Goal: Information Seeking & Learning: Learn about a topic

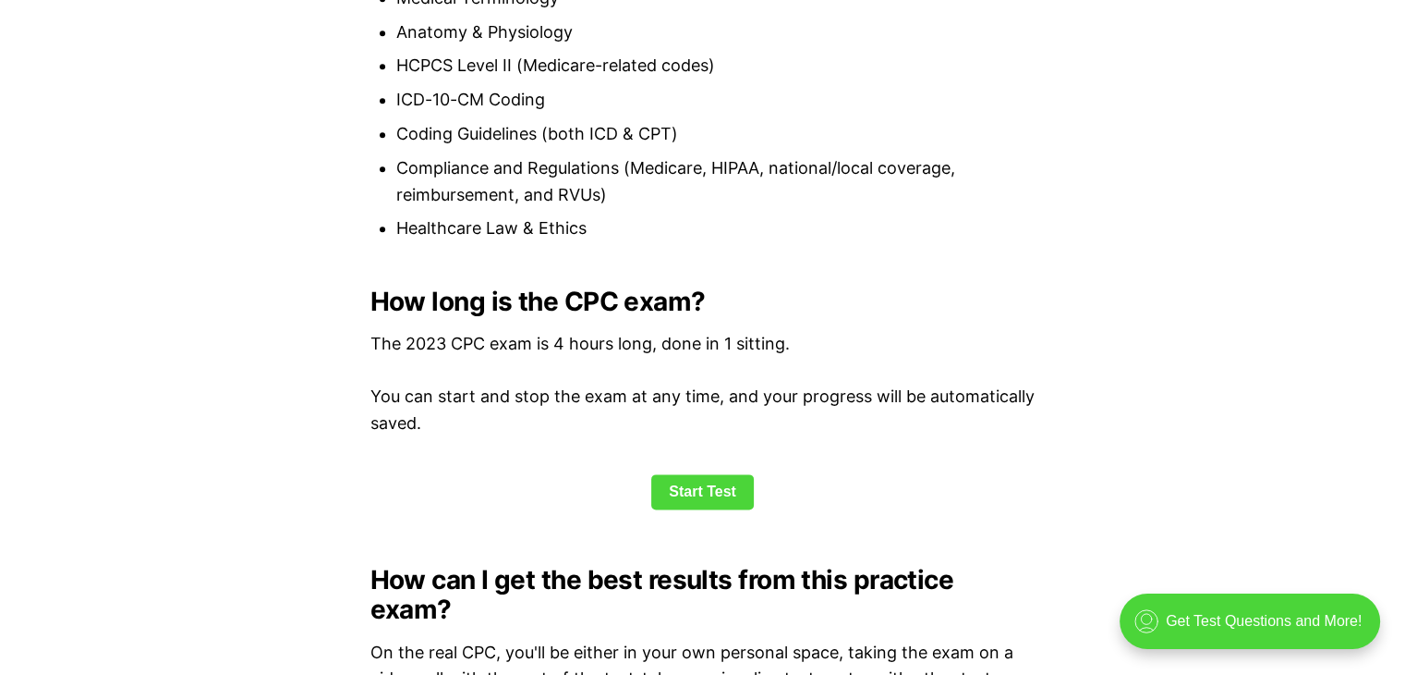
scroll to position [2266, 0]
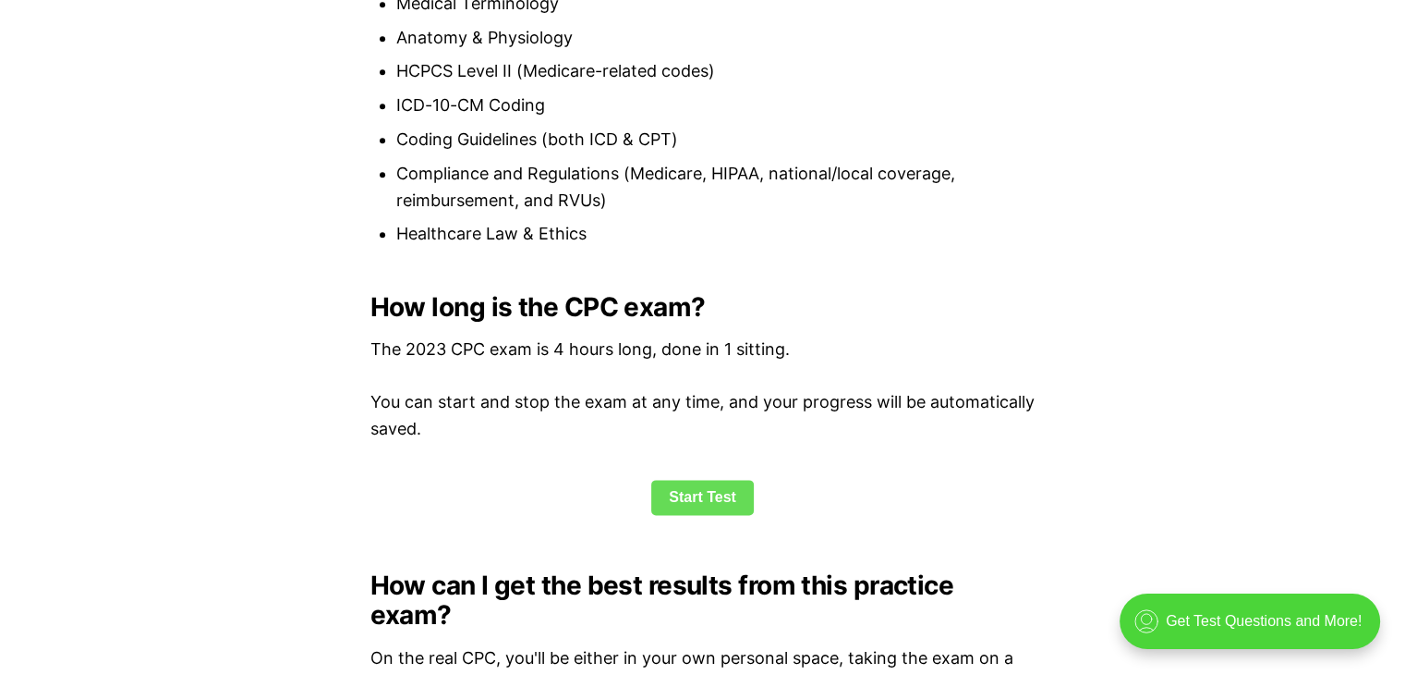
click at [713, 480] on link "Start Test" at bounding box center [702, 497] width 103 height 35
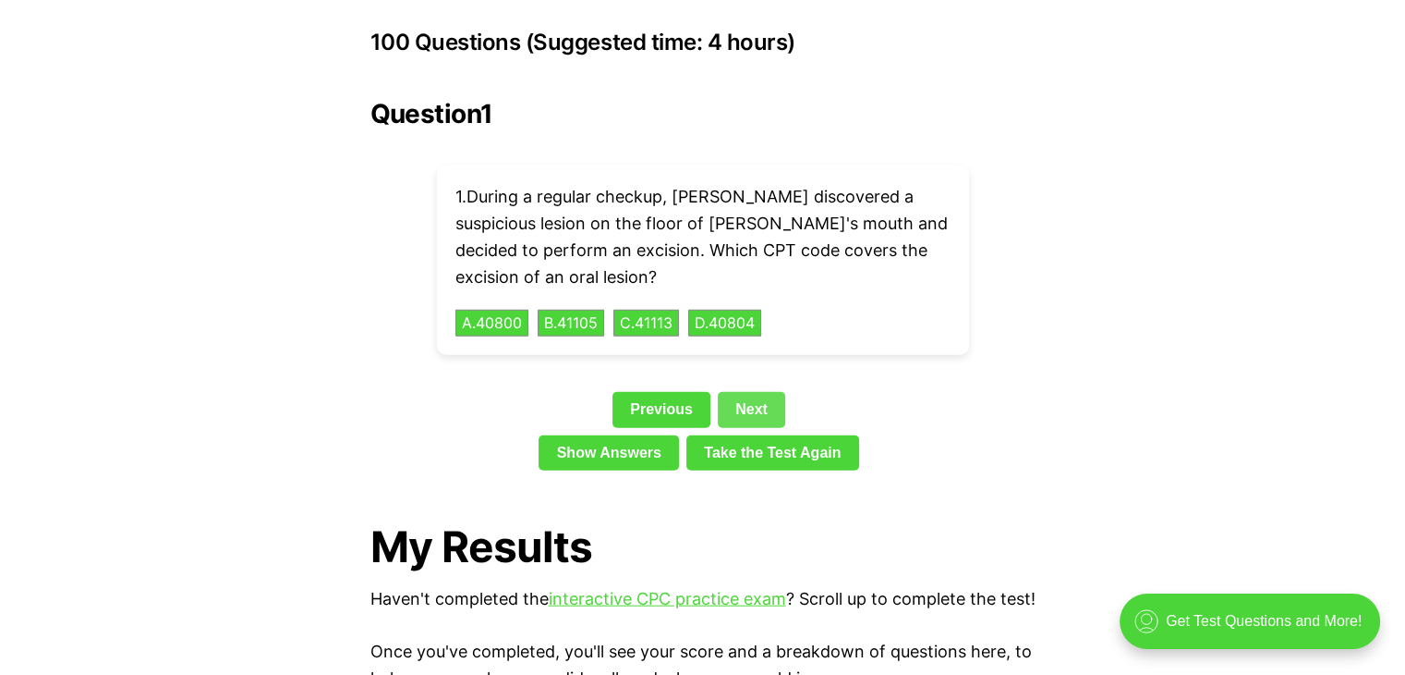
scroll to position [4168, 0]
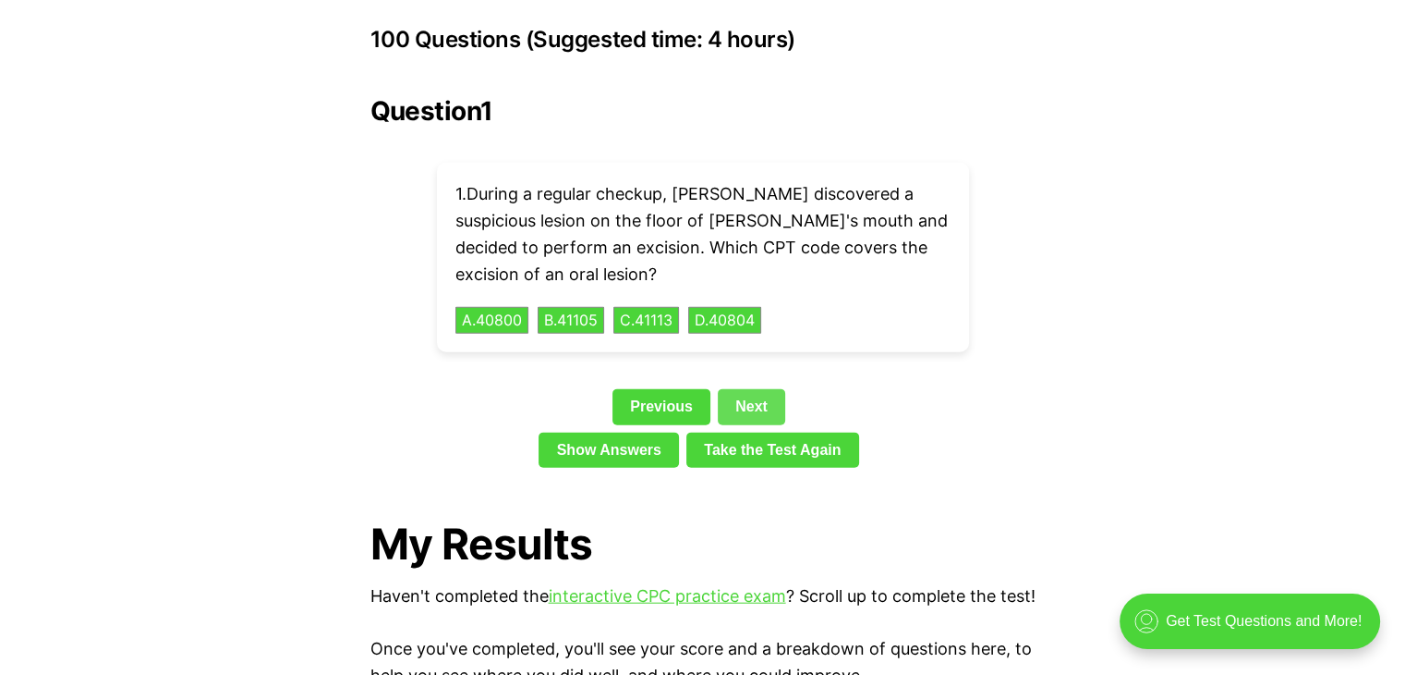
click at [758, 389] on link "Next" at bounding box center [751, 406] width 67 height 35
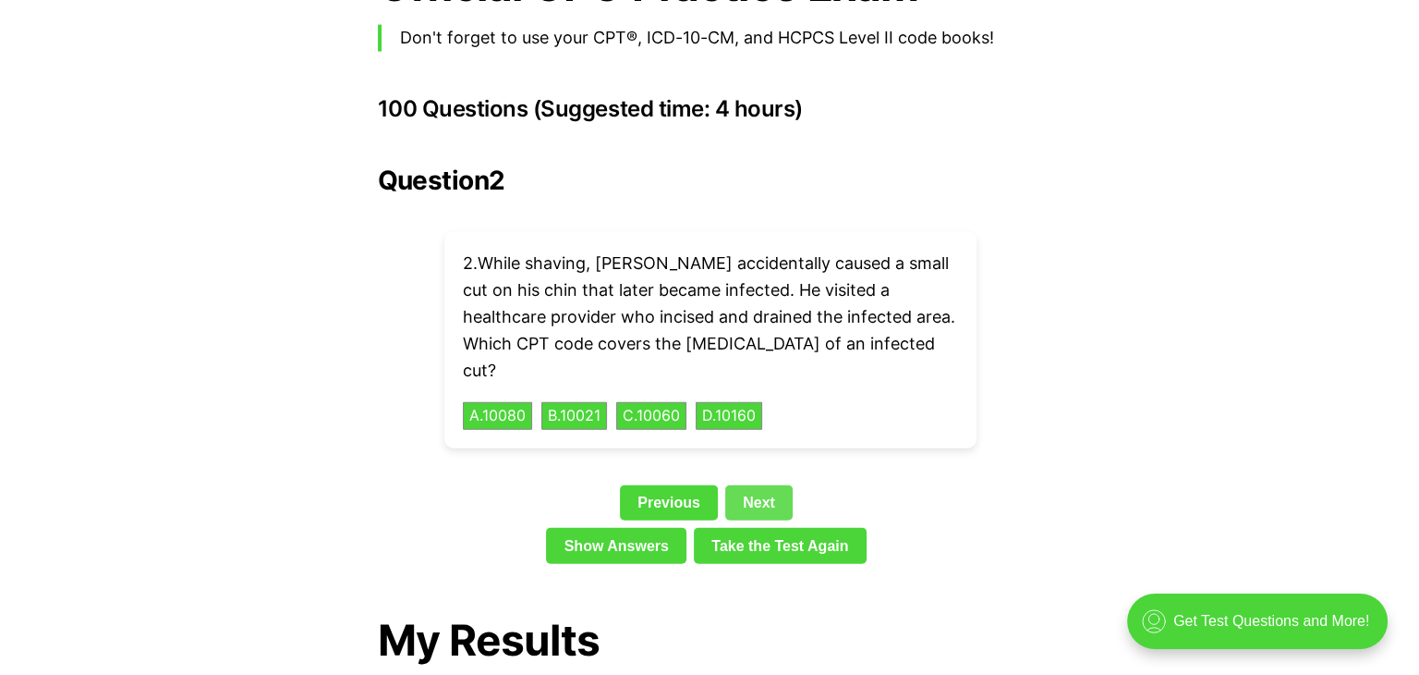
scroll to position [4124, 0]
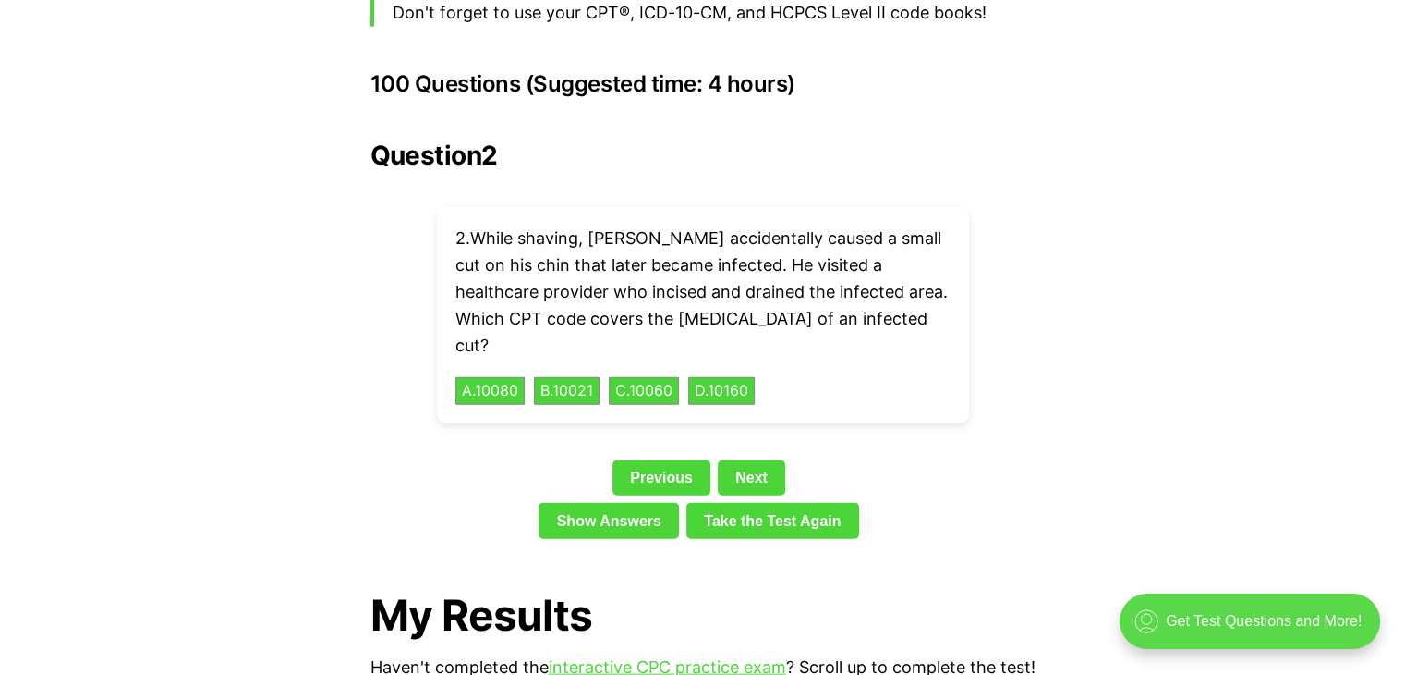
click at [1213, 622] on div ".cls-1{fill:none;stroke:currentColor;stroke-linecap:round;stroke-linejoin:round…" at bounding box center [1250, 620] width 261 height 55
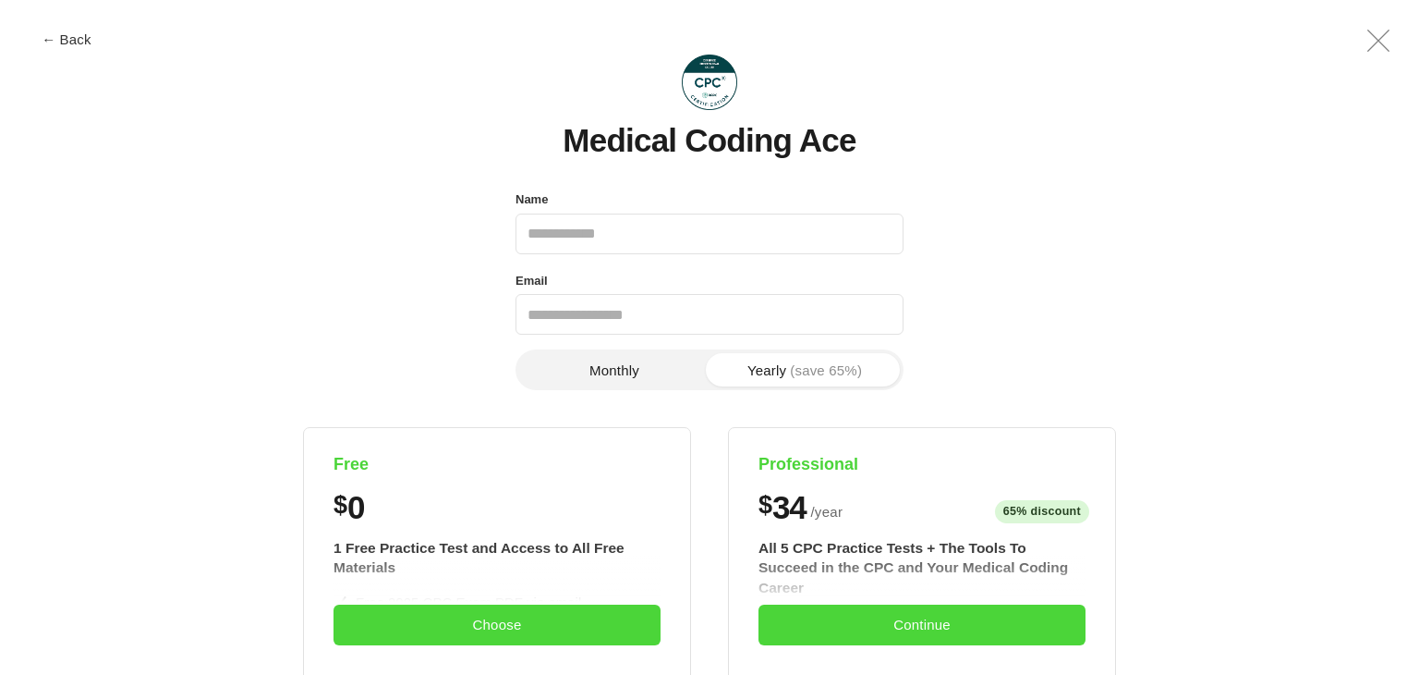
scroll to position [0, 0]
click at [576, 634] on button "Choose" at bounding box center [497, 624] width 327 height 41
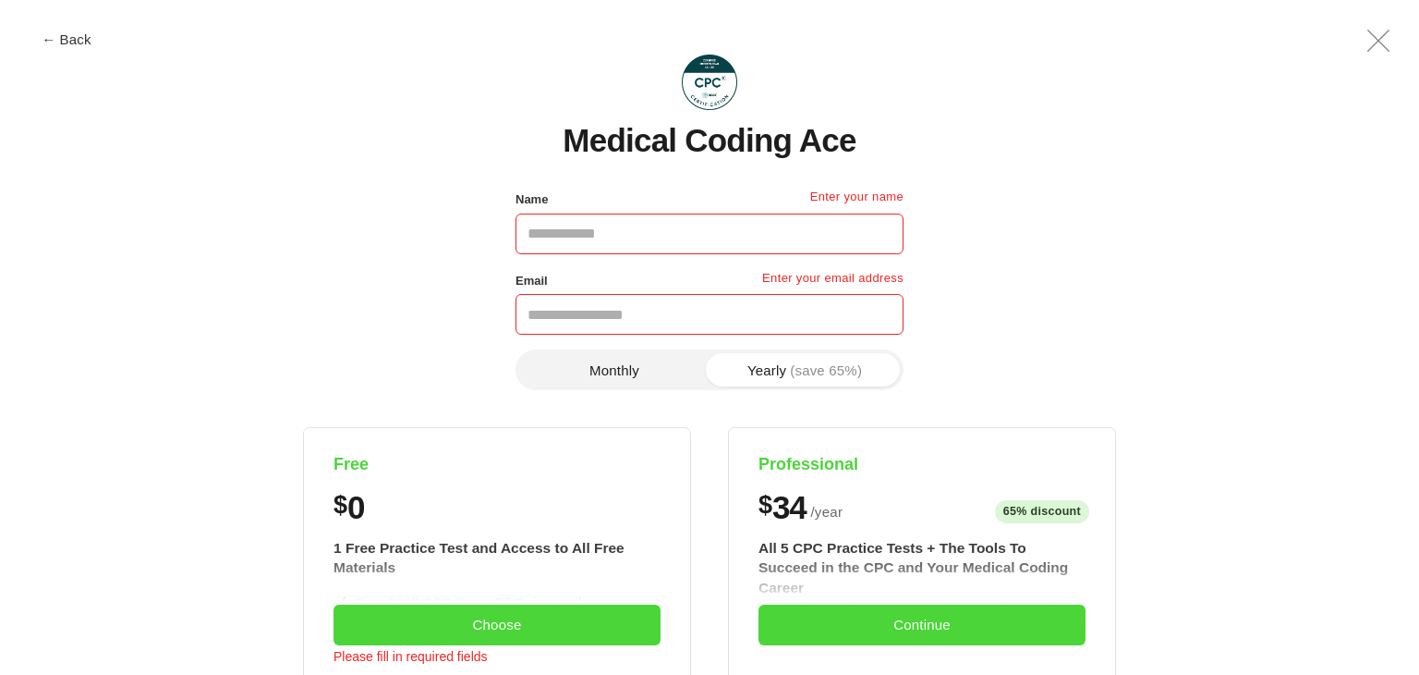
click at [588, 234] on input "Name" at bounding box center [710, 233] width 388 height 41
type input "*****"
click at [587, 312] on input "Email" at bounding box center [710, 314] width 388 height 41
type input "**********"
click at [664, 367] on button "Monthly" at bounding box center [614, 369] width 190 height 33
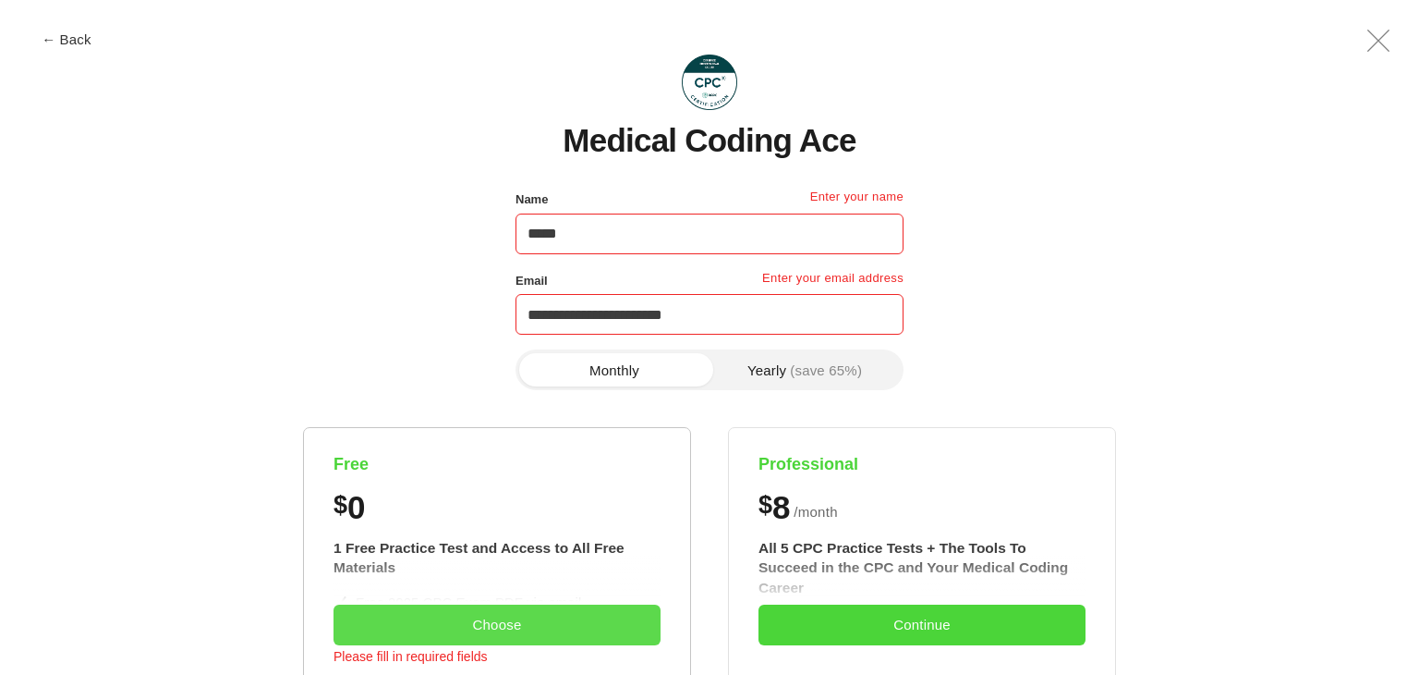
click at [517, 624] on button "Choose" at bounding box center [497, 624] width 327 height 41
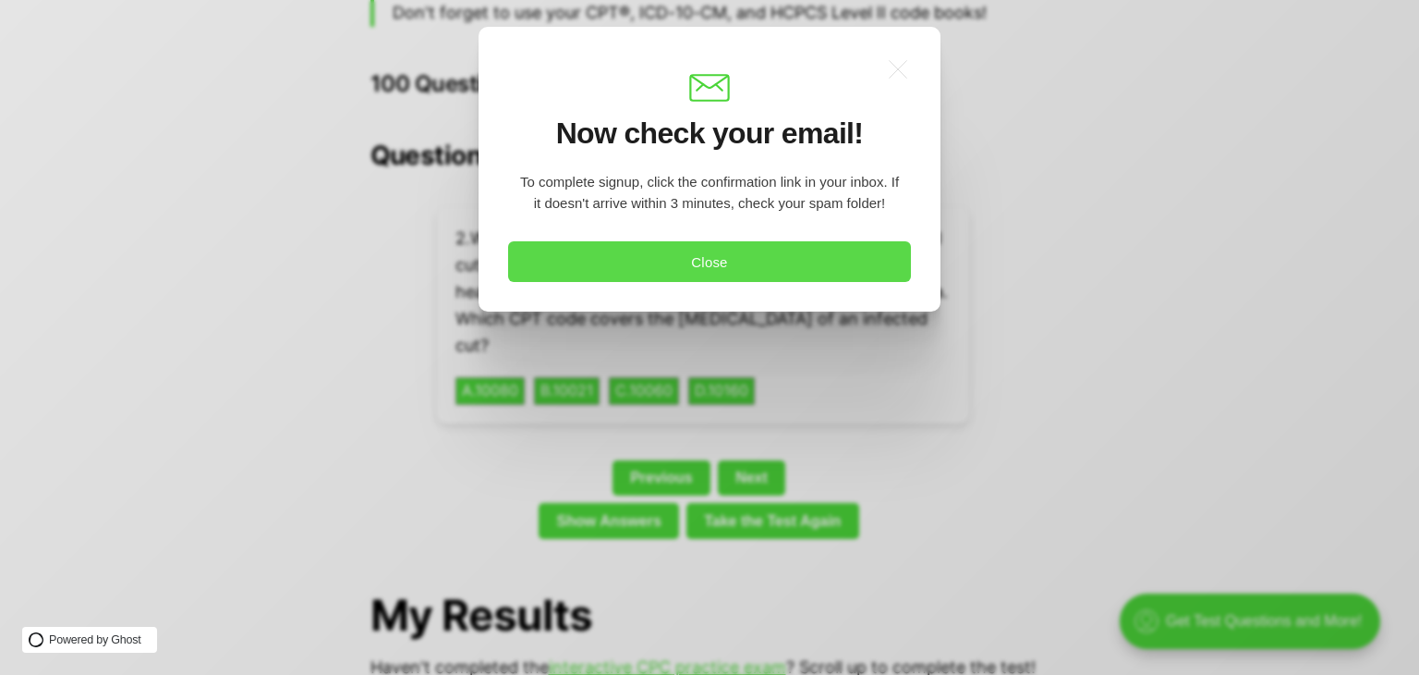
click at [748, 255] on button "Close" at bounding box center [709, 261] width 403 height 41
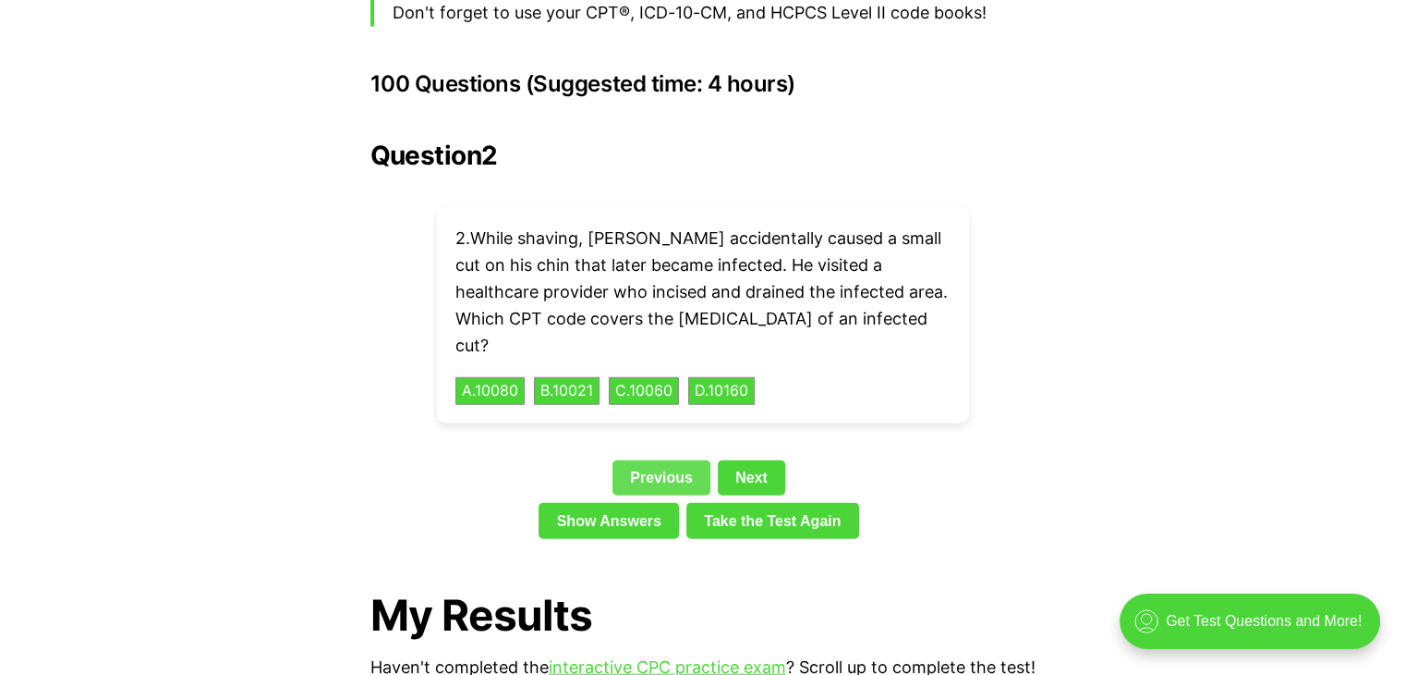
click at [681, 460] on link "Previous" at bounding box center [662, 477] width 98 height 35
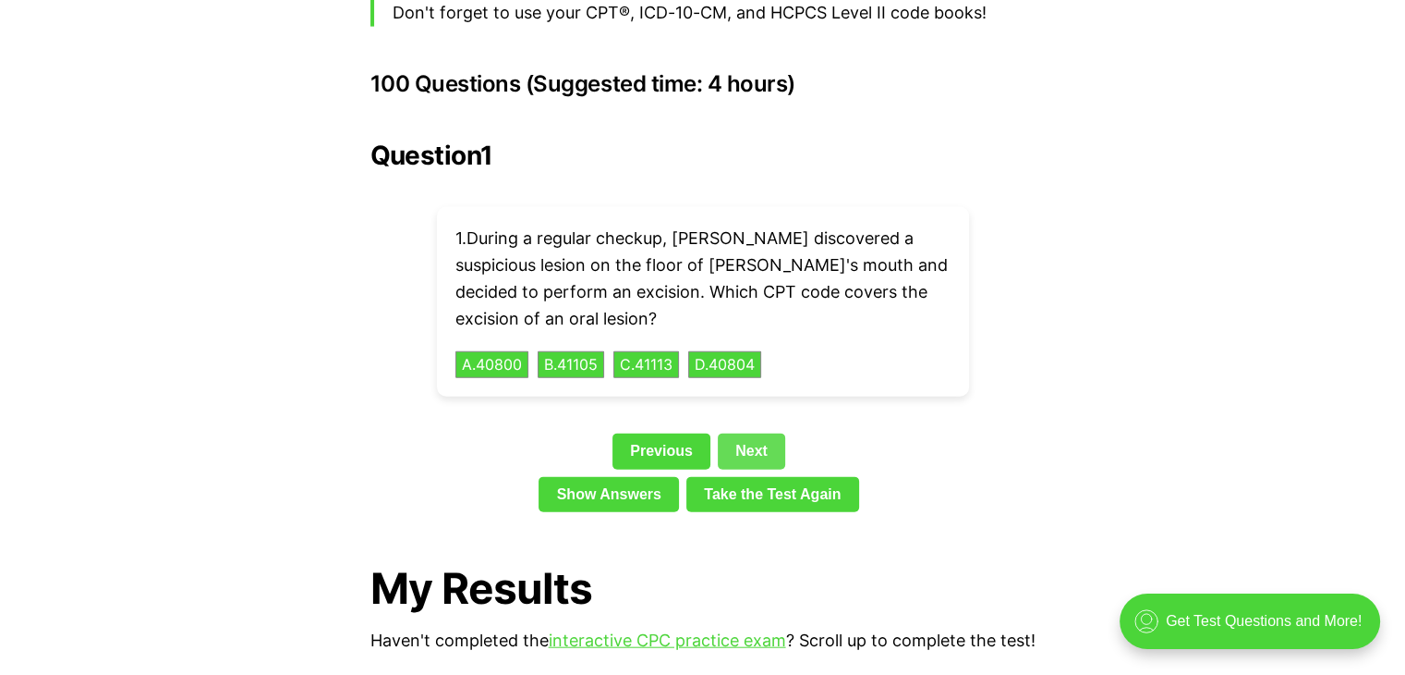
click at [773, 433] on link "Next" at bounding box center [751, 450] width 67 height 35
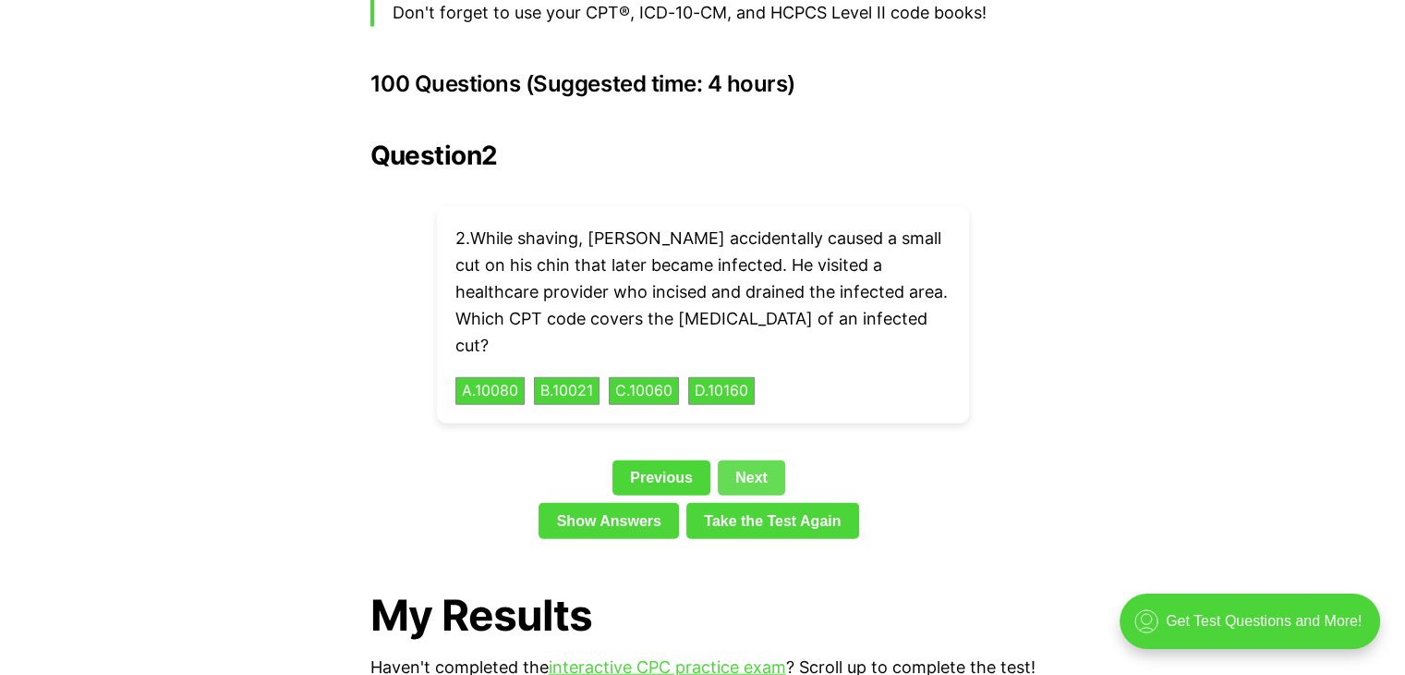
click at [762, 460] on link "Next" at bounding box center [751, 477] width 67 height 35
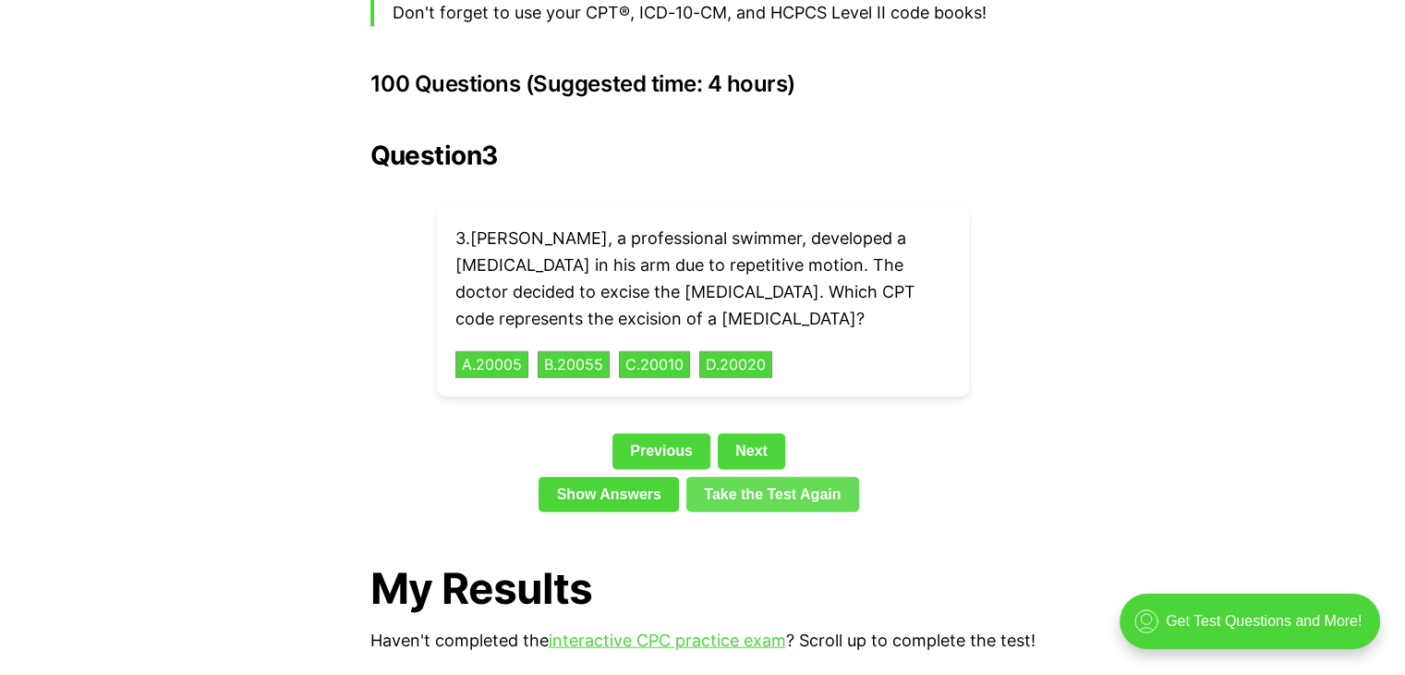
click at [762, 477] on link "Take the Test Again" at bounding box center [773, 494] width 173 height 35
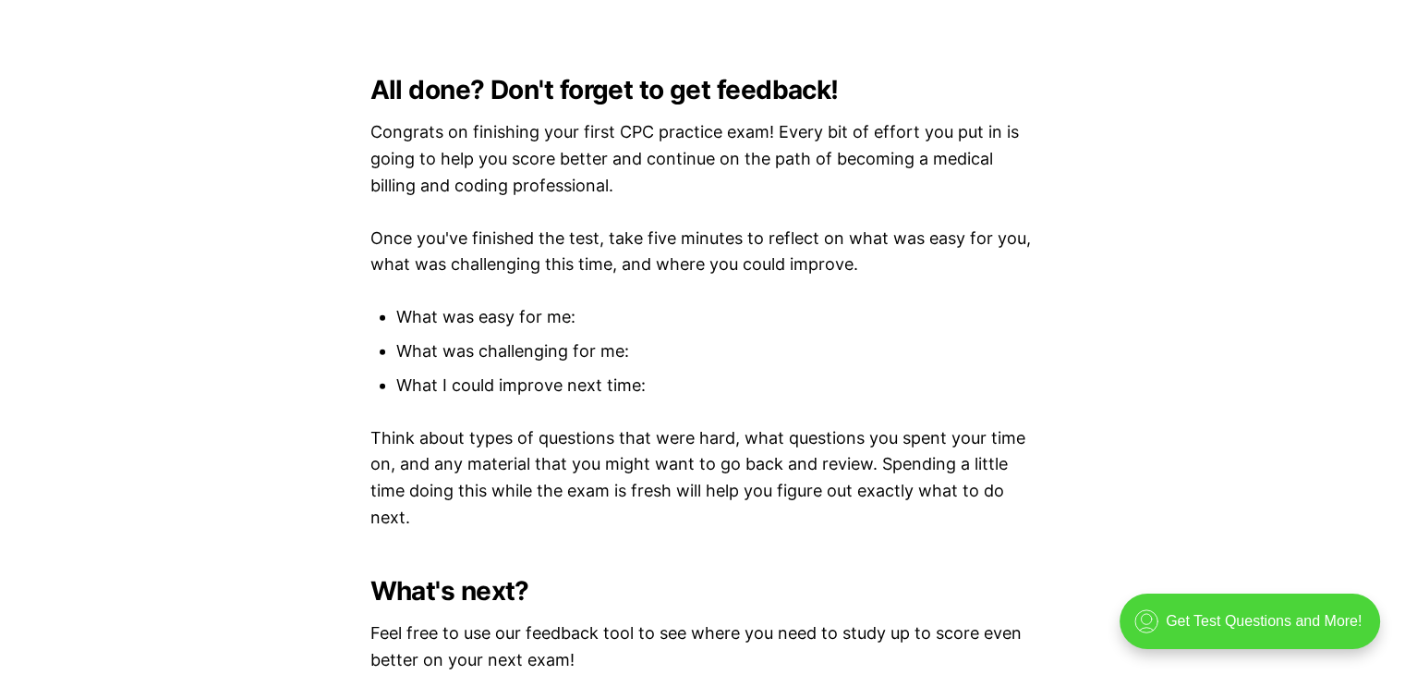
scroll to position [4235, 0]
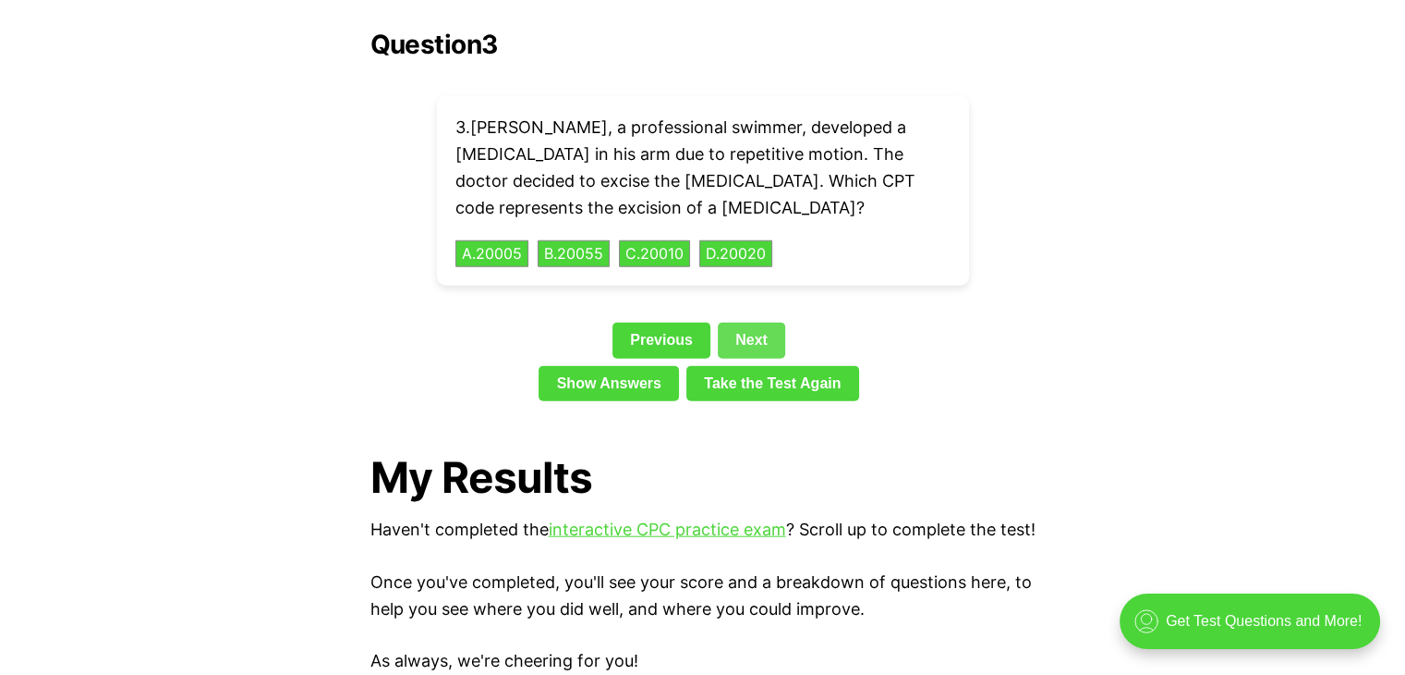
click at [736, 322] on link "Next" at bounding box center [751, 339] width 67 height 35
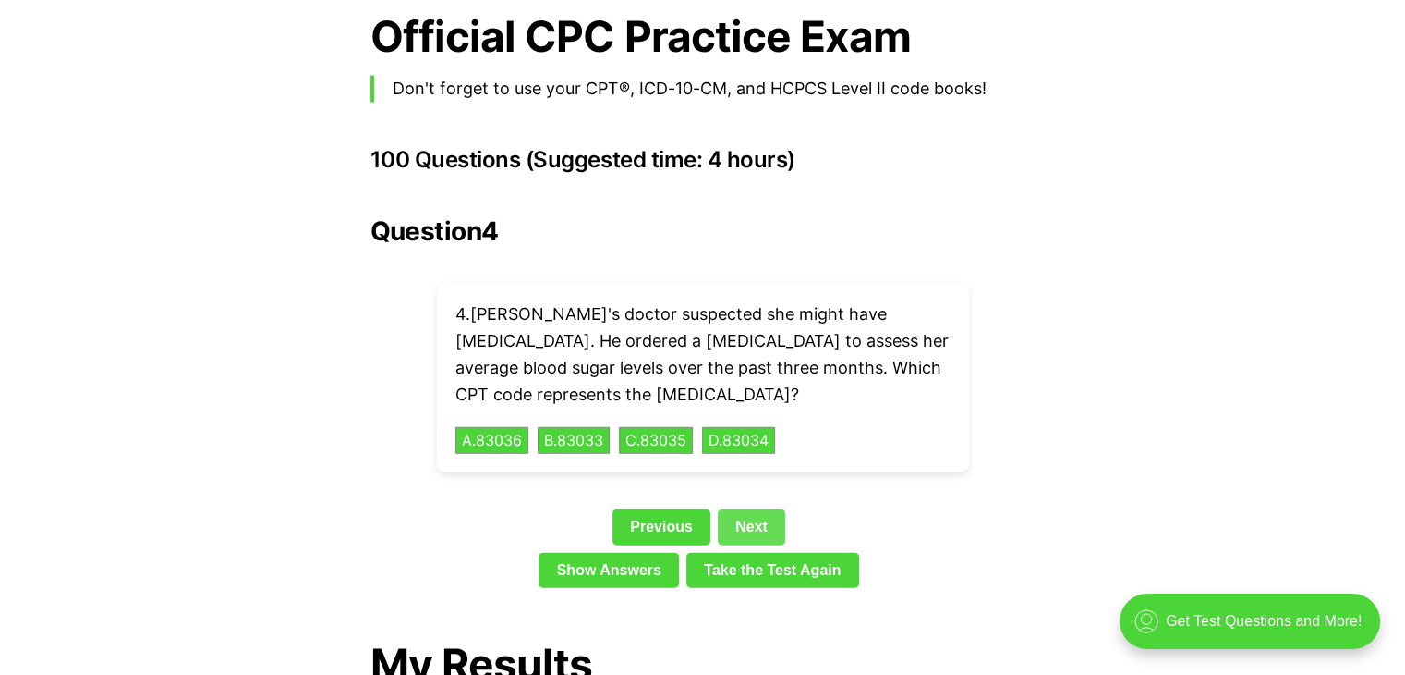
scroll to position [4049, 0]
click at [768, 508] on link "Next" at bounding box center [751, 525] width 67 height 35
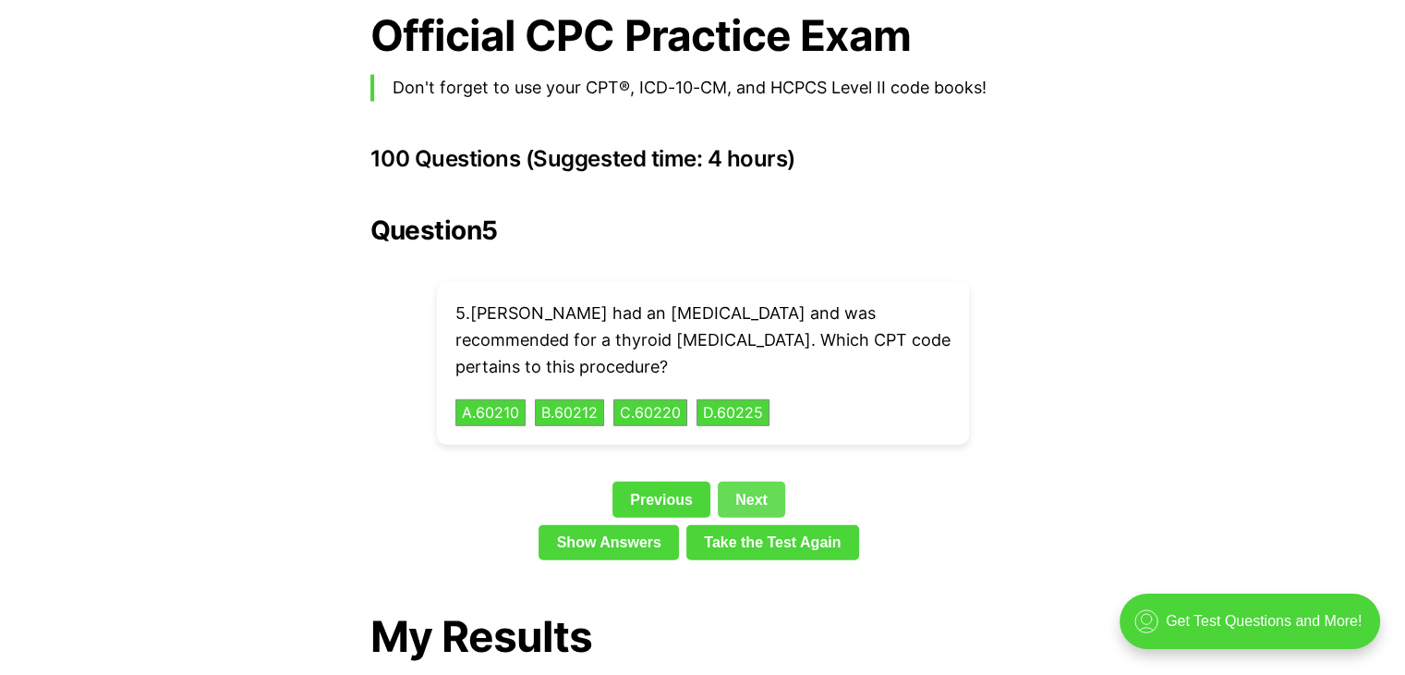
click at [750, 481] on link "Next" at bounding box center [751, 498] width 67 height 35
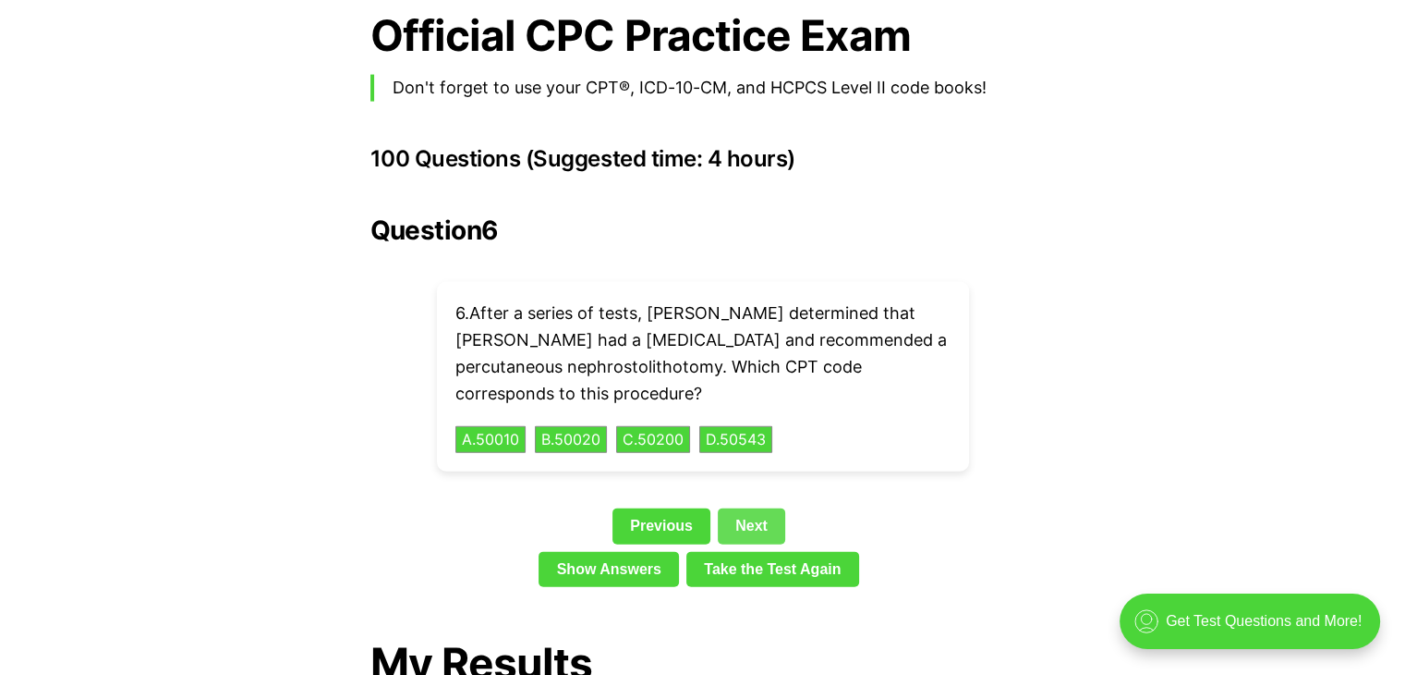
click at [752, 508] on link "Next" at bounding box center [751, 525] width 67 height 35
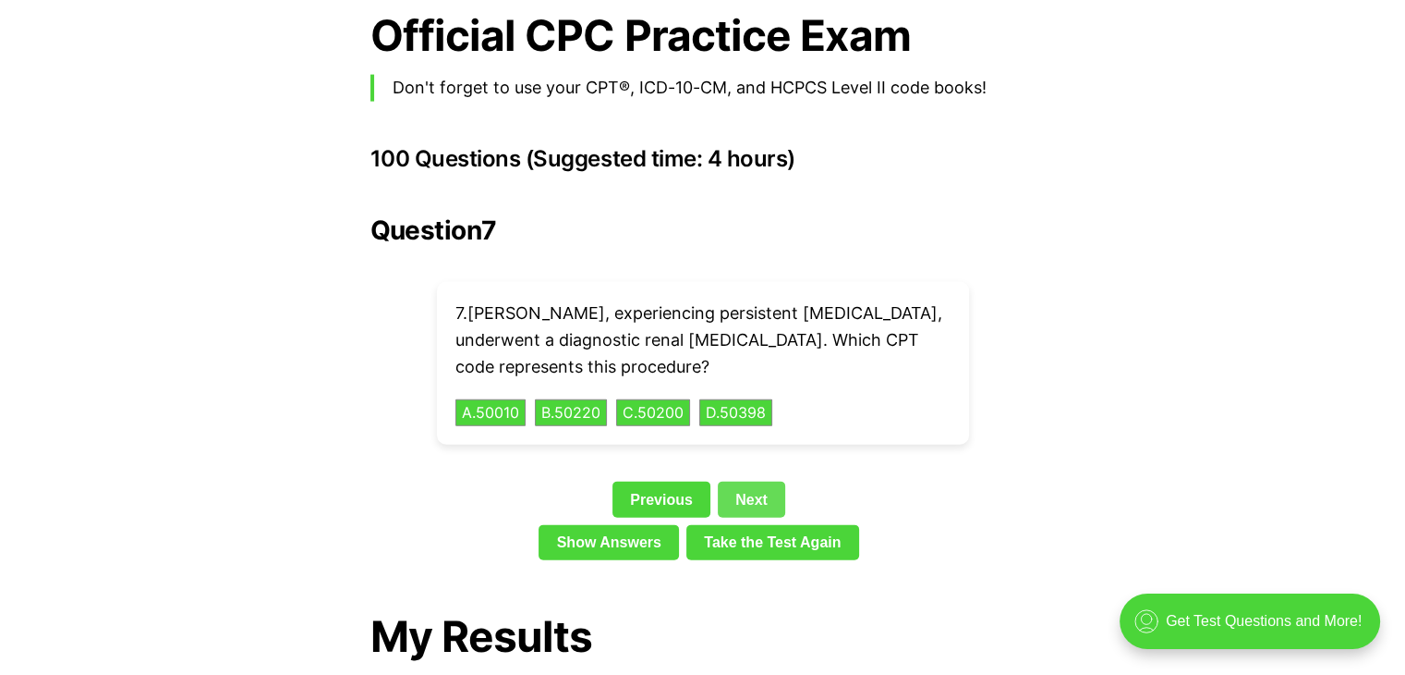
click at [754, 481] on link "Next" at bounding box center [751, 498] width 67 height 35
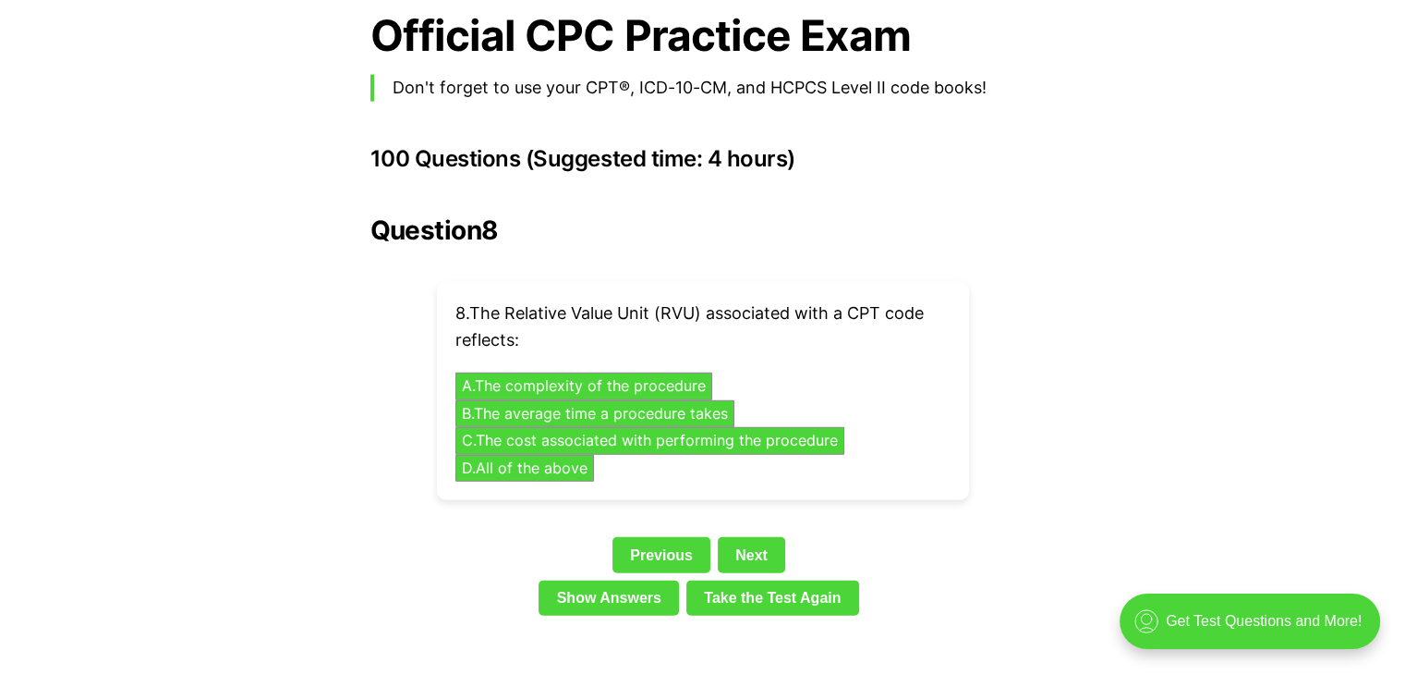
click at [810, 374] on div "8 . The Relative Value Unit (RVU) associated with a CPT code reflects: A . The …" at bounding box center [703, 391] width 532 height 218
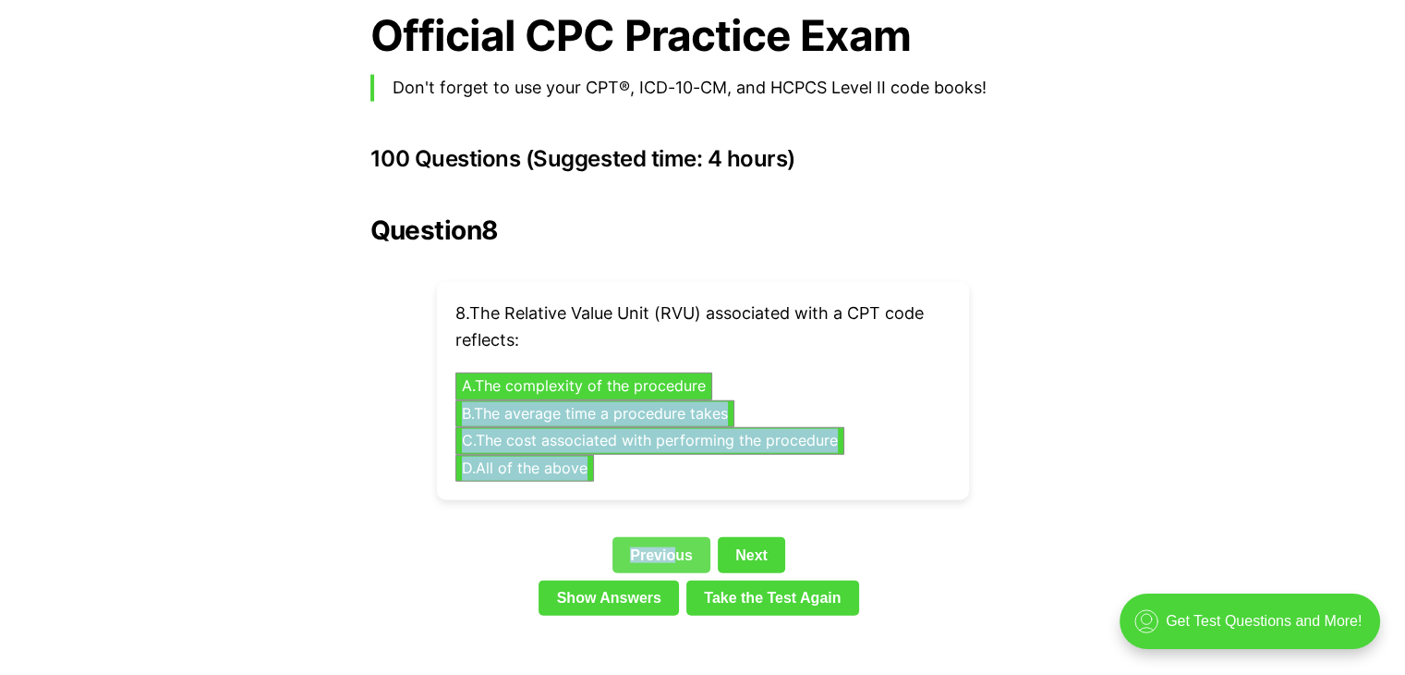
drag, startPoint x: 723, startPoint y: 333, endPoint x: 669, endPoint y: 518, distance: 193.3
click at [669, 518] on div "Question 8 8 . The Relative Value Unit (RVU) associated with a CPT code reflect…" at bounding box center [703, 418] width 665 height 407
click at [669, 537] on link "Previous" at bounding box center [662, 554] width 98 height 35
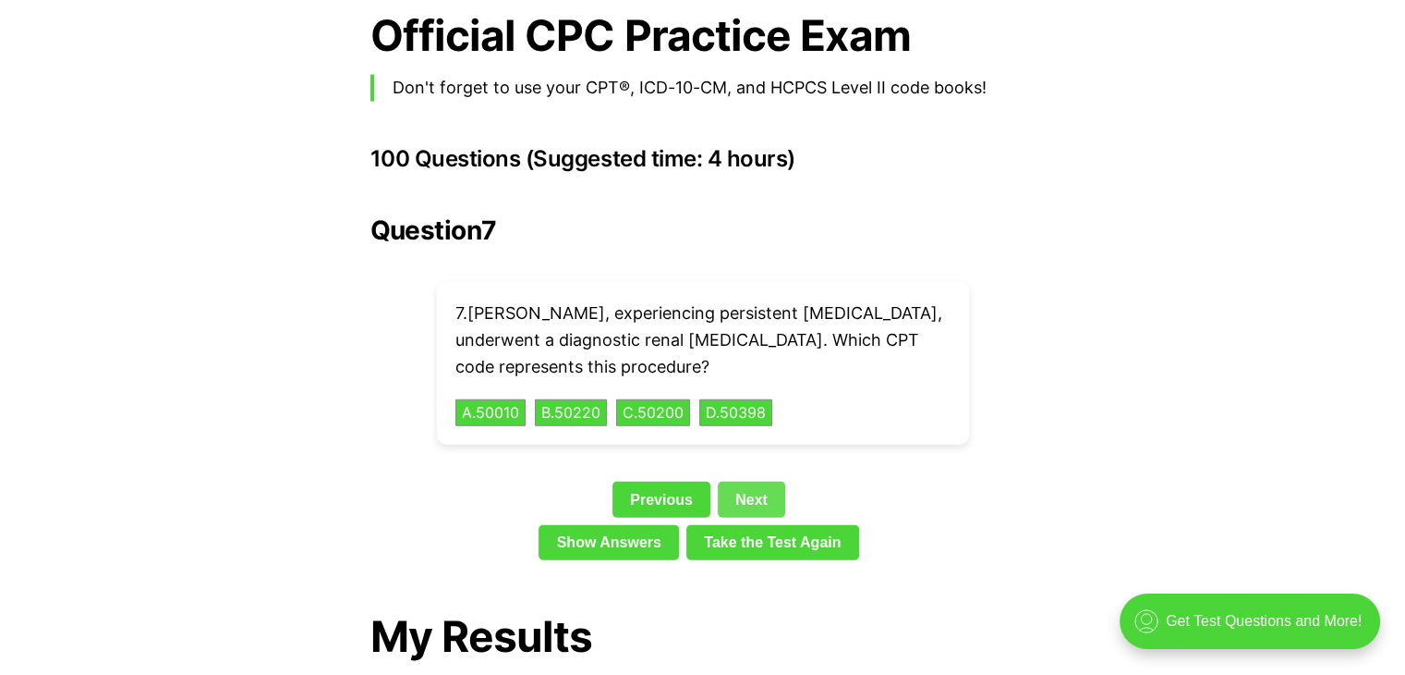
click at [758, 481] on link "Next" at bounding box center [751, 498] width 67 height 35
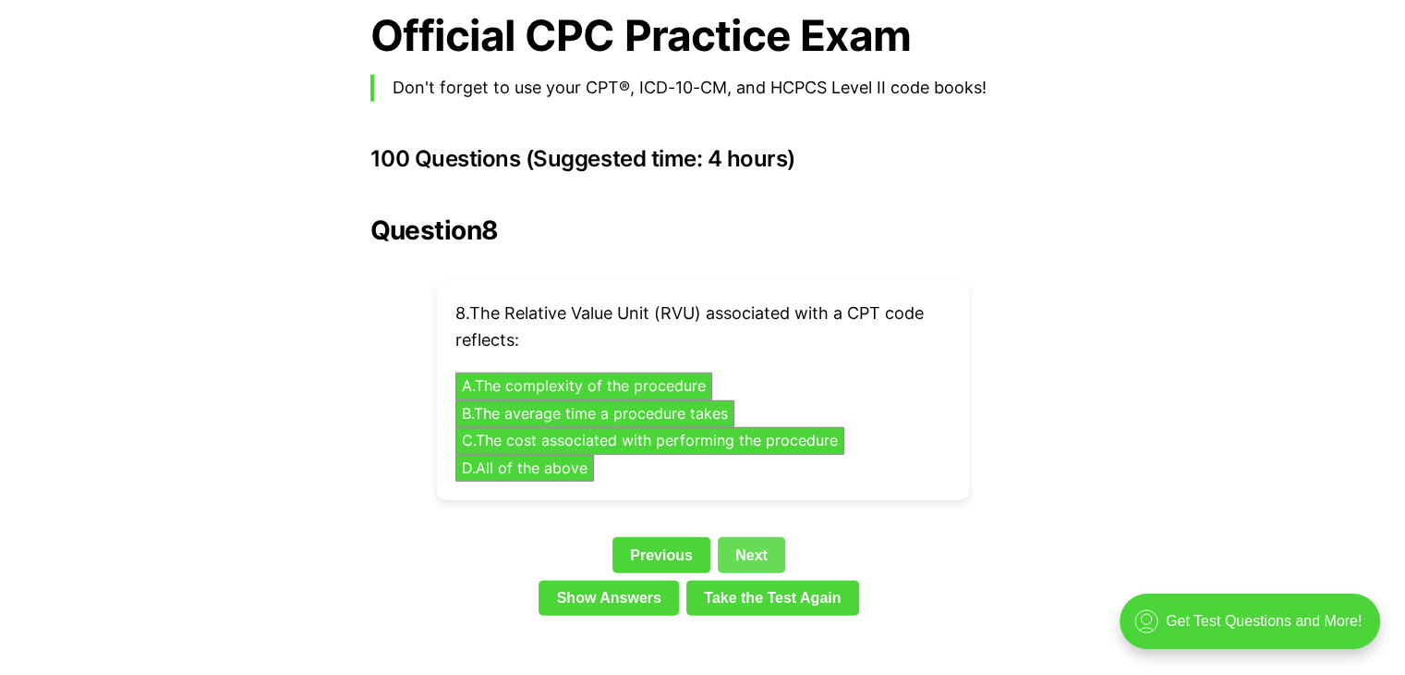
click at [751, 537] on link "Next" at bounding box center [751, 554] width 67 height 35
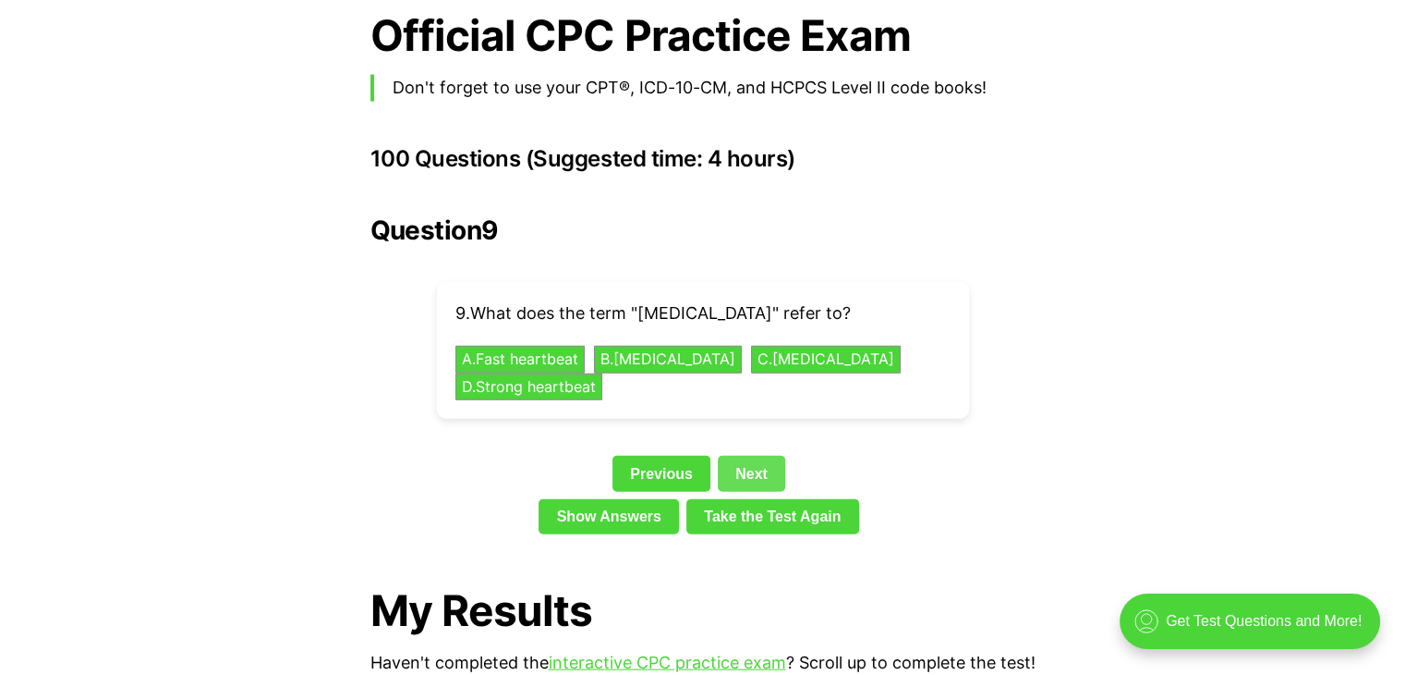
click at [746, 456] on link "Next" at bounding box center [751, 473] width 67 height 35
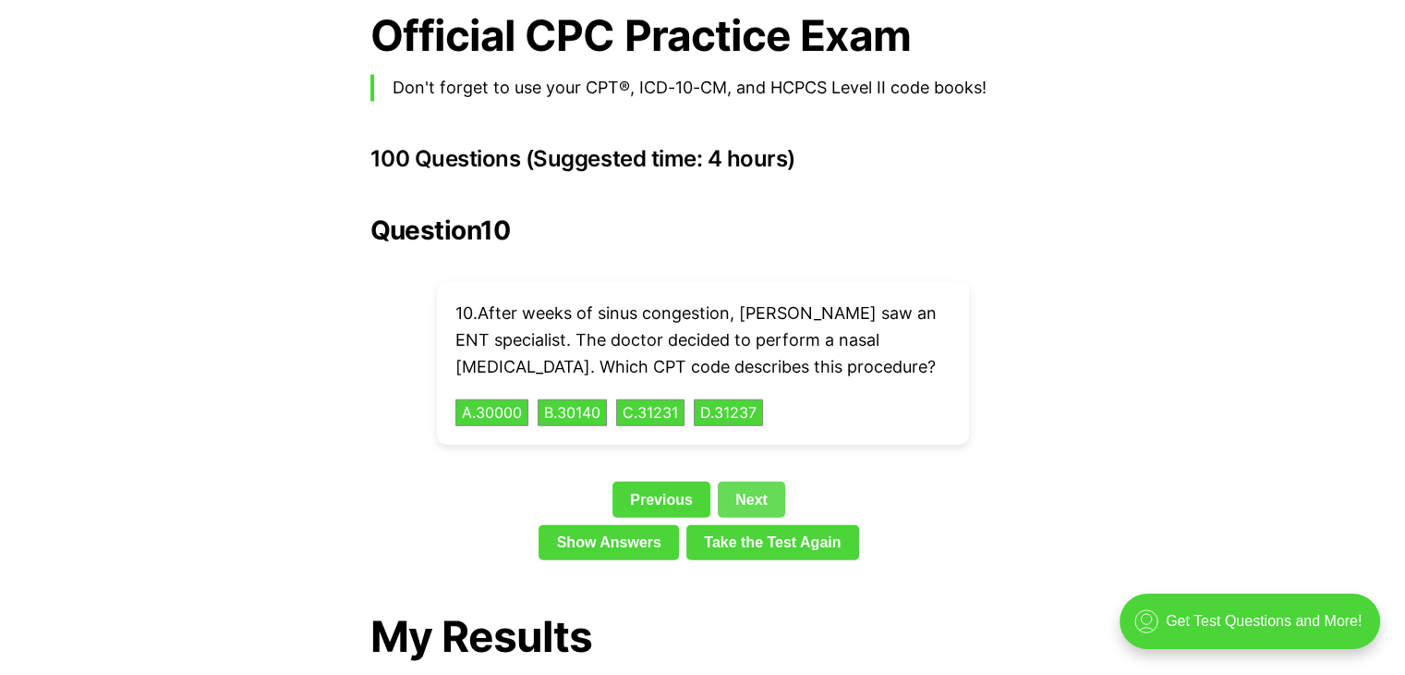
click at [757, 481] on link "Next" at bounding box center [751, 498] width 67 height 35
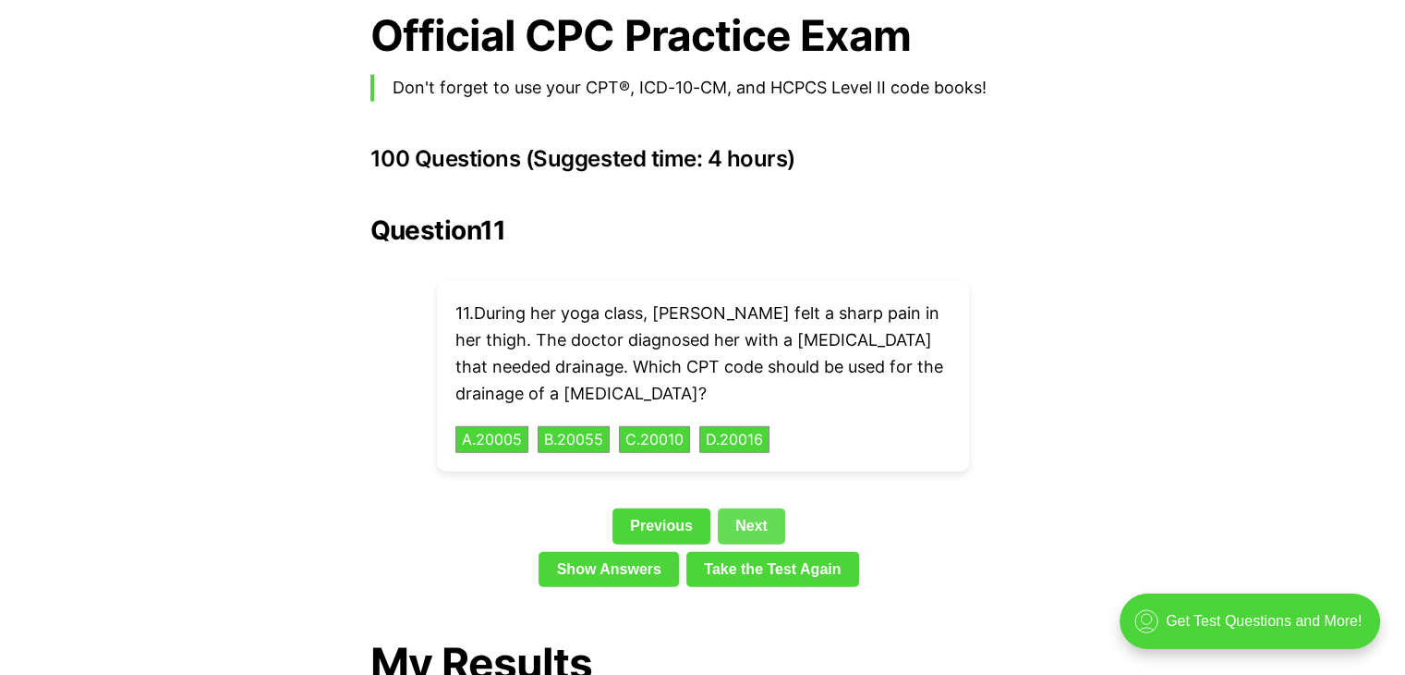
click at [756, 508] on link "Next" at bounding box center [751, 525] width 67 height 35
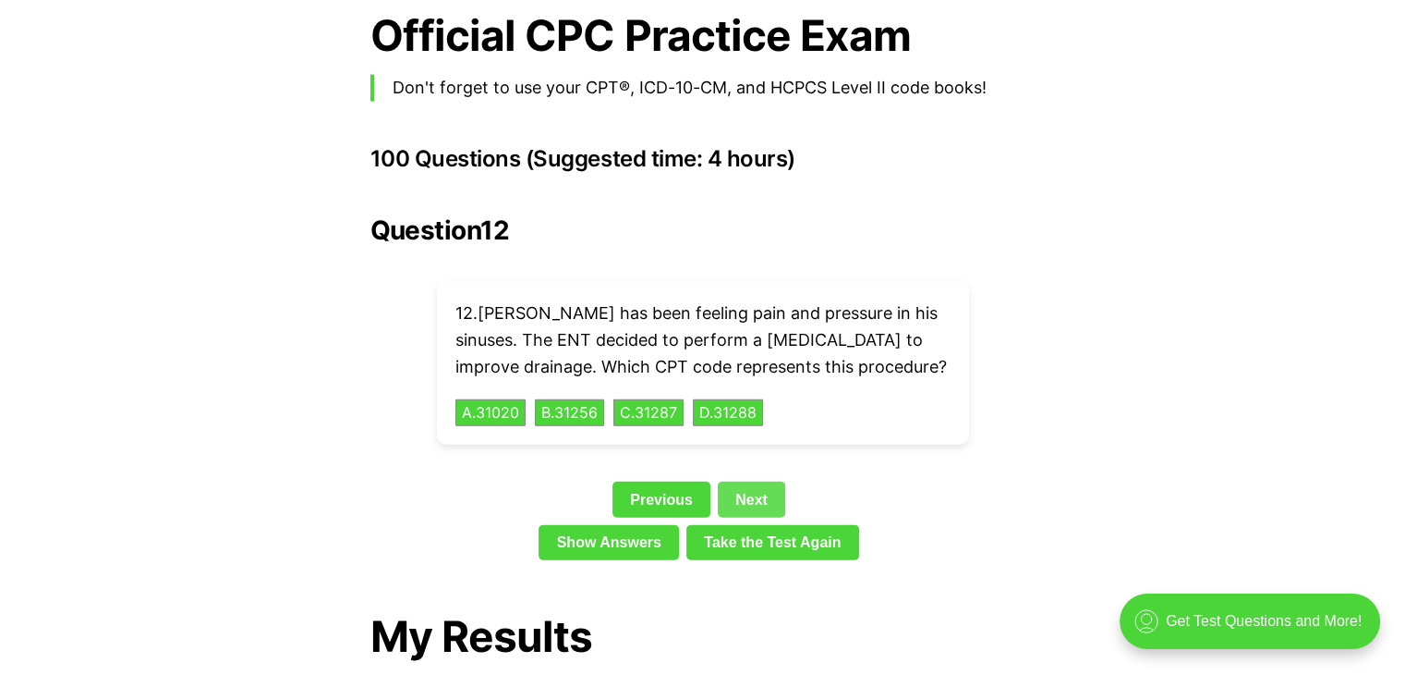
click at [756, 481] on link "Next" at bounding box center [751, 498] width 67 height 35
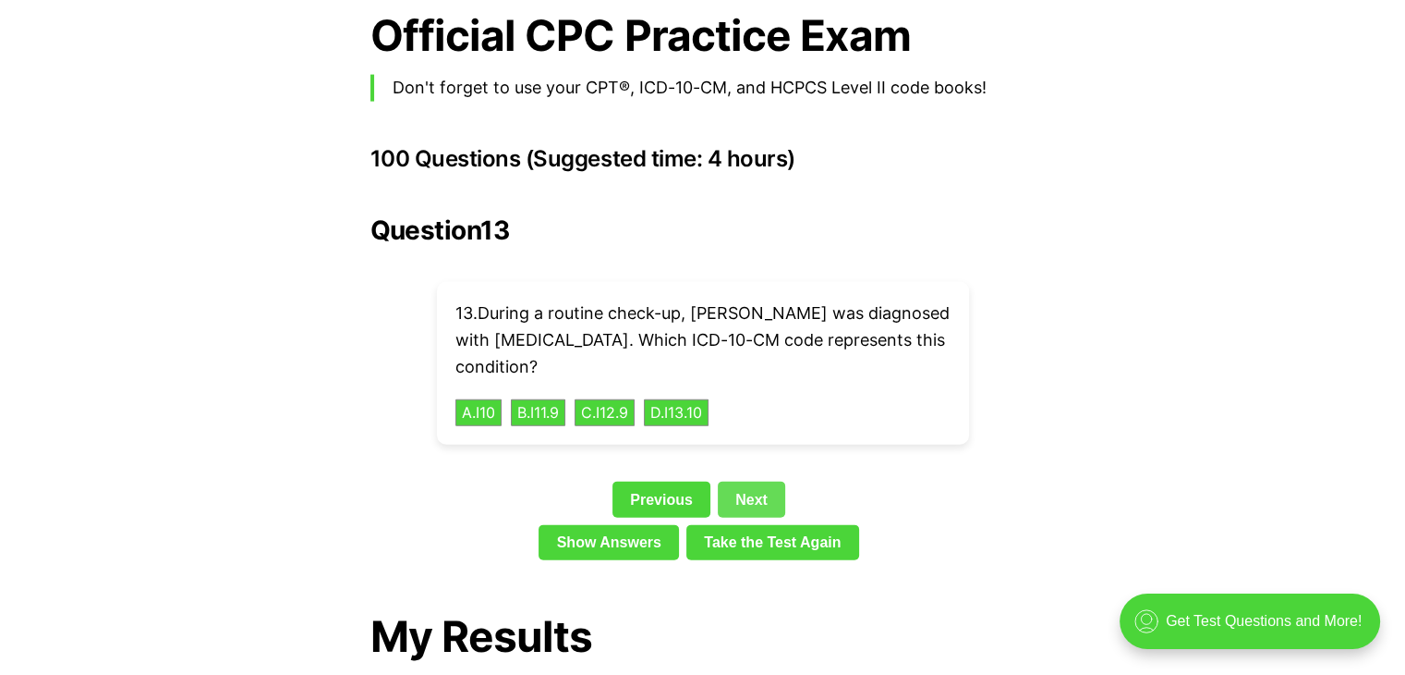
click at [756, 481] on link "Next" at bounding box center [751, 498] width 67 height 35
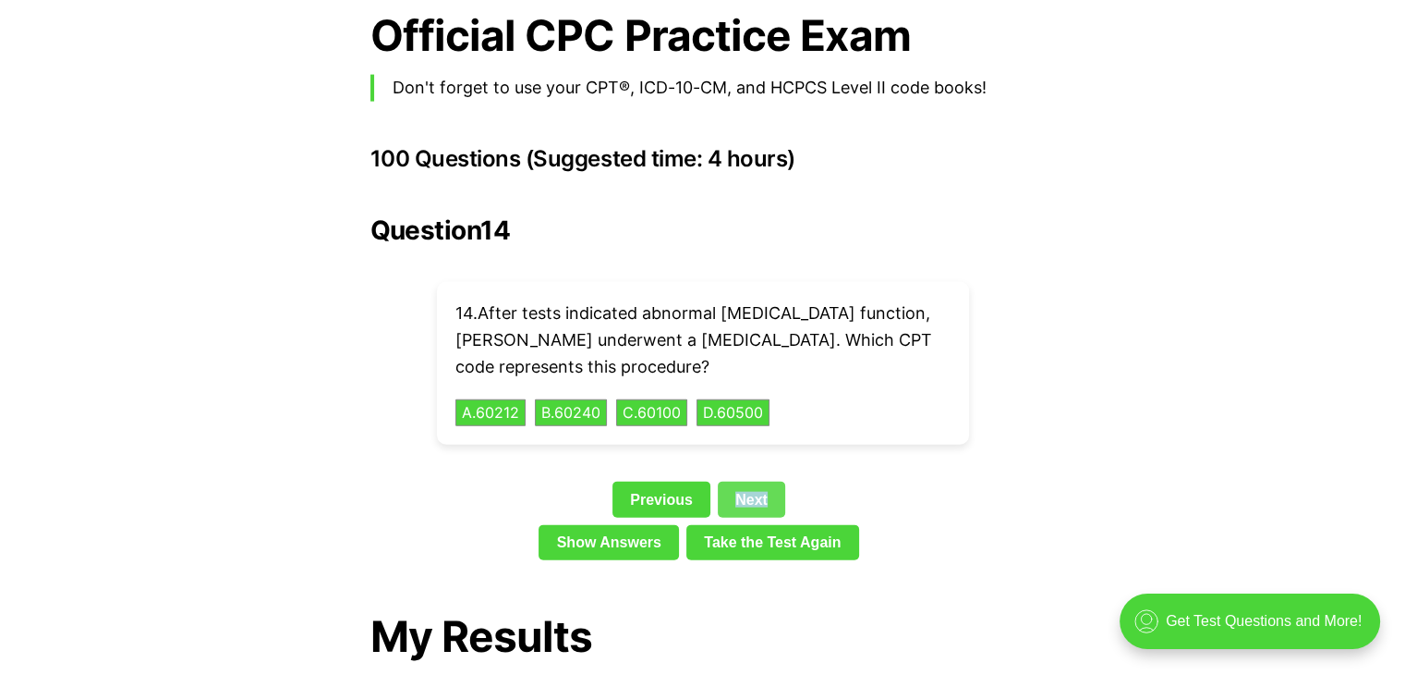
click at [756, 481] on link "Next" at bounding box center [751, 498] width 67 height 35
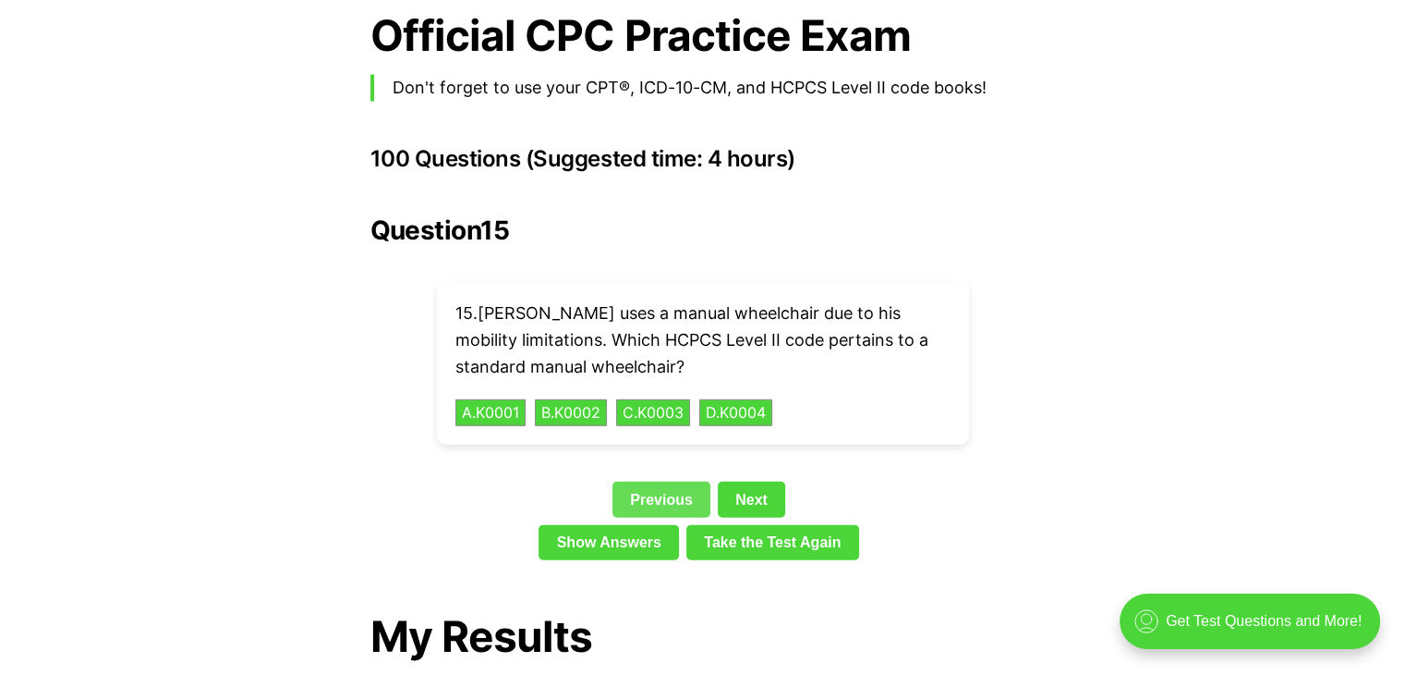
click at [690, 481] on link "Previous" at bounding box center [662, 498] width 98 height 35
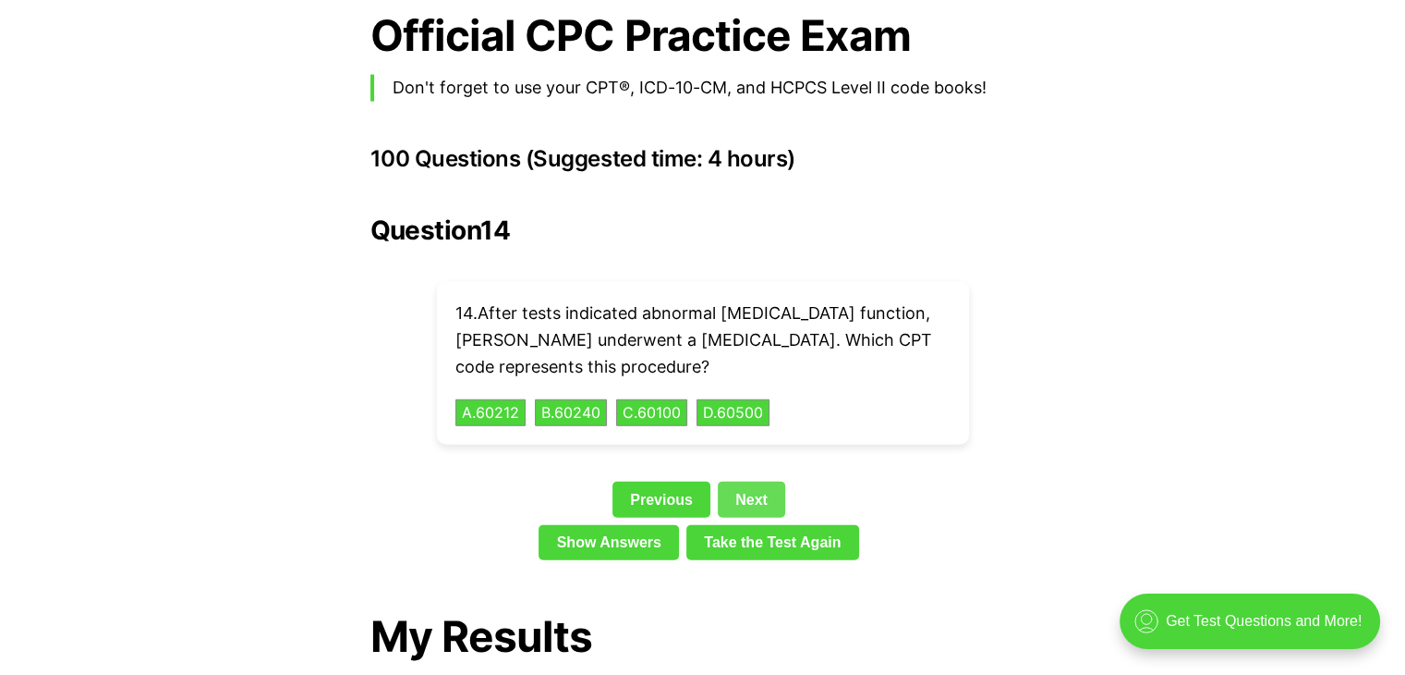
click at [742, 481] on link "Next" at bounding box center [751, 498] width 67 height 35
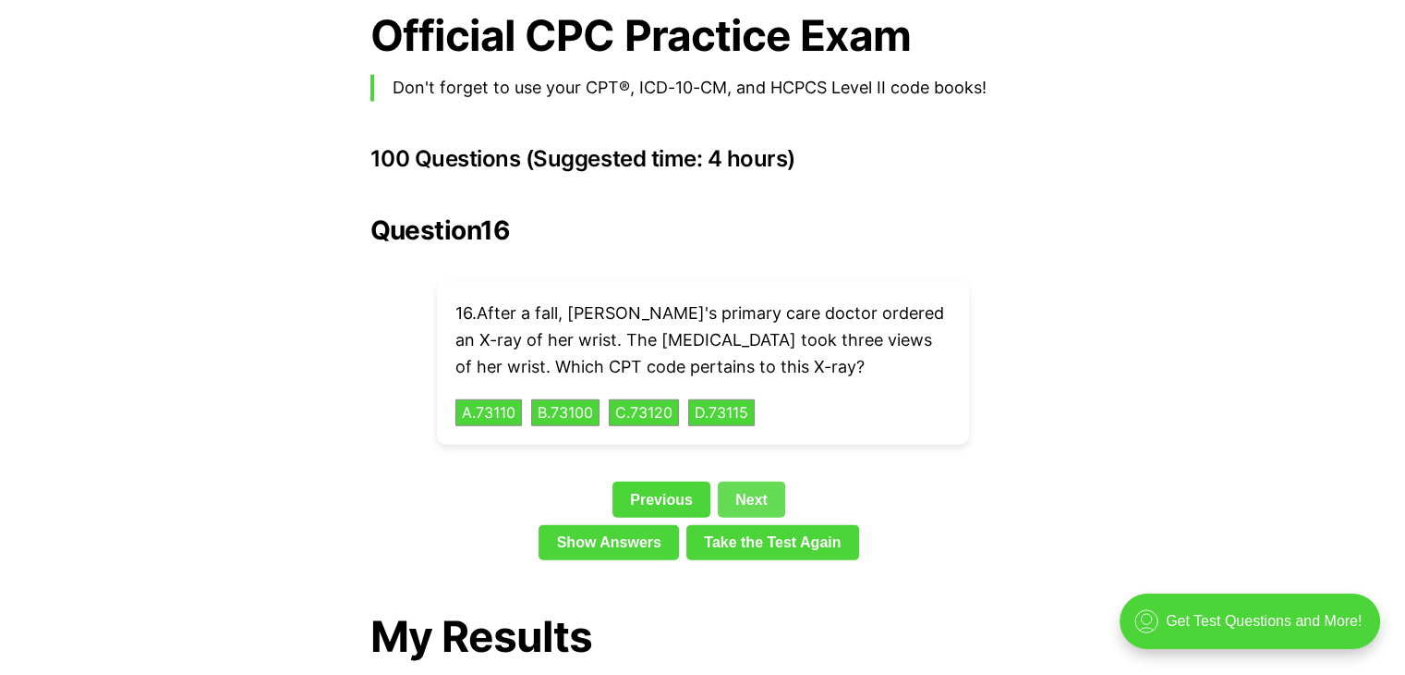
click at [742, 481] on link "Next" at bounding box center [751, 498] width 67 height 35
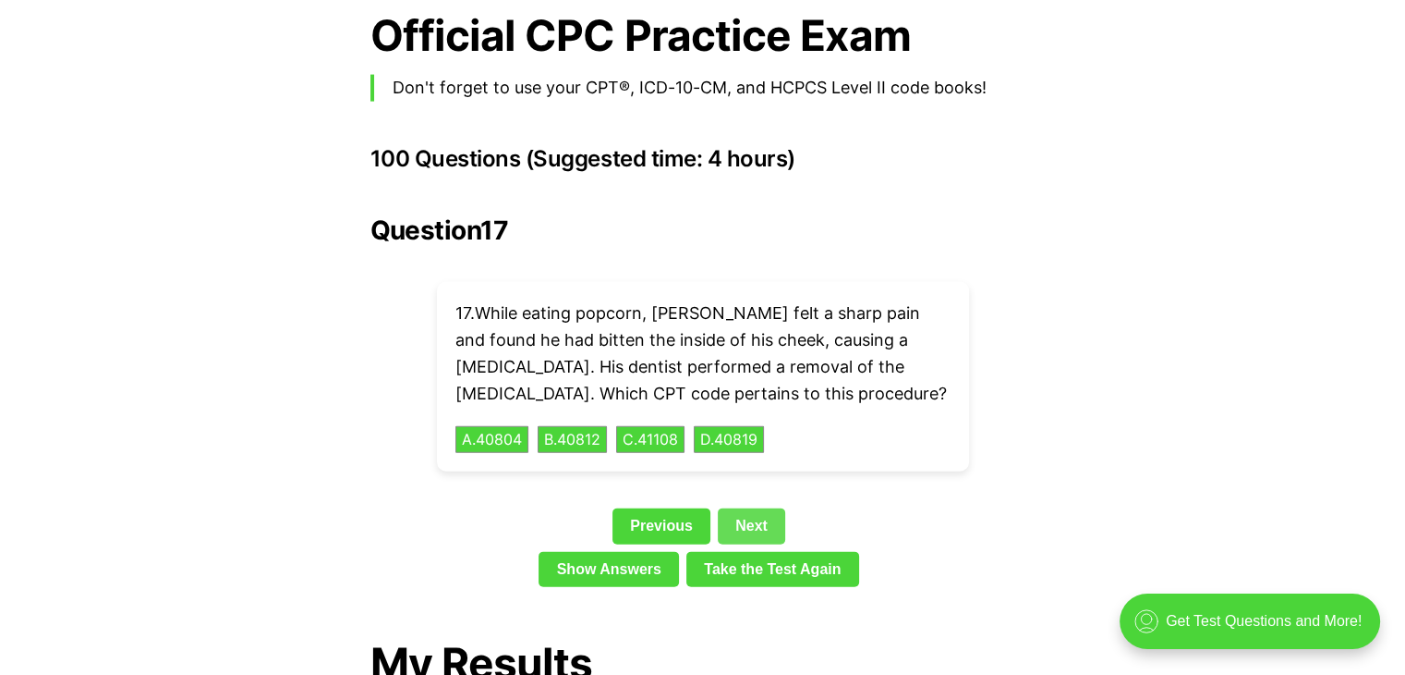
click at [742, 470] on div "Question 17 17 . While eating popcorn, [PERSON_NAME] felt a sharp pain and foun…" at bounding box center [703, 404] width 665 height 379
click at [741, 508] on link "Next" at bounding box center [751, 525] width 67 height 35
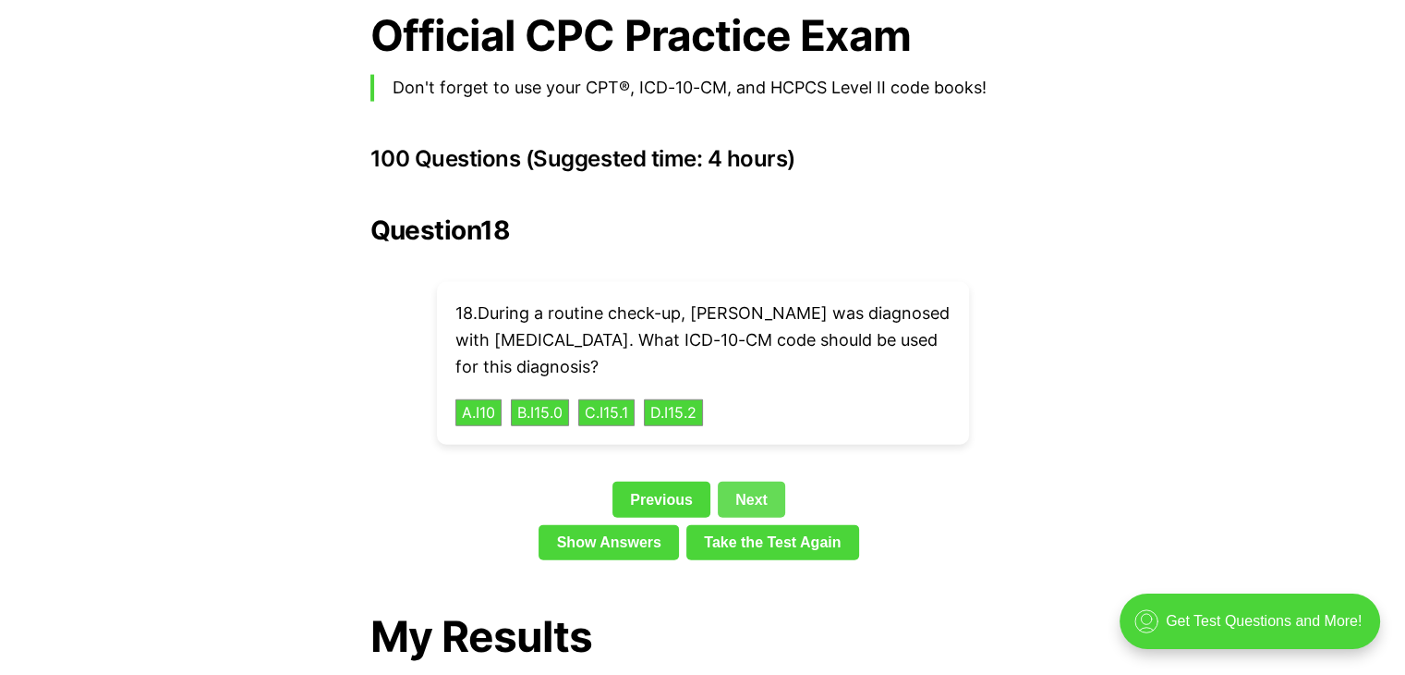
click at [741, 489] on div "Previous Next" at bounding box center [703, 502] width 665 height 43
click at [744, 481] on link "Next" at bounding box center [751, 498] width 67 height 35
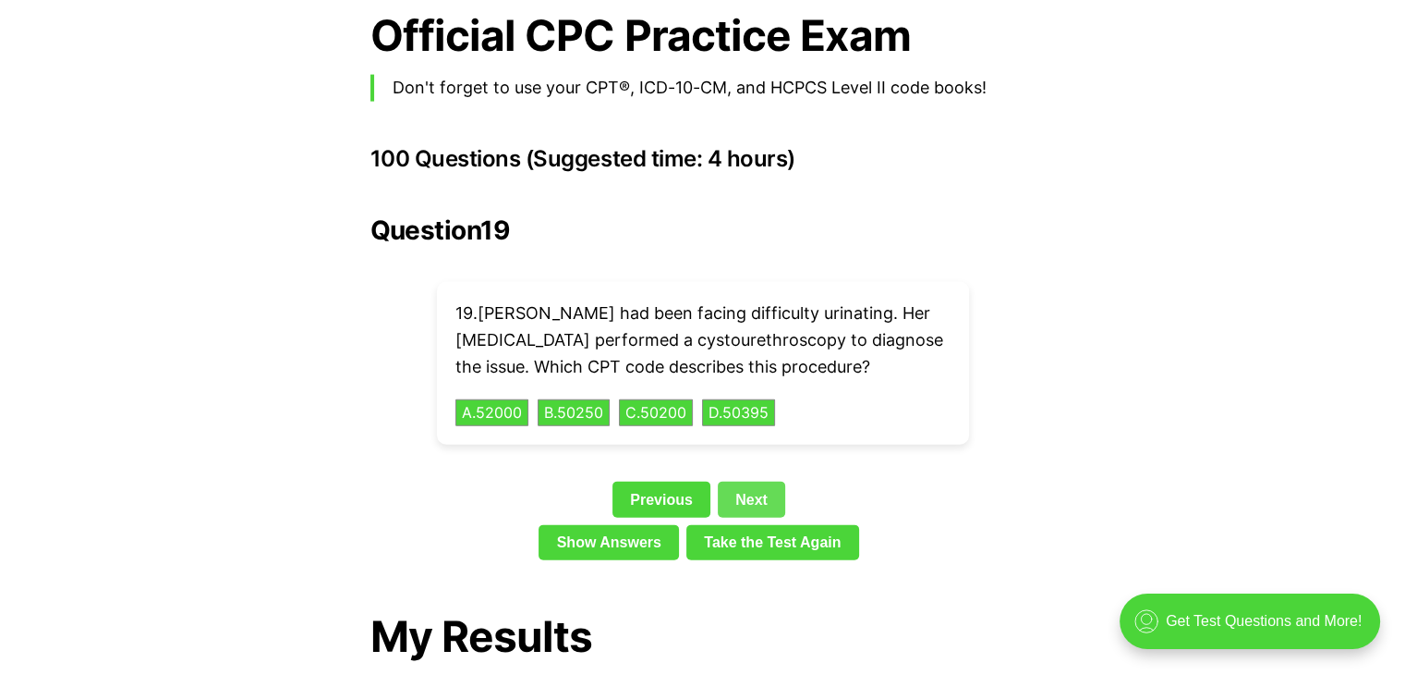
click at [753, 481] on link "Next" at bounding box center [751, 498] width 67 height 35
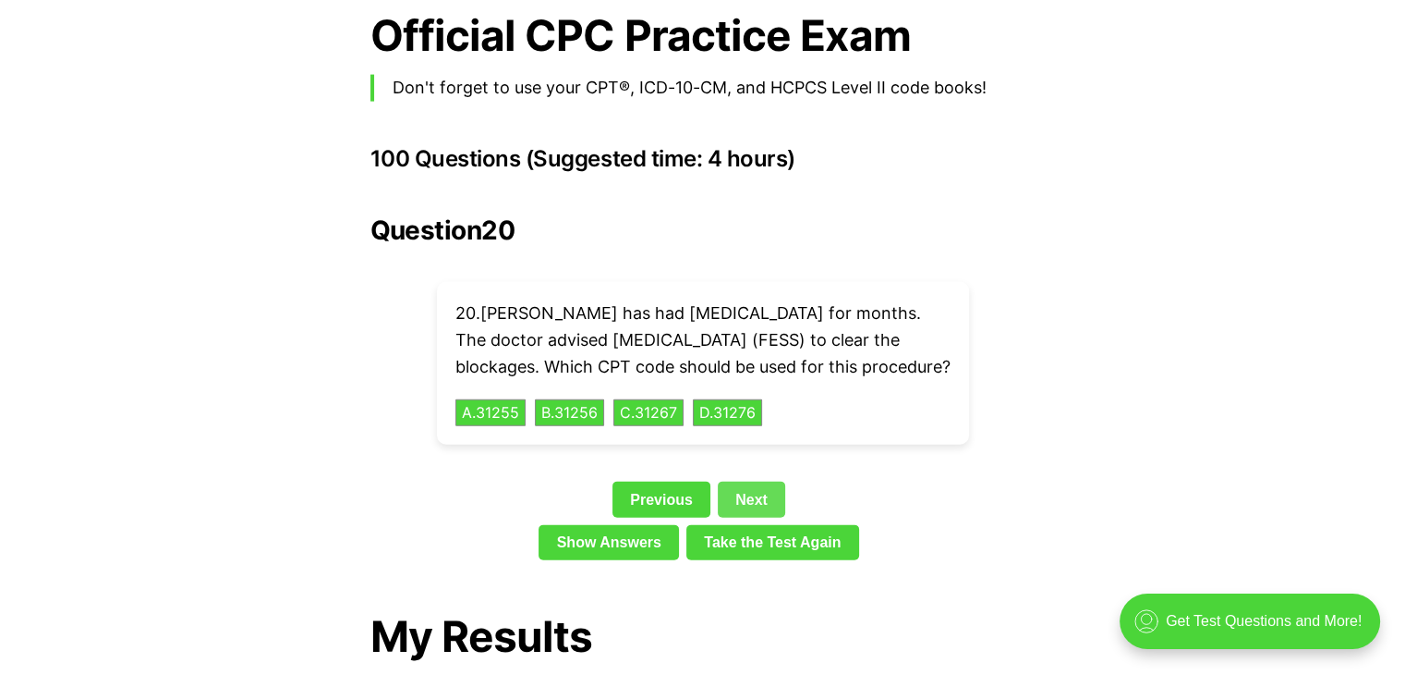
click at [762, 497] on link "Next" at bounding box center [751, 498] width 67 height 35
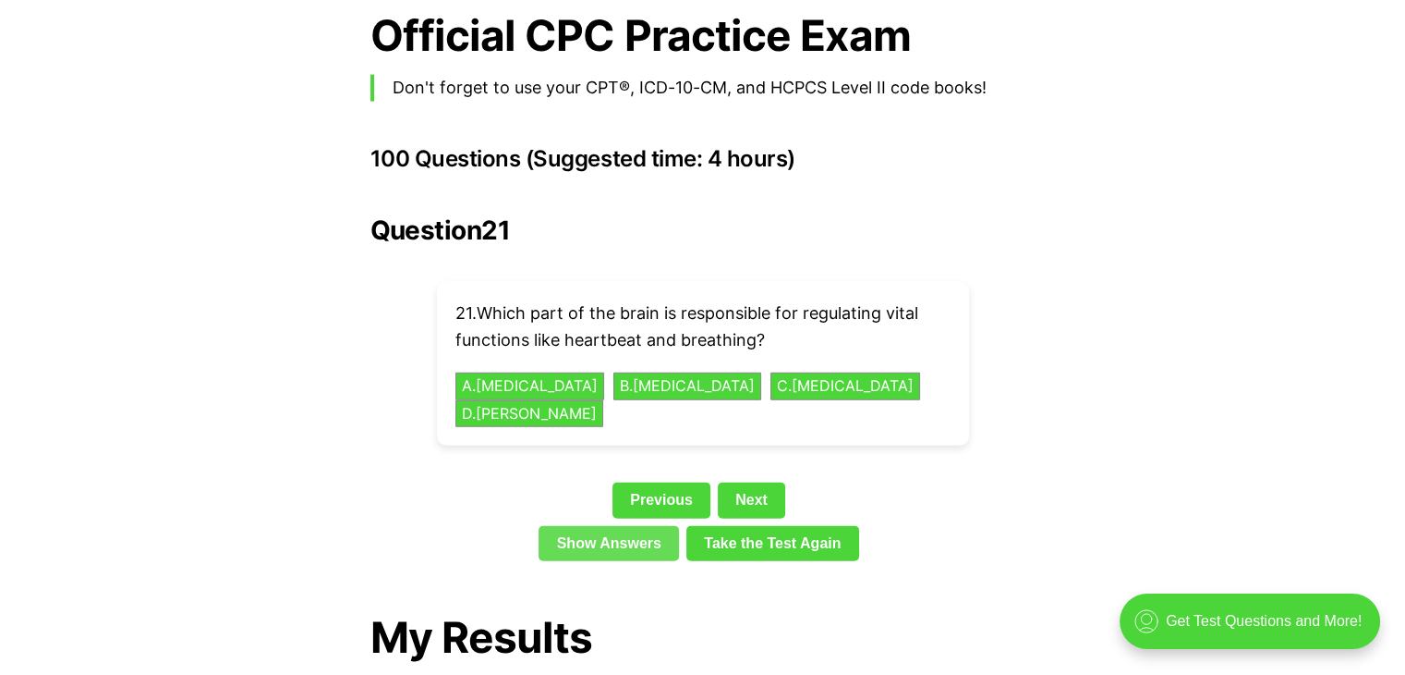
click at [664, 526] on link "Show Answers" at bounding box center [609, 543] width 140 height 35
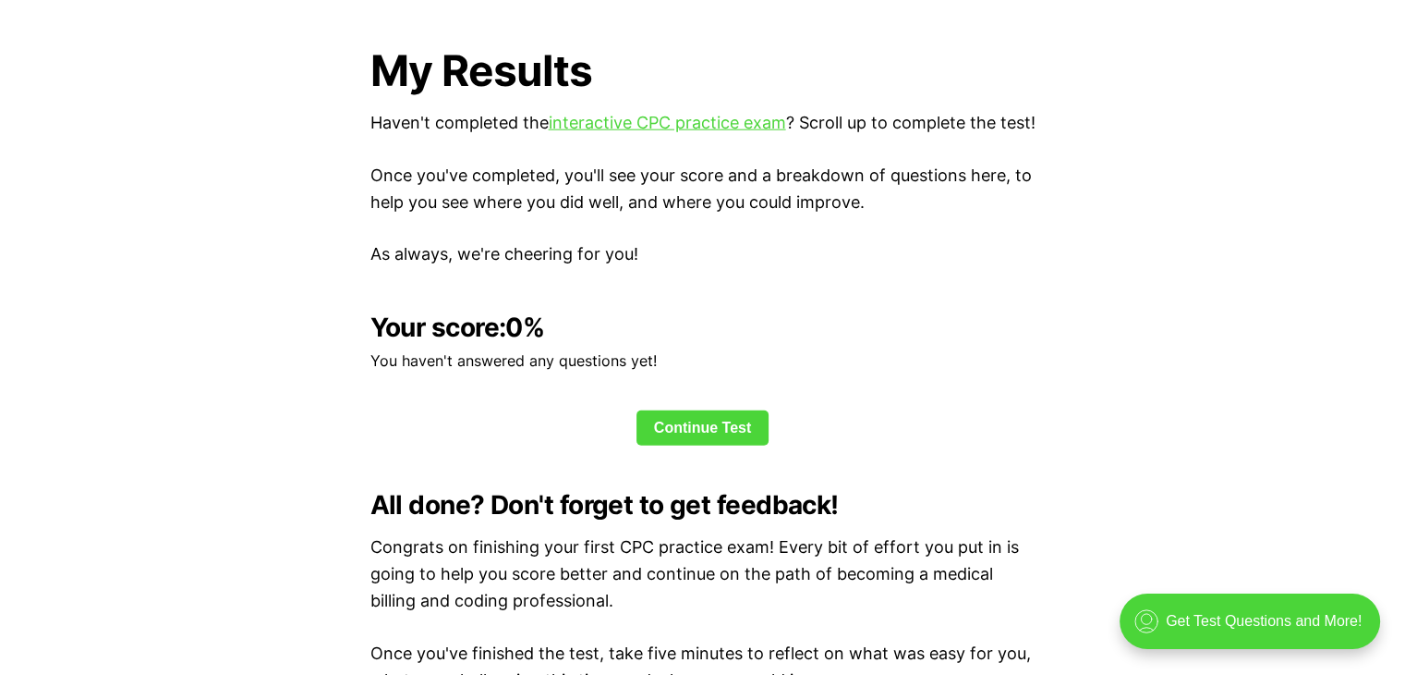
scroll to position [4626, 0]
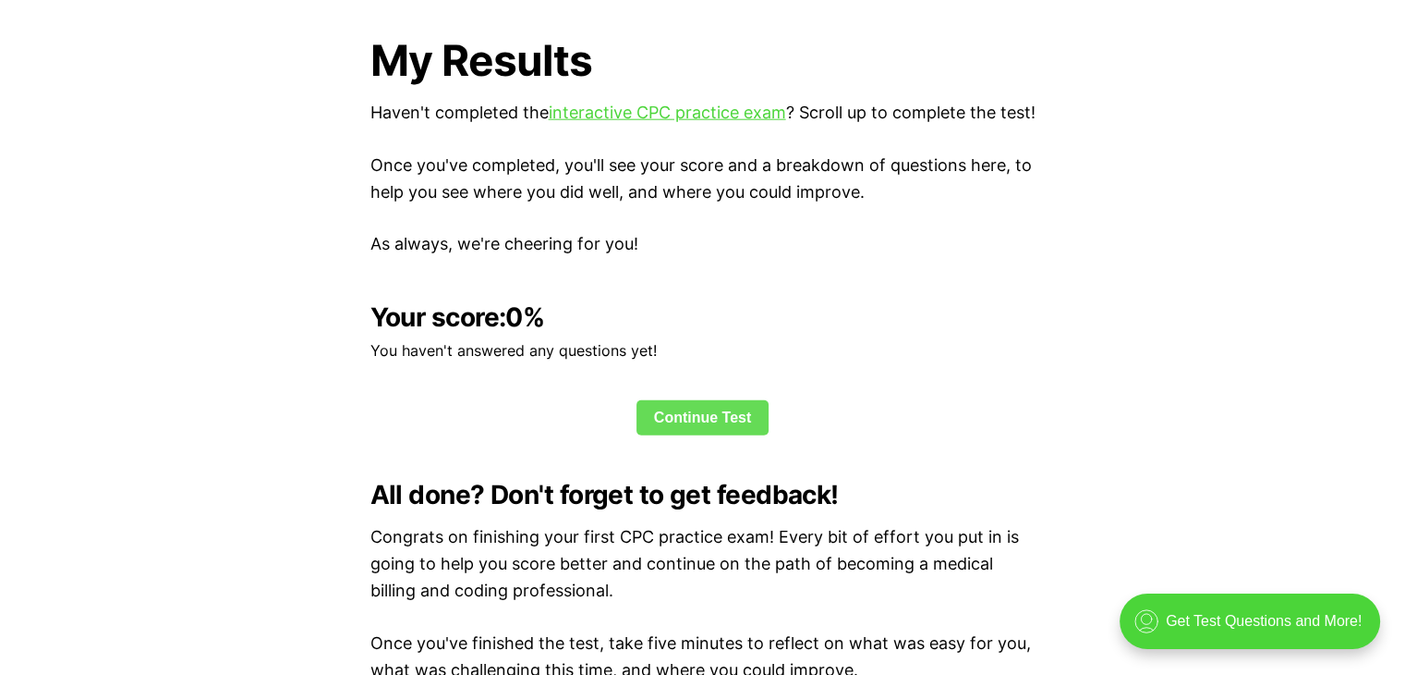
click at [701, 400] on link "Continue Test" at bounding box center [703, 417] width 133 height 35
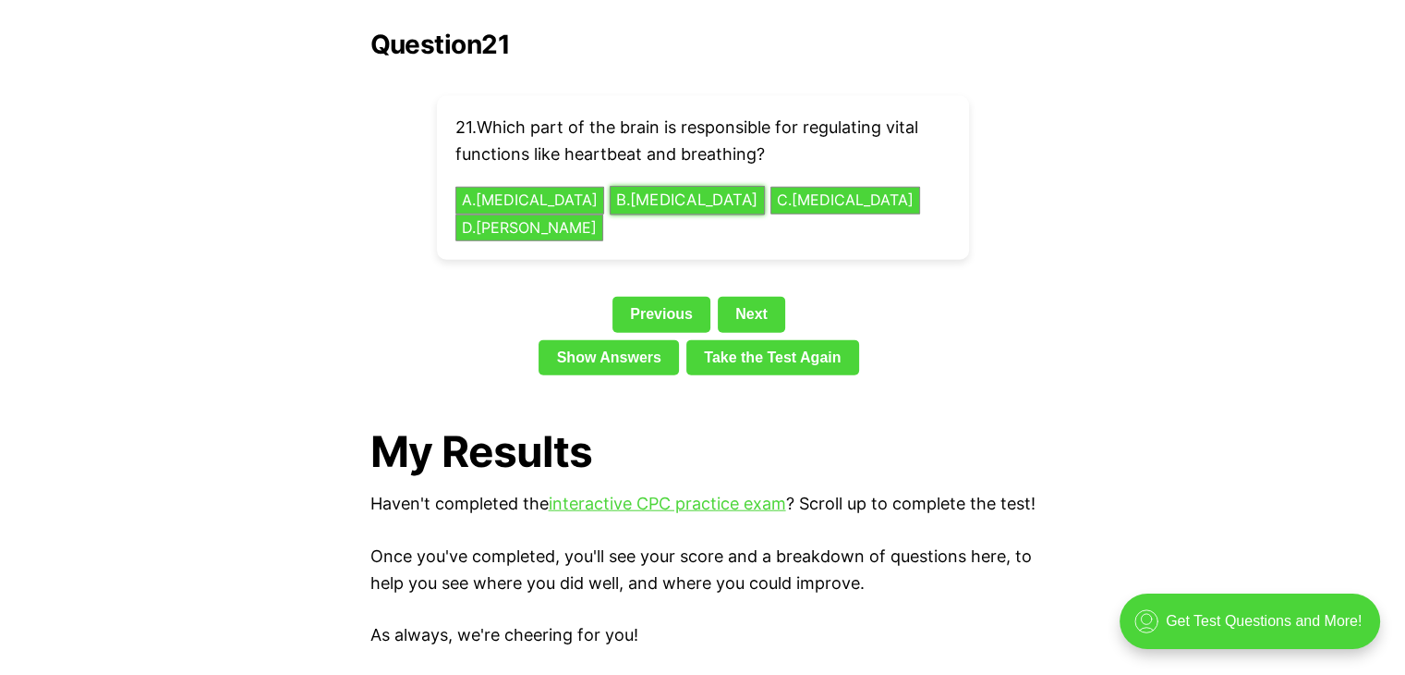
click at [638, 186] on button "B . [MEDICAL_DATA]" at bounding box center [687, 200] width 155 height 29
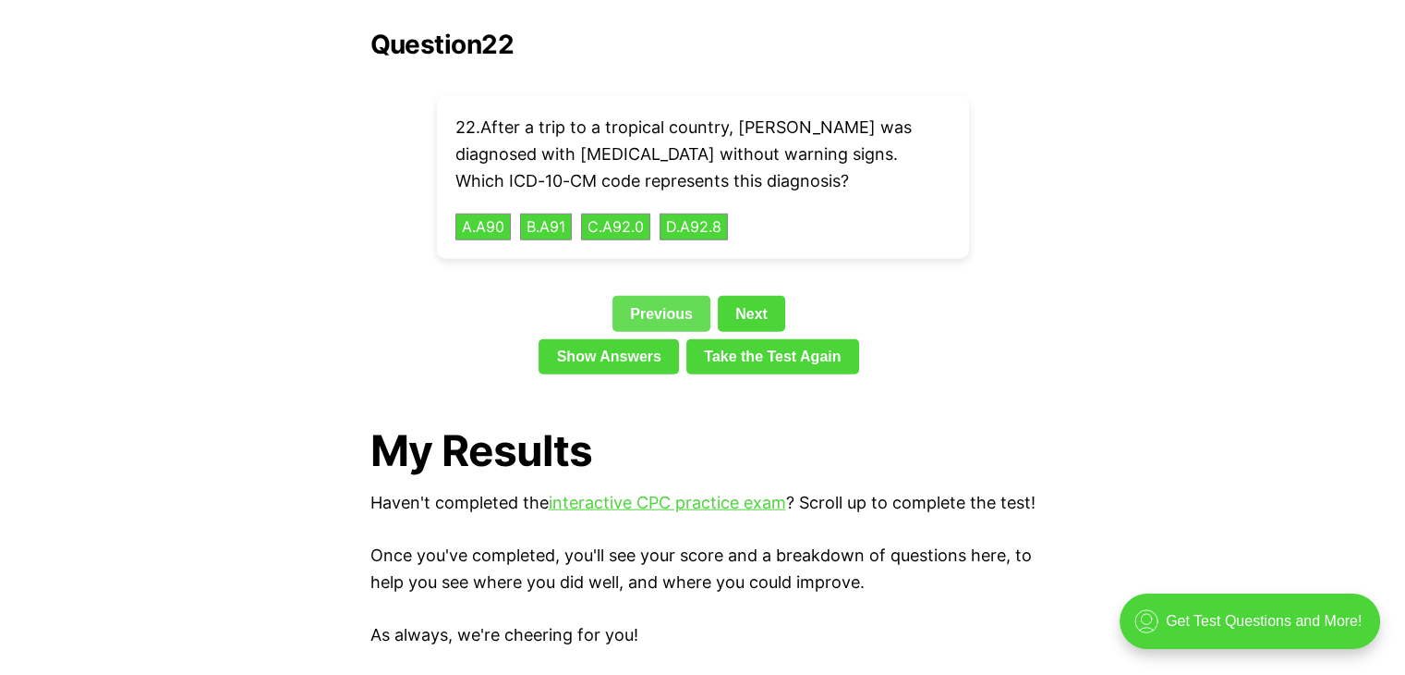
click at [651, 296] on link "Previous" at bounding box center [662, 313] width 98 height 35
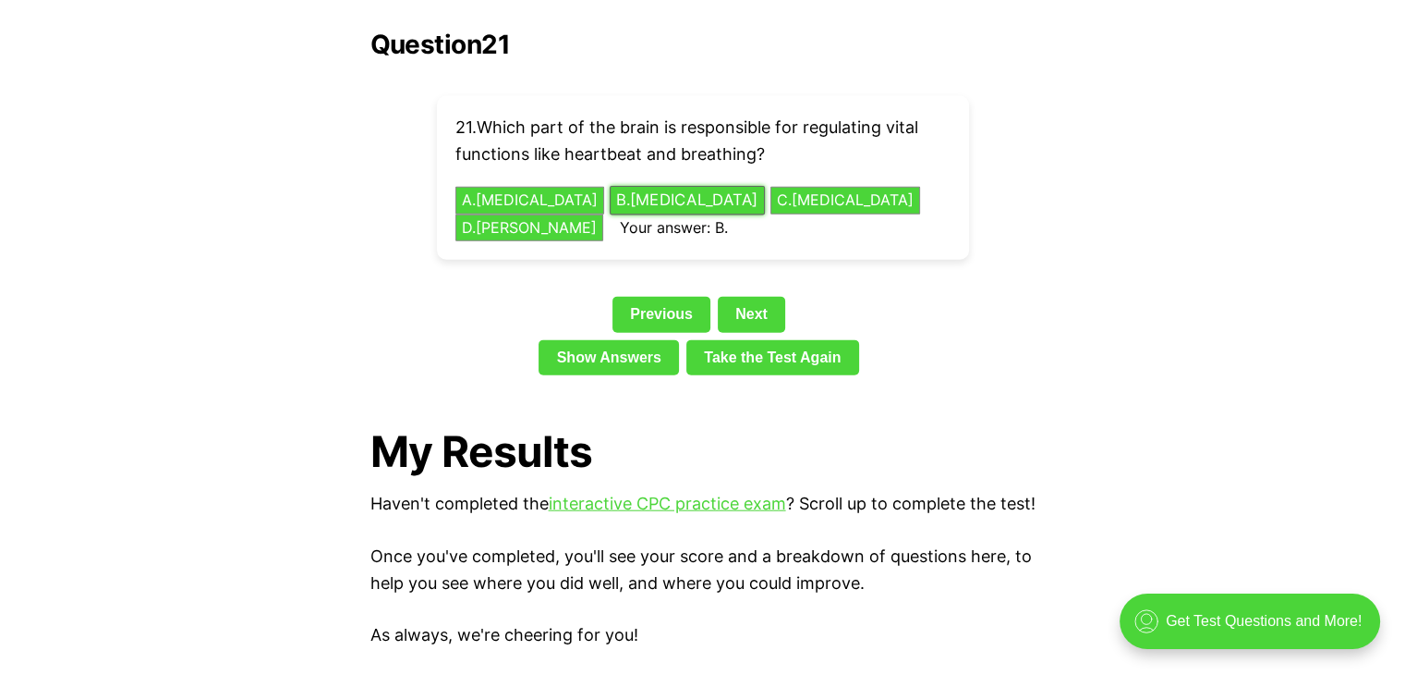
click at [610, 186] on button "B . [MEDICAL_DATA]" at bounding box center [687, 200] width 155 height 29
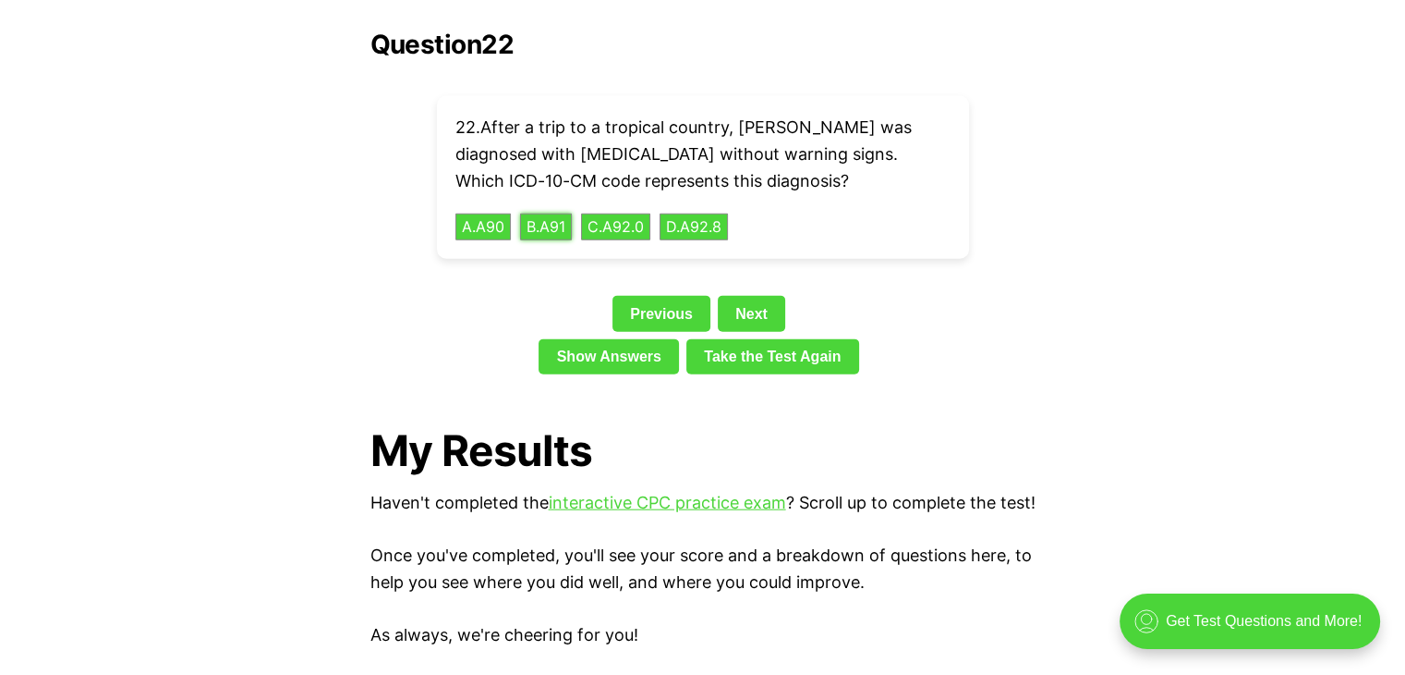
click at [540, 213] on button "B . A91" at bounding box center [546, 227] width 52 height 28
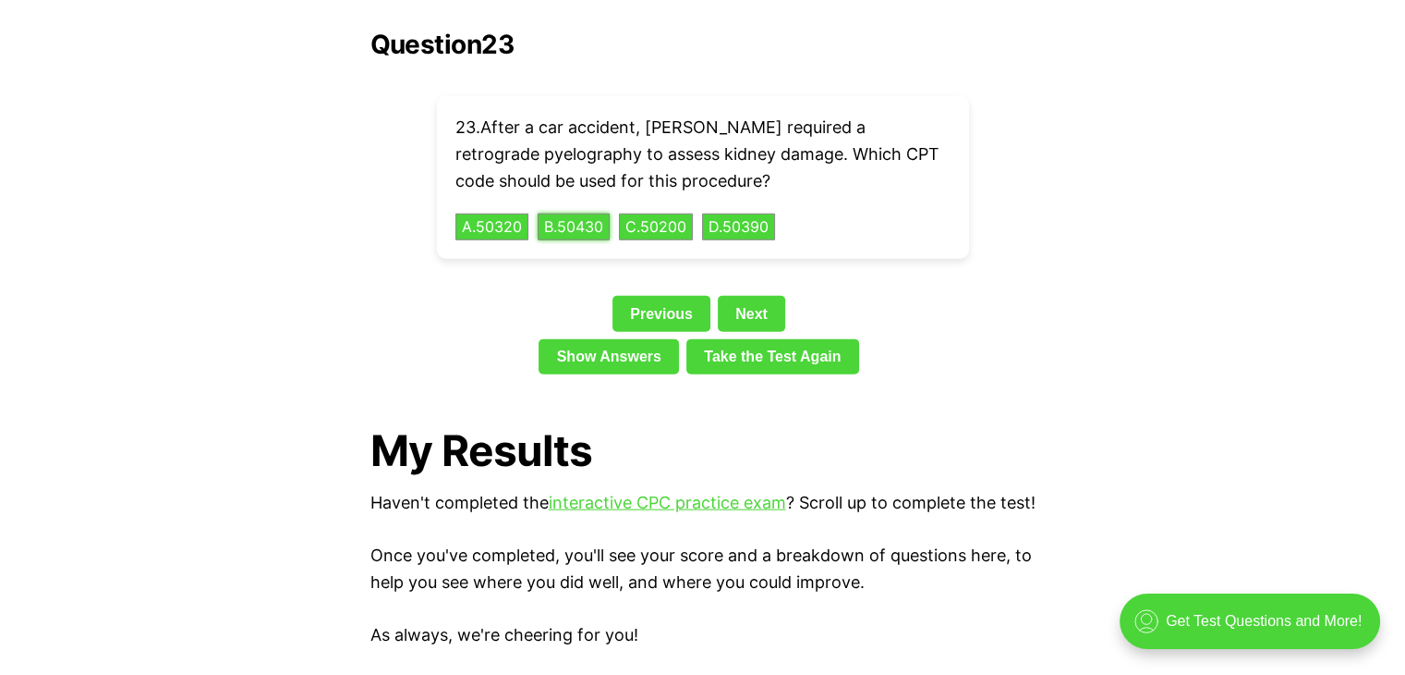
click at [540, 198] on div "23 . After a car accident, [PERSON_NAME] required a retrograde pyelography to a…" at bounding box center [703, 177] width 532 height 163
click at [728, 296] on link "Next" at bounding box center [751, 313] width 67 height 35
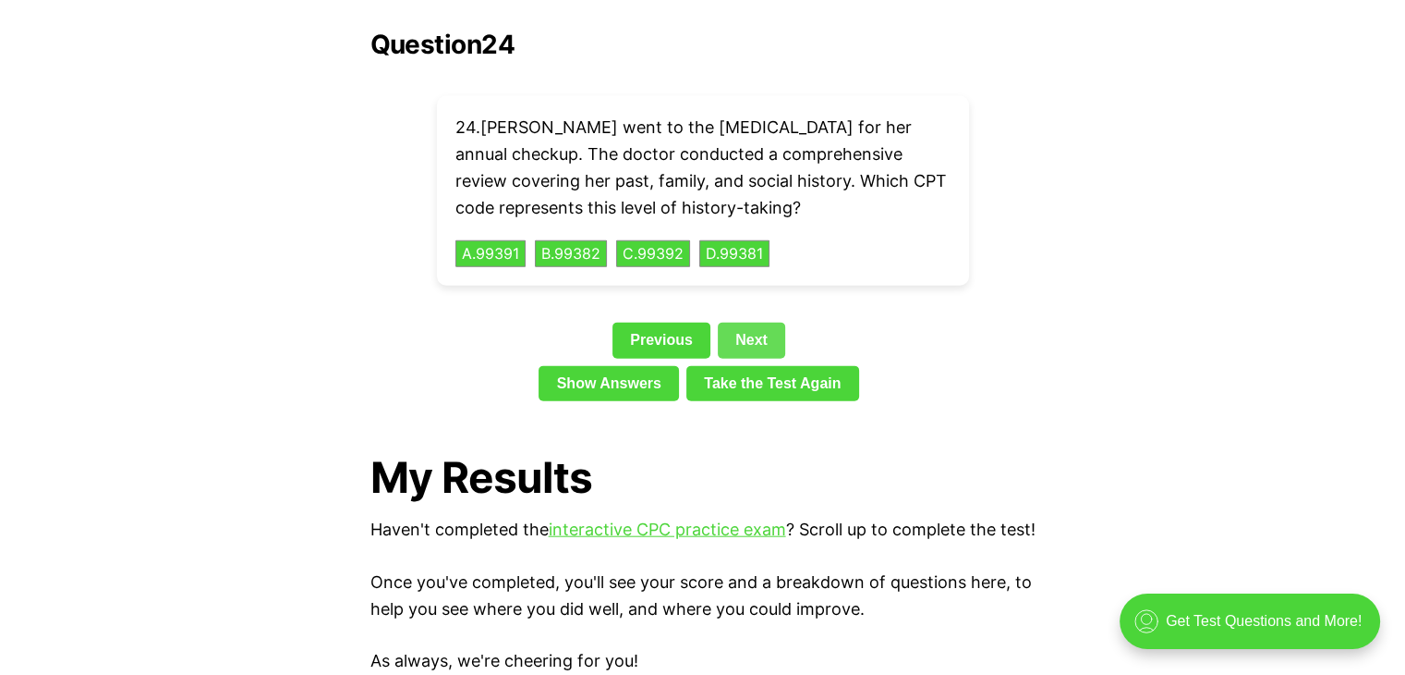
click at [728, 322] on link "Next" at bounding box center [751, 339] width 67 height 35
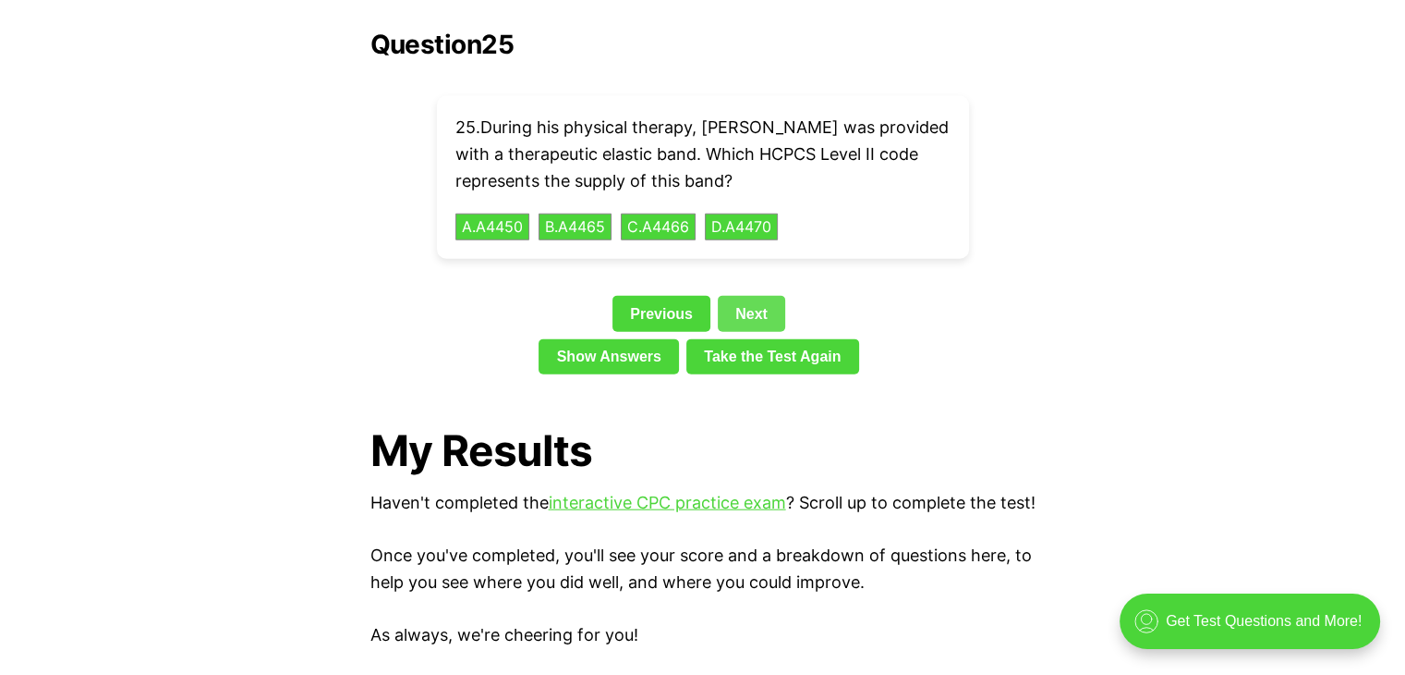
click at [754, 296] on link "Next" at bounding box center [751, 313] width 67 height 35
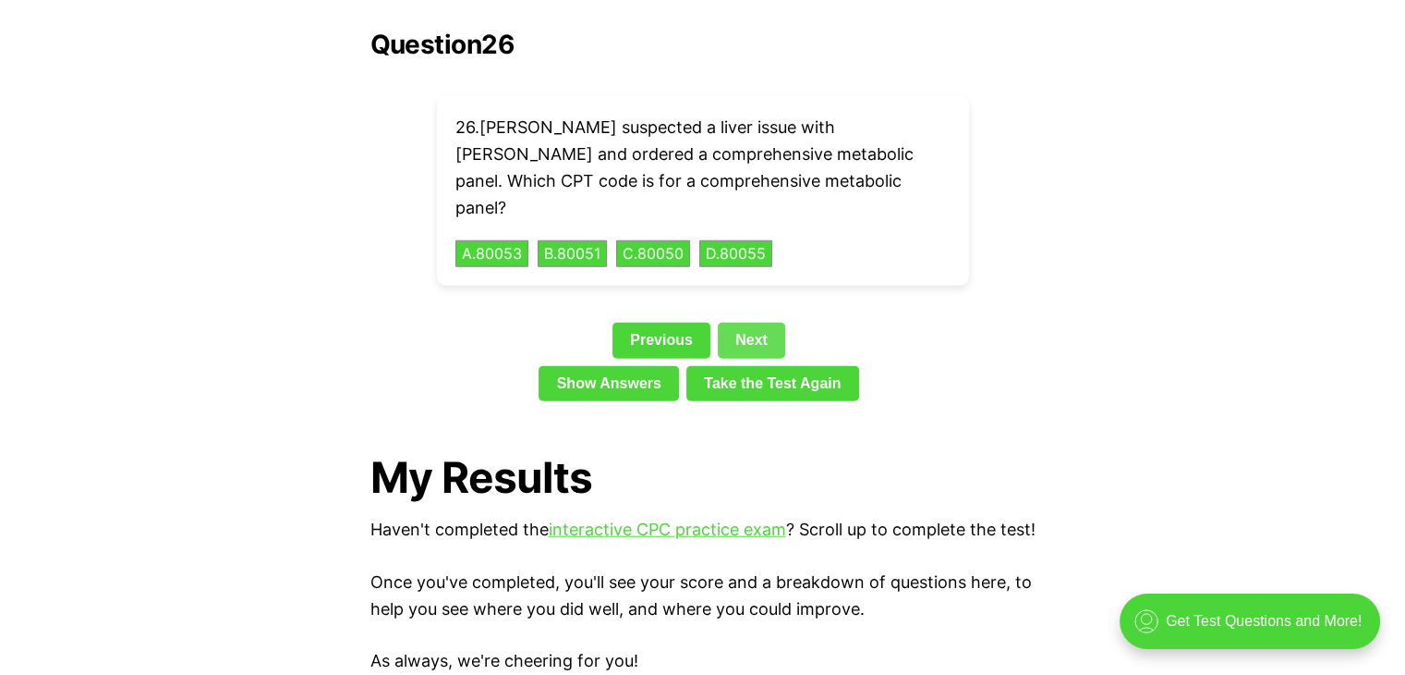
click at [754, 322] on link "Next" at bounding box center [751, 339] width 67 height 35
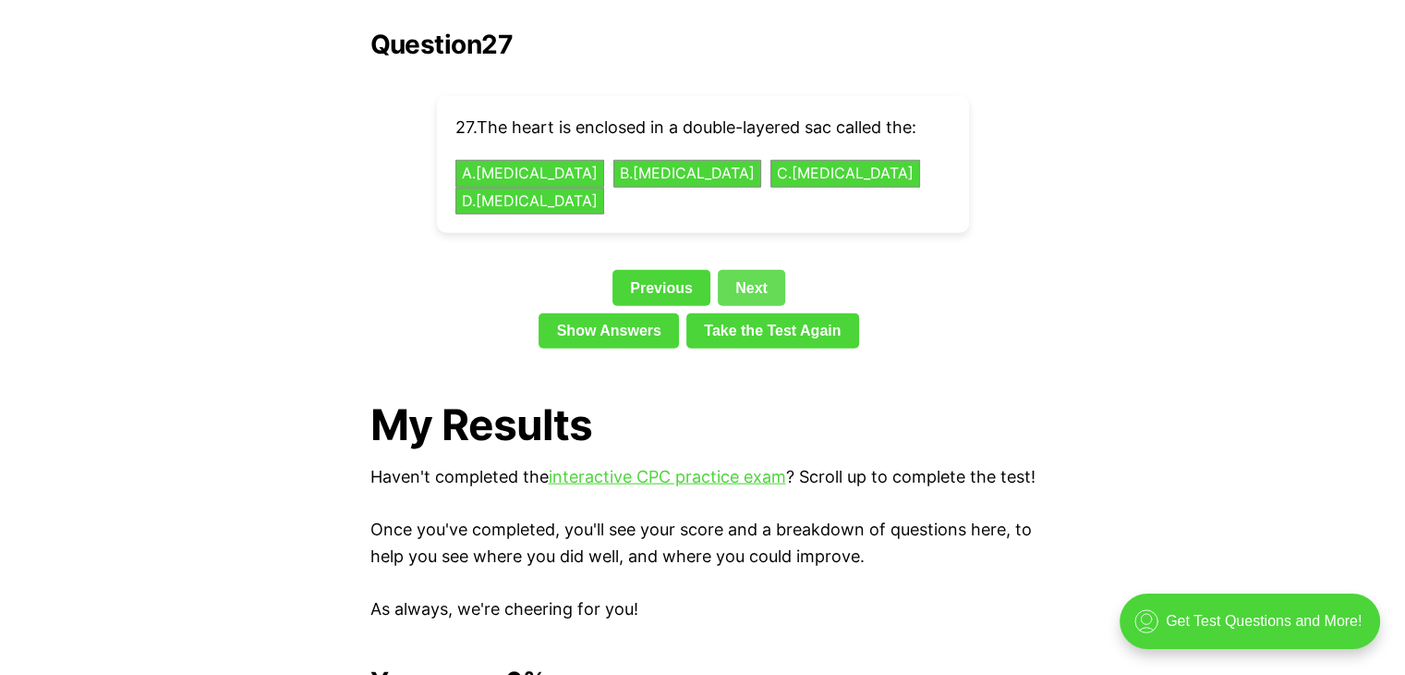
click at [744, 270] on link "Next" at bounding box center [751, 287] width 67 height 35
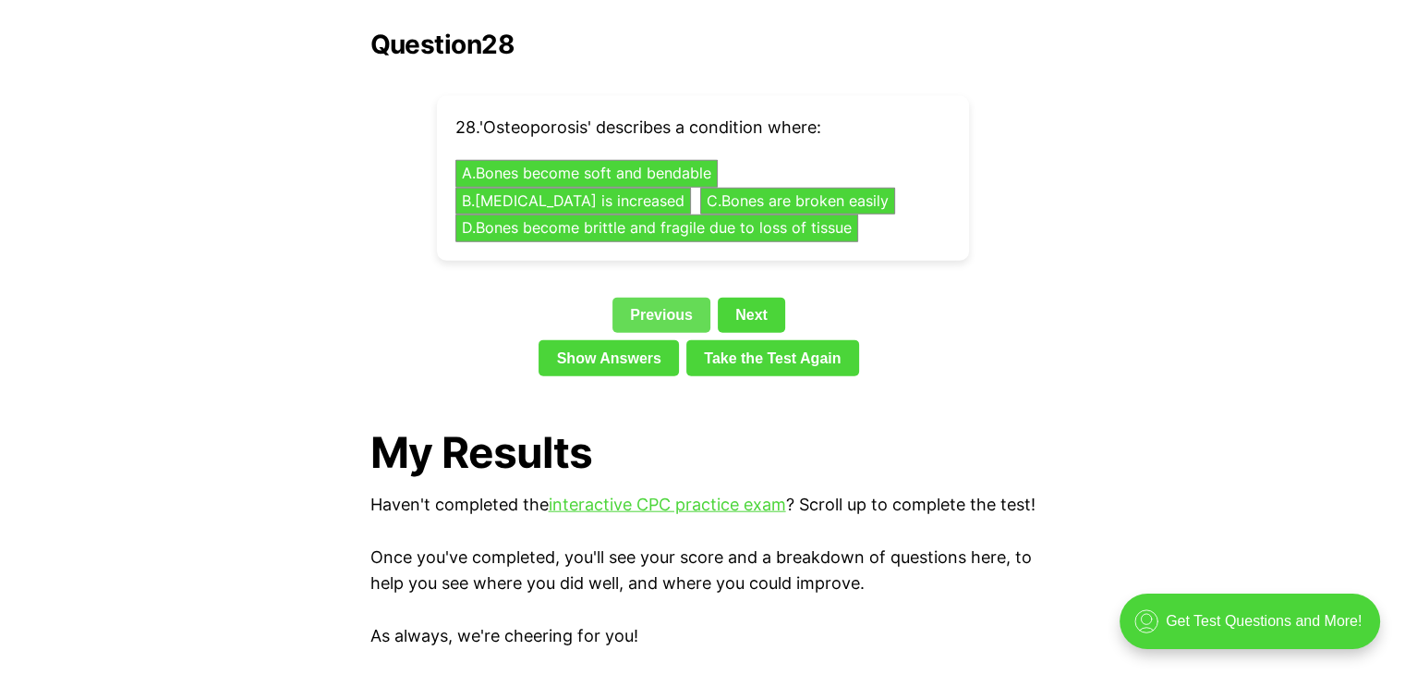
click at [680, 298] on link "Previous" at bounding box center [662, 315] width 98 height 35
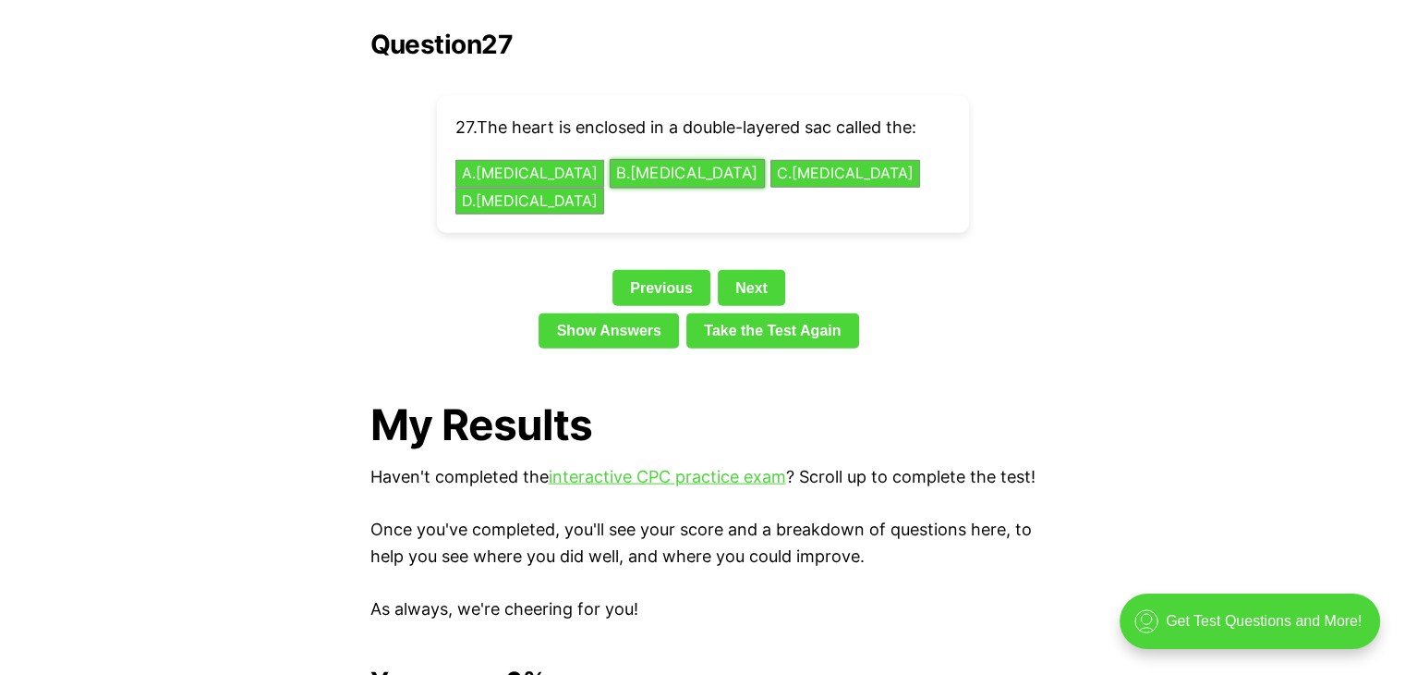
click at [628, 160] on button "B . [MEDICAL_DATA]" at bounding box center [687, 174] width 155 height 29
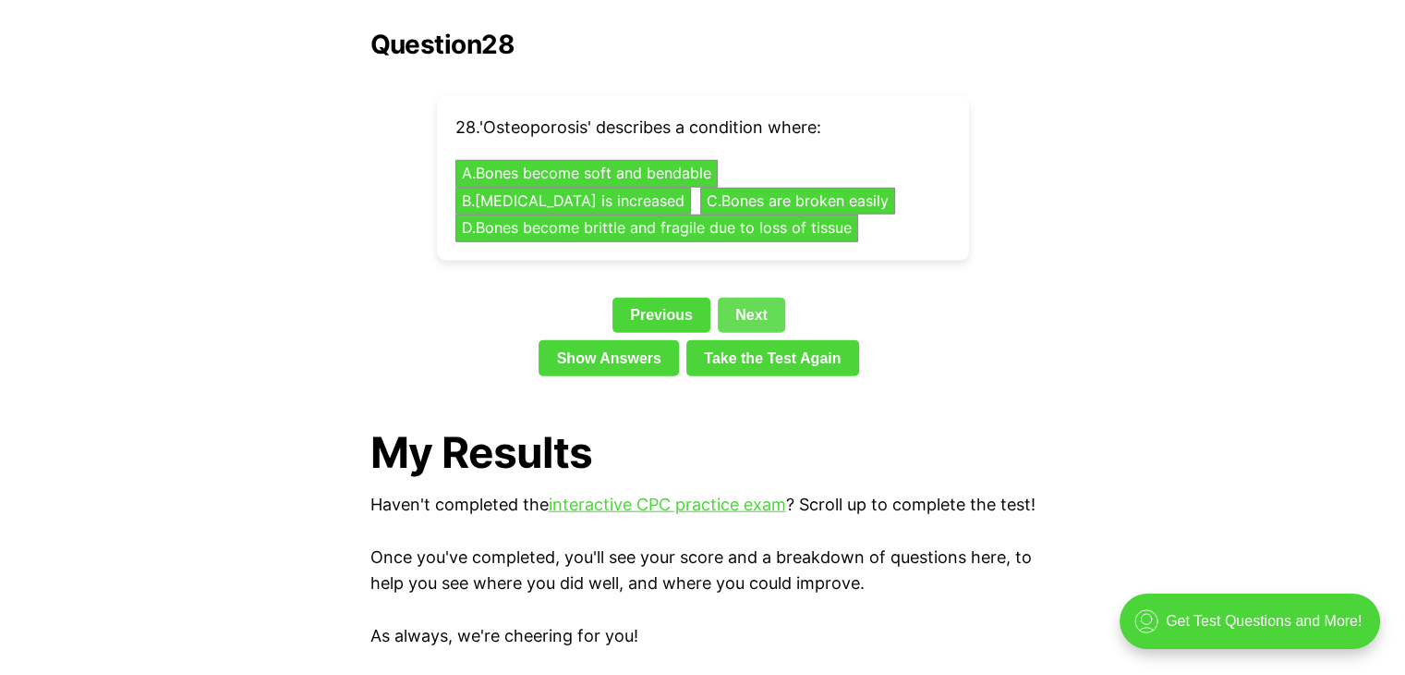
click at [752, 253] on div "Question 28 28 . 'Osteoporosis' describes a condition where: A . Bones become s…" at bounding box center [703, 207] width 665 height 354
click at [752, 298] on link "Next" at bounding box center [751, 315] width 67 height 35
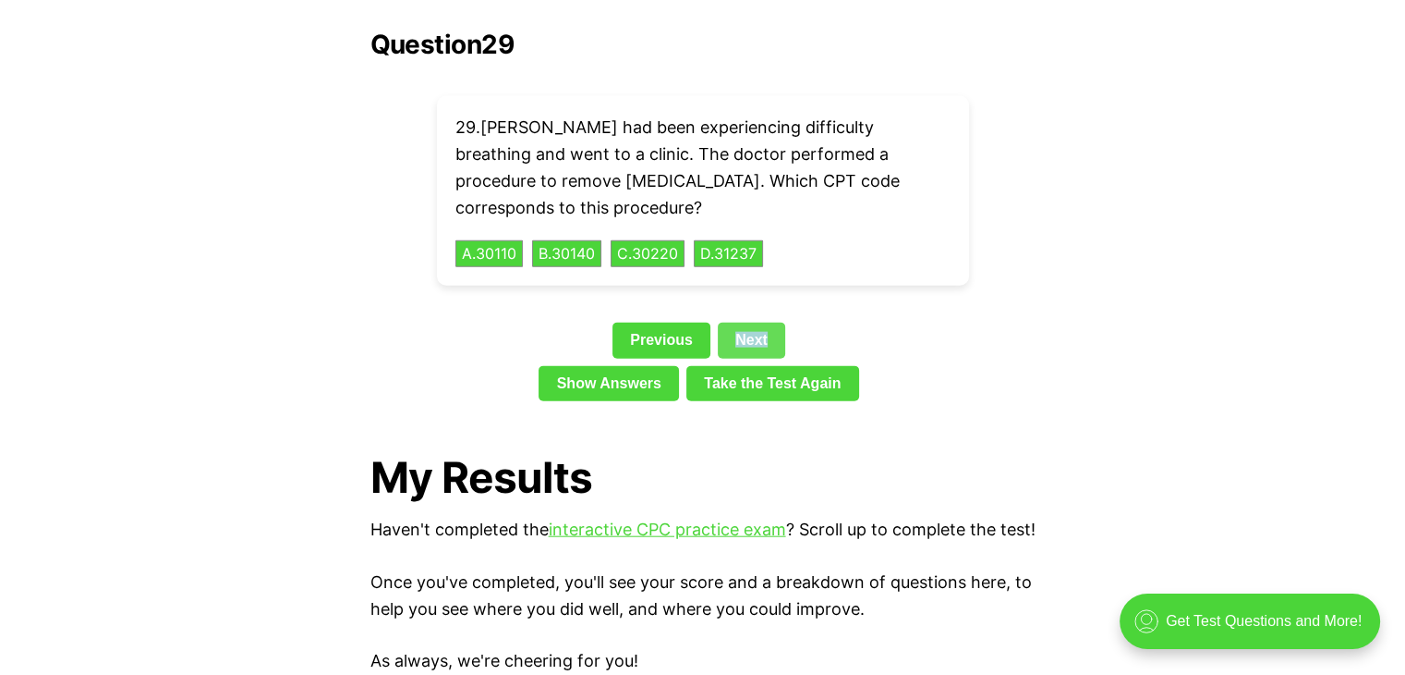
click at [752, 322] on link "Next" at bounding box center [751, 339] width 67 height 35
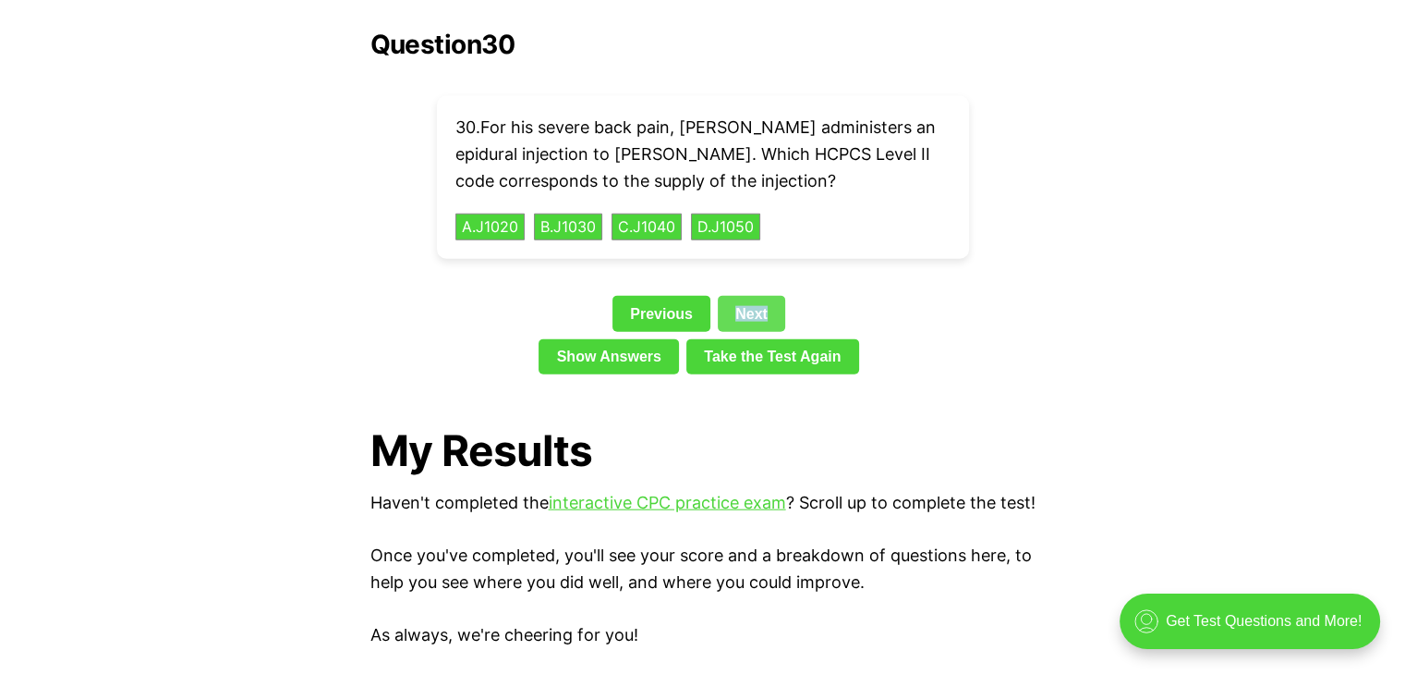
click at [736, 296] on link "Next" at bounding box center [751, 313] width 67 height 35
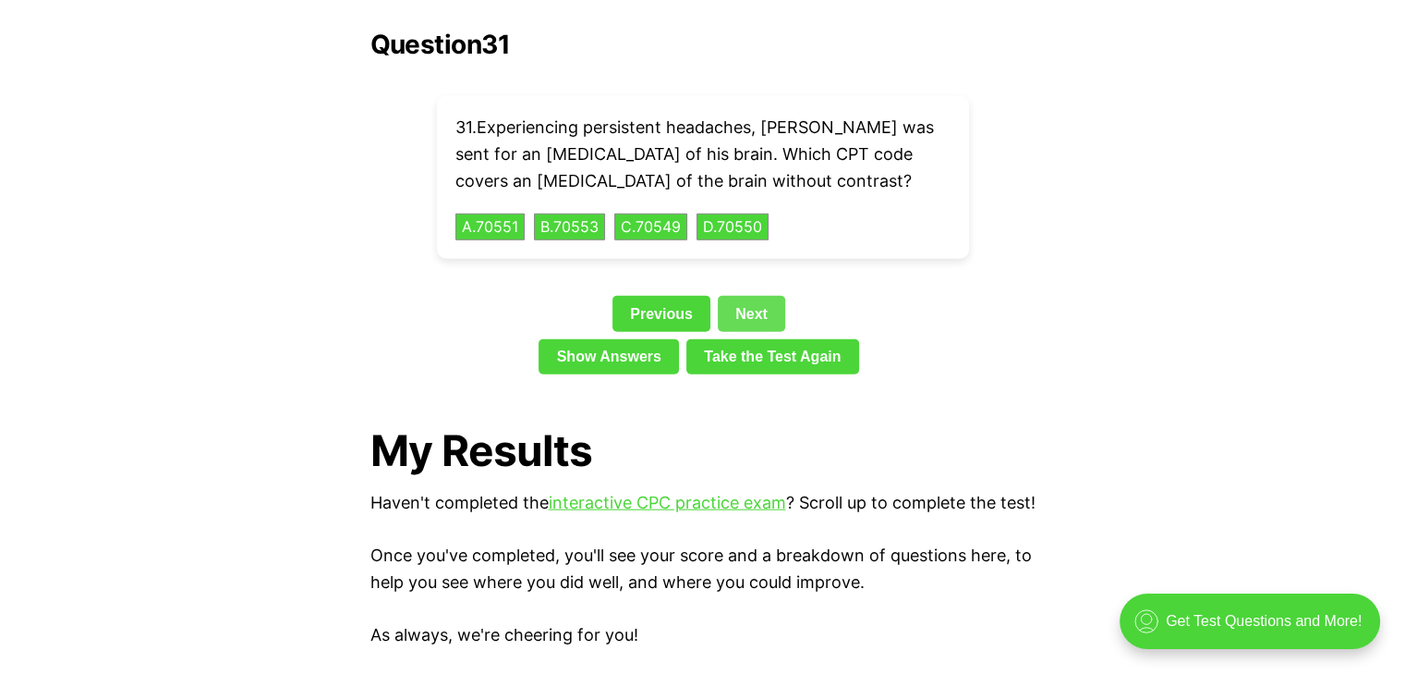
click at [736, 296] on link "Next" at bounding box center [751, 313] width 67 height 35
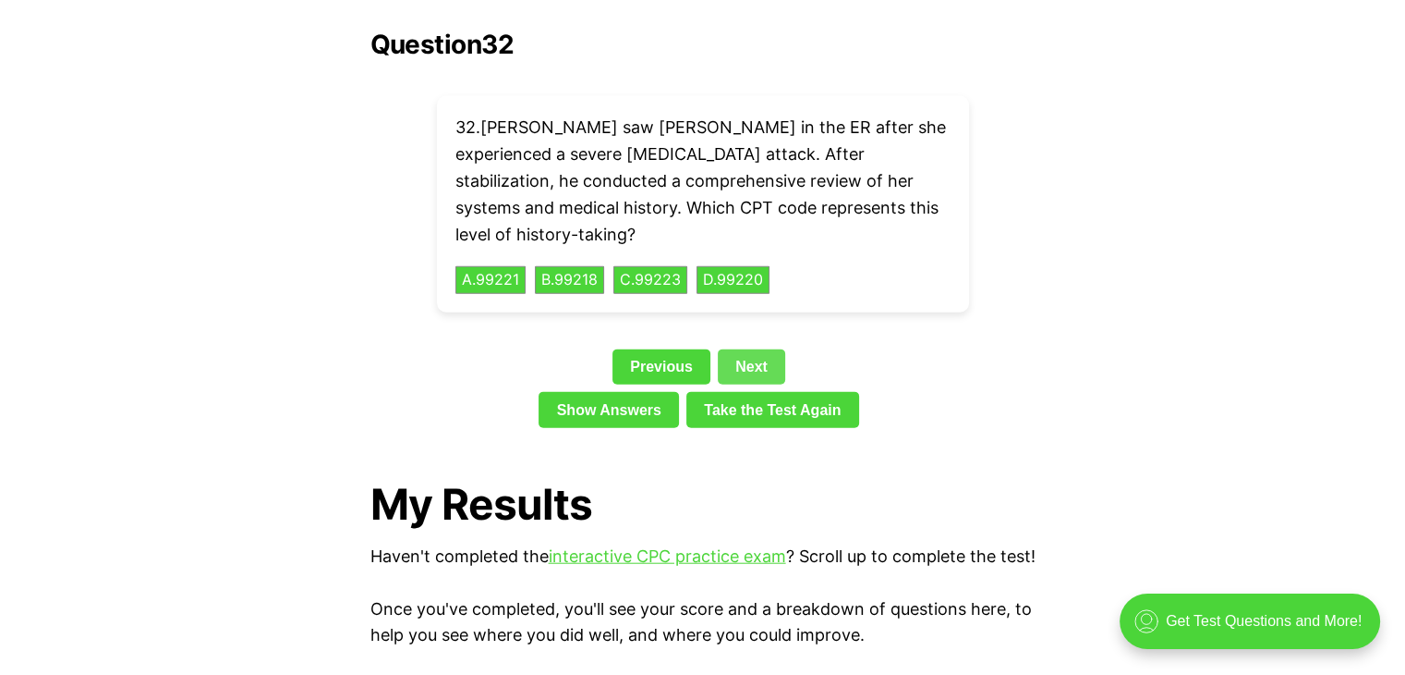
click at [736, 275] on div "Question 32 32 . [PERSON_NAME] saw [PERSON_NAME] in the ER after she experience…" at bounding box center [703, 233] width 665 height 406
click at [747, 349] on link "Next" at bounding box center [751, 366] width 67 height 35
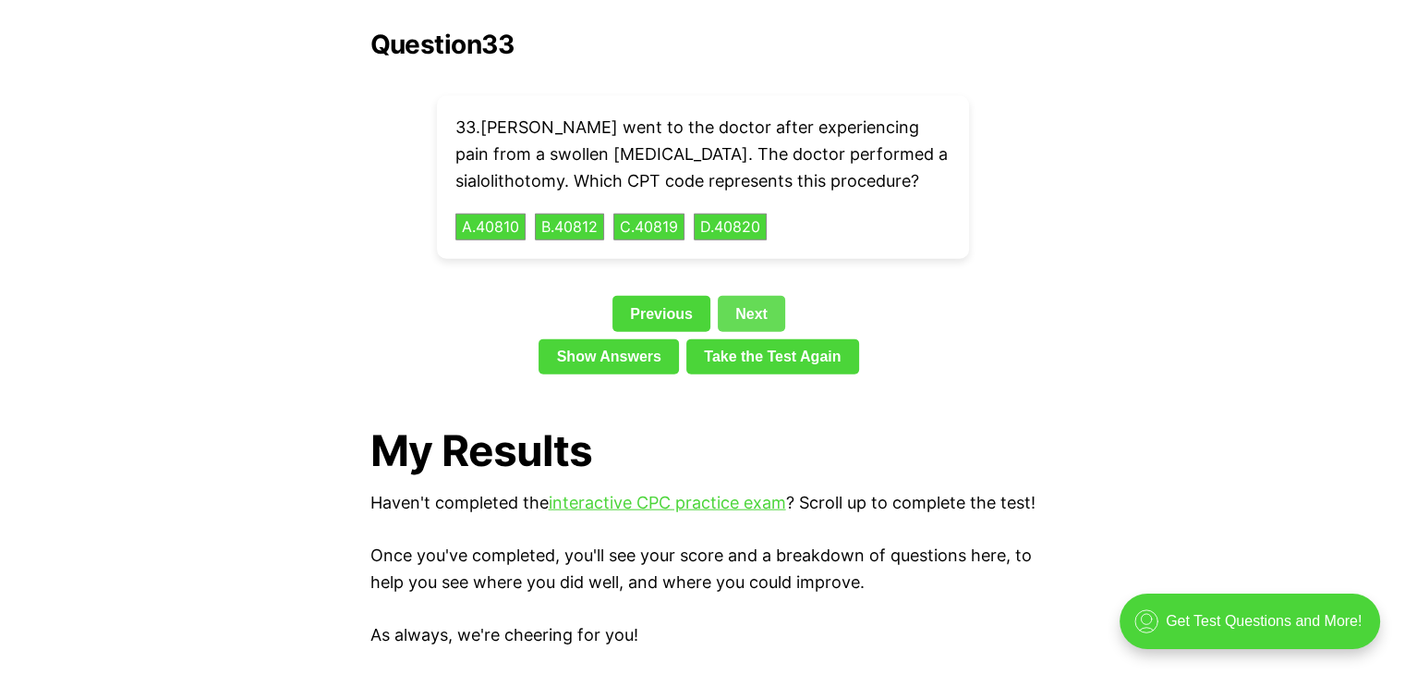
click at [747, 296] on link "Next" at bounding box center [751, 313] width 67 height 35
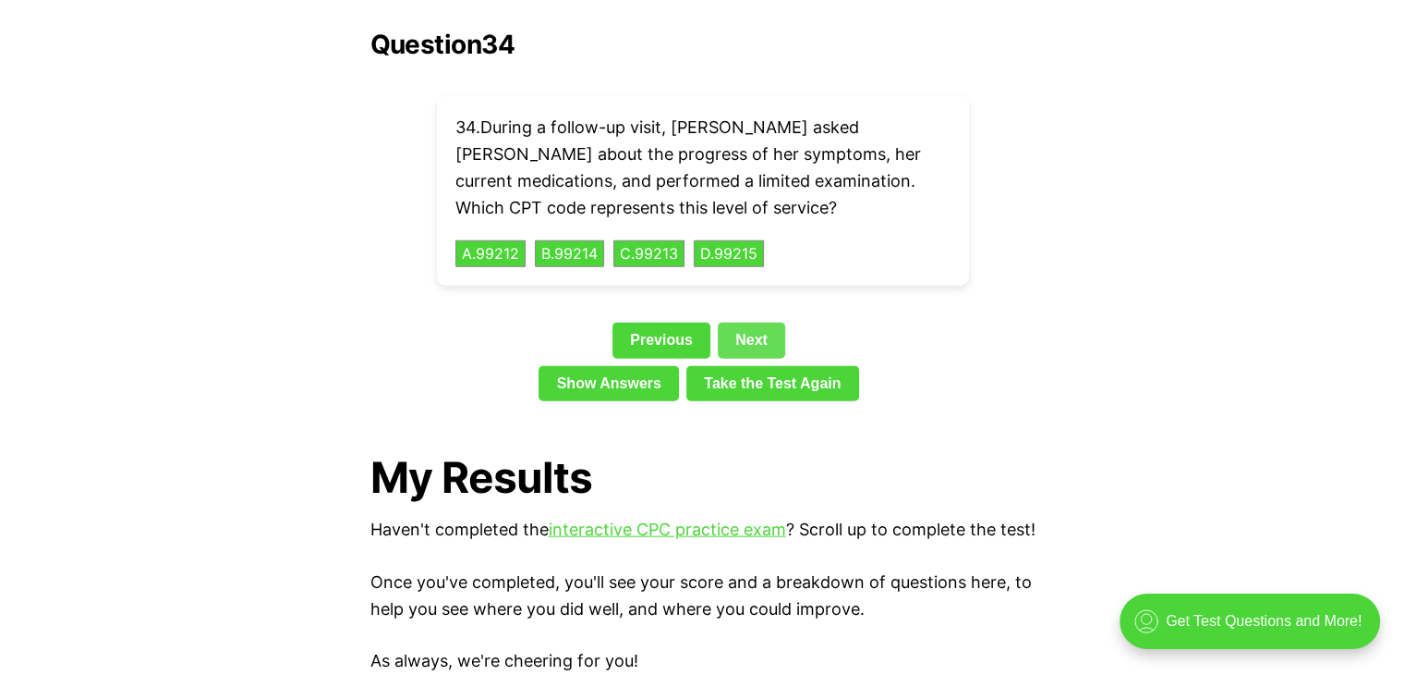
click at [750, 322] on link "Next" at bounding box center [751, 339] width 67 height 35
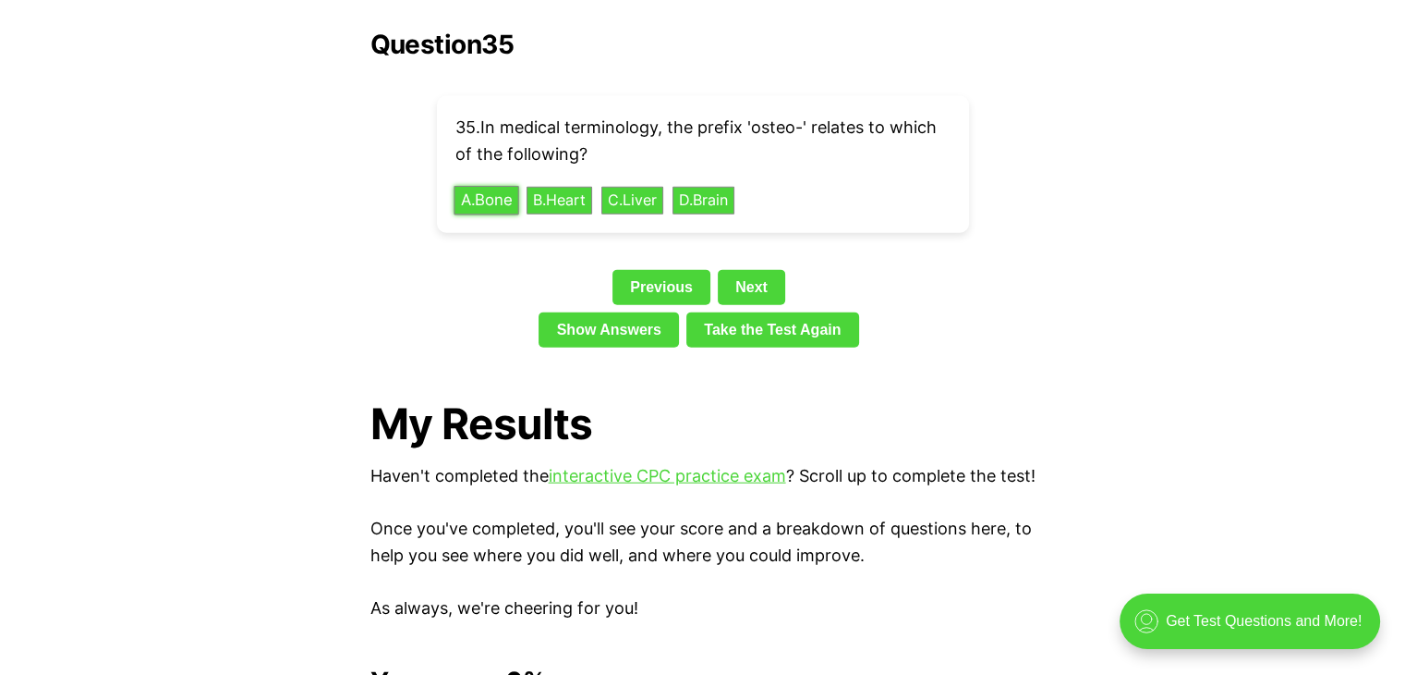
click at [475, 186] on button "A . Bone" at bounding box center [486, 200] width 65 height 29
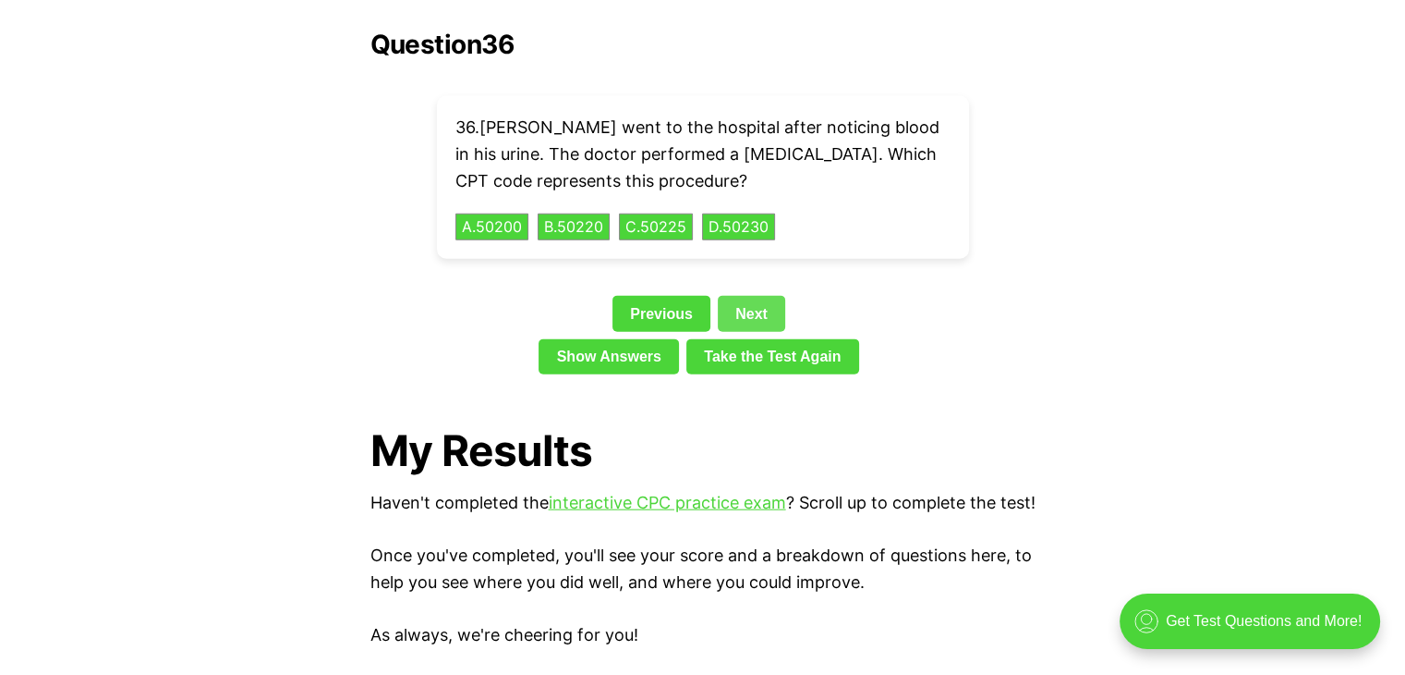
click at [740, 296] on link "Next" at bounding box center [751, 313] width 67 height 35
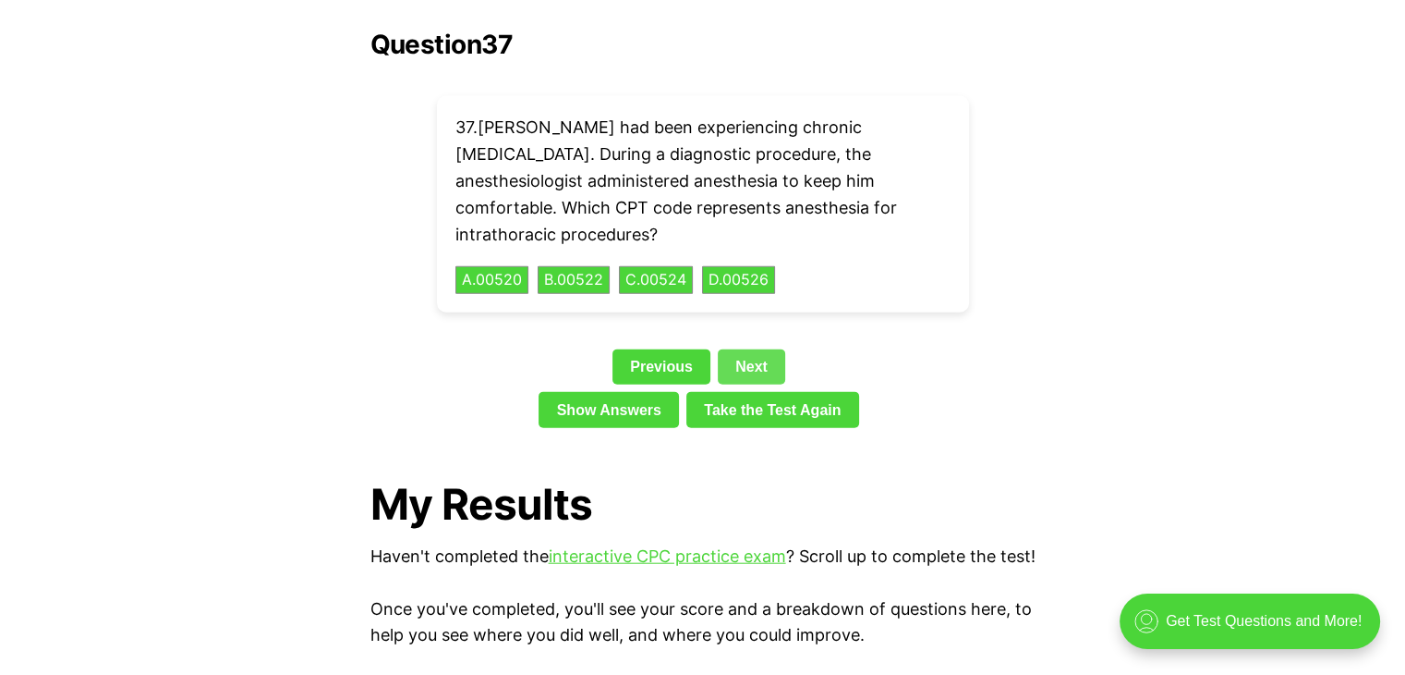
click at [740, 286] on div "Question 37 37 . [PERSON_NAME] had been experiencing chronic [MEDICAL_DATA]. Du…" at bounding box center [703, 233] width 665 height 406
click at [751, 349] on link "Next" at bounding box center [751, 366] width 67 height 35
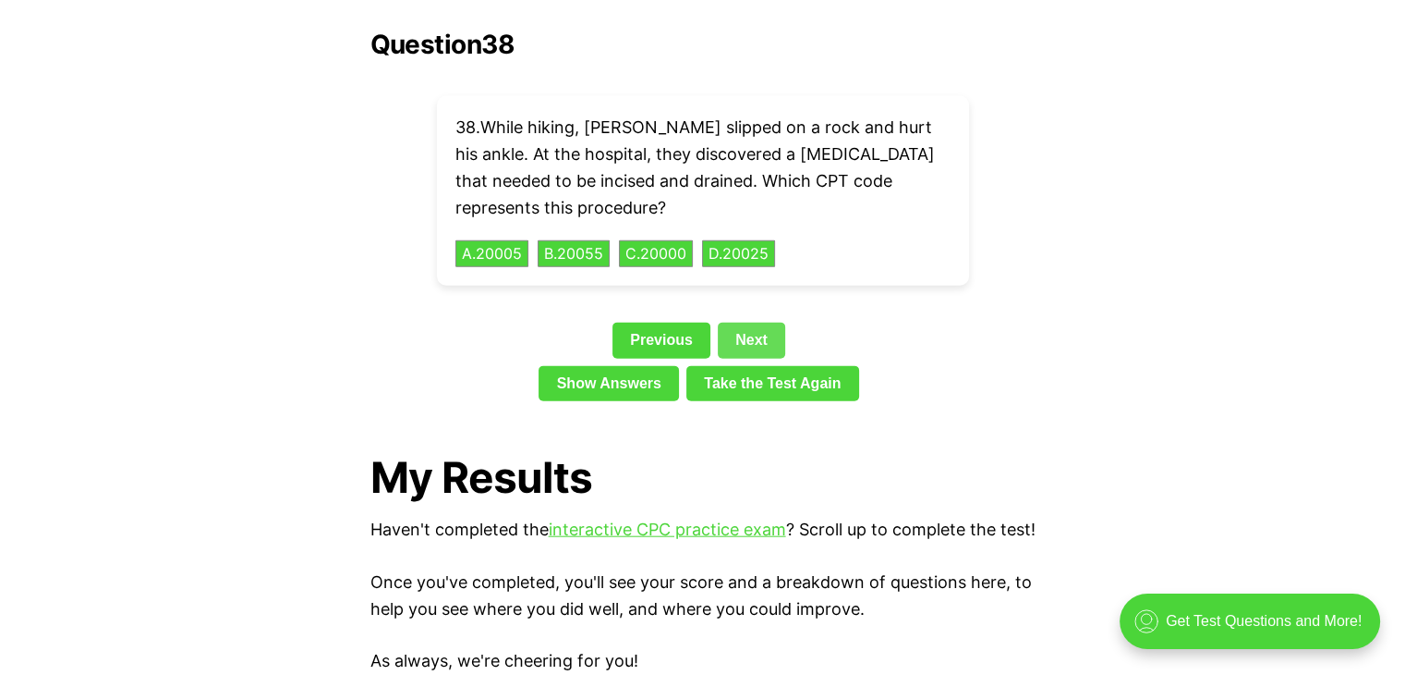
click at [751, 322] on link "Next" at bounding box center [751, 339] width 67 height 35
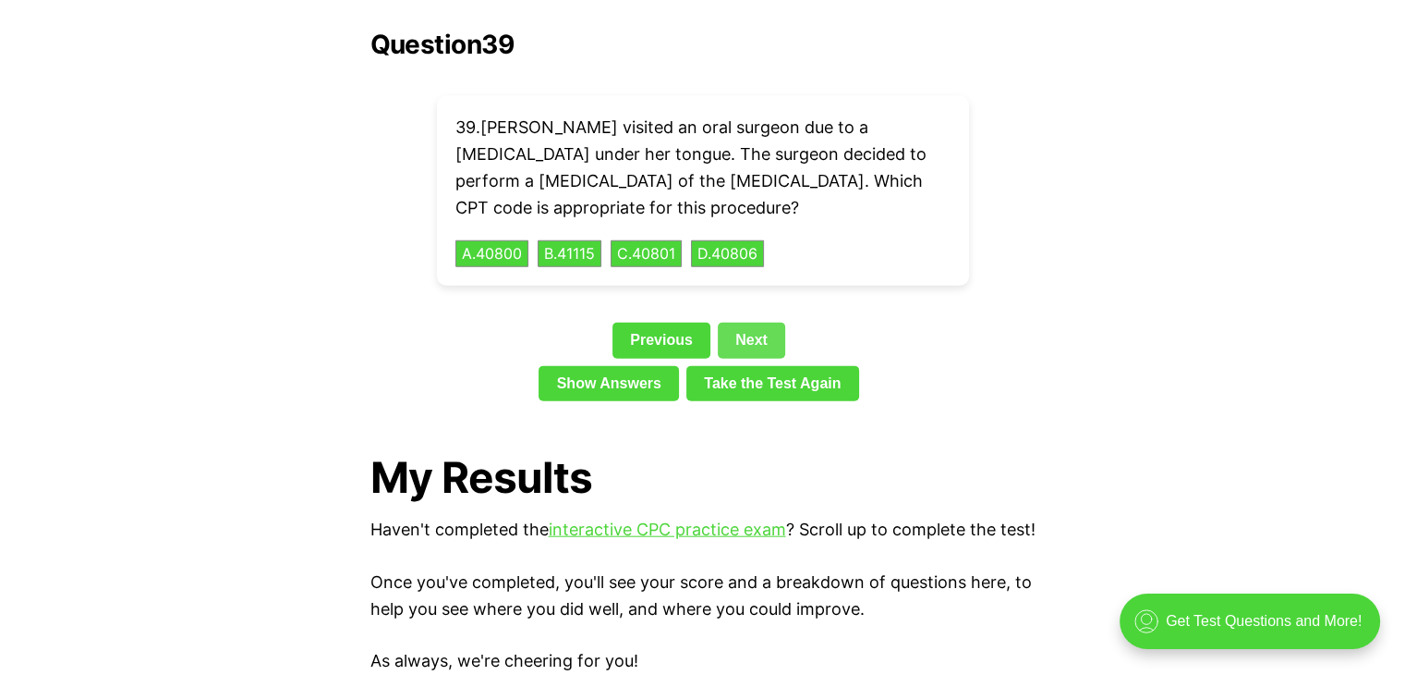
click at [754, 322] on link "Next" at bounding box center [751, 339] width 67 height 35
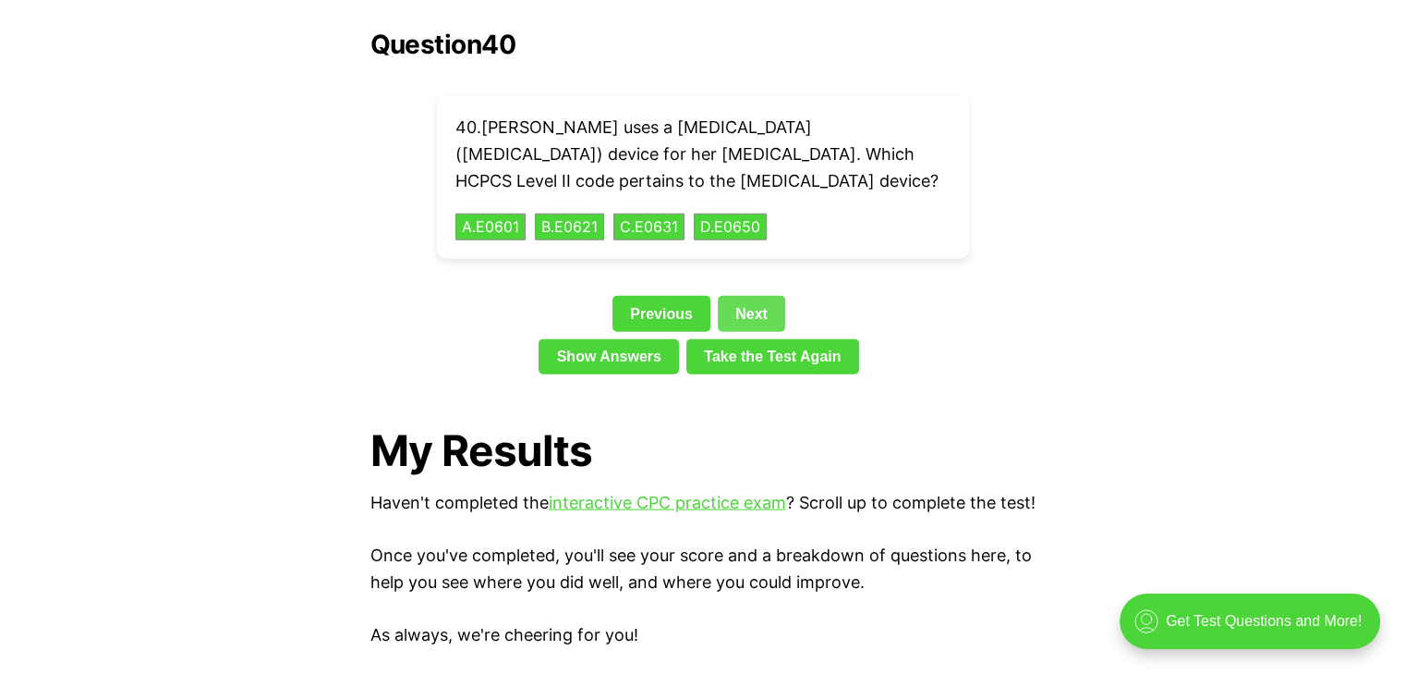
click at [754, 296] on link "Next" at bounding box center [751, 313] width 67 height 35
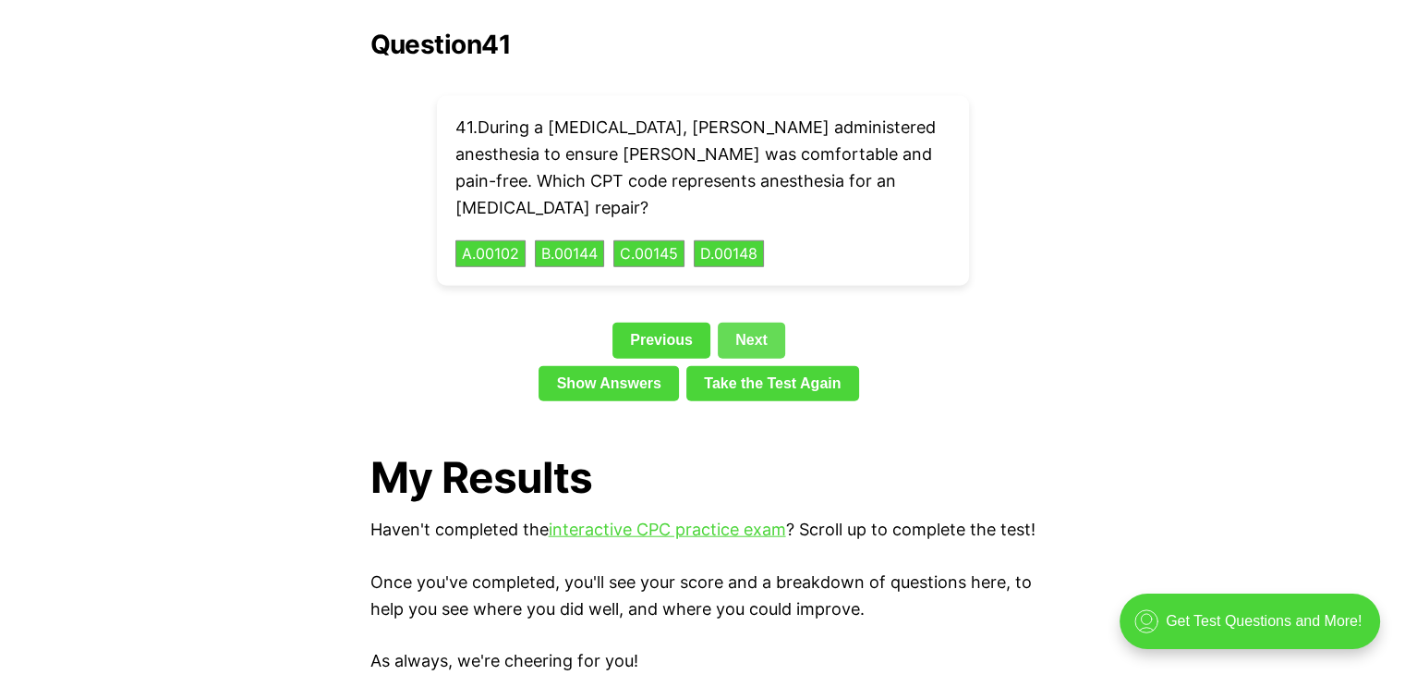
click at [754, 322] on link "Next" at bounding box center [751, 339] width 67 height 35
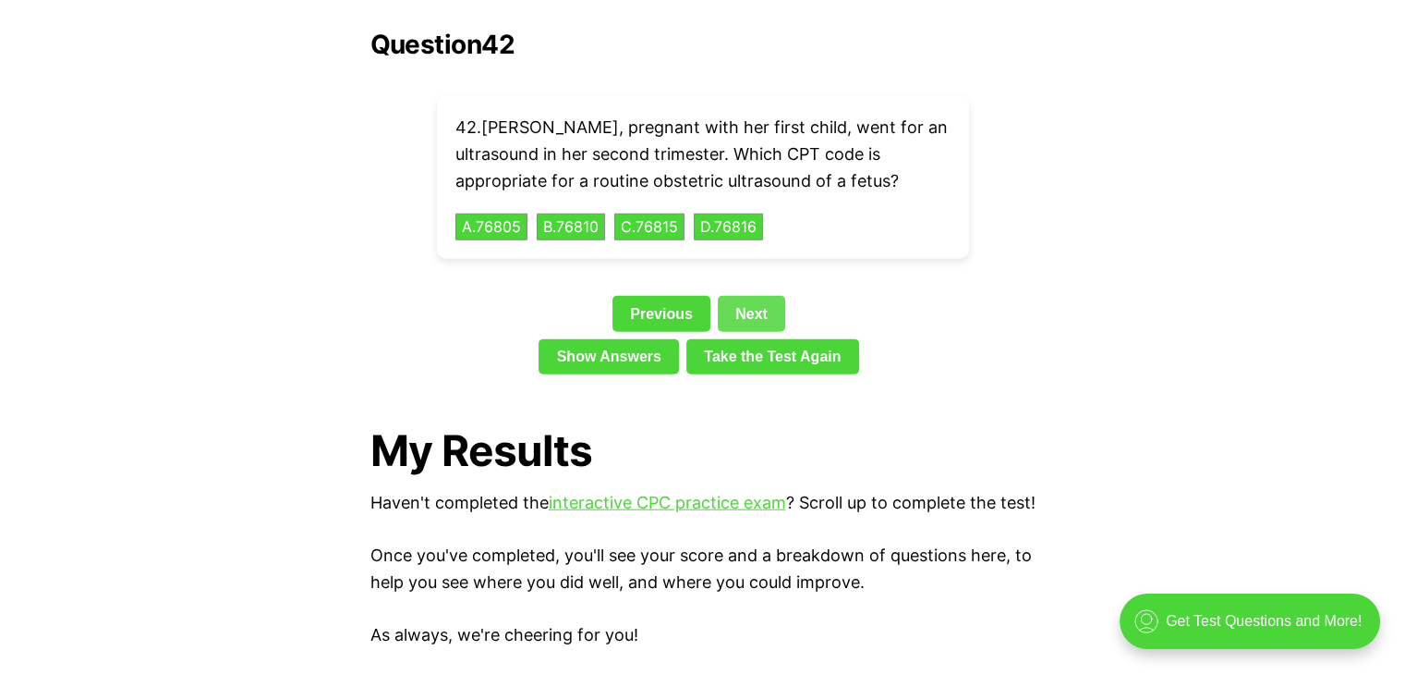
click at [754, 296] on link "Next" at bounding box center [751, 313] width 67 height 35
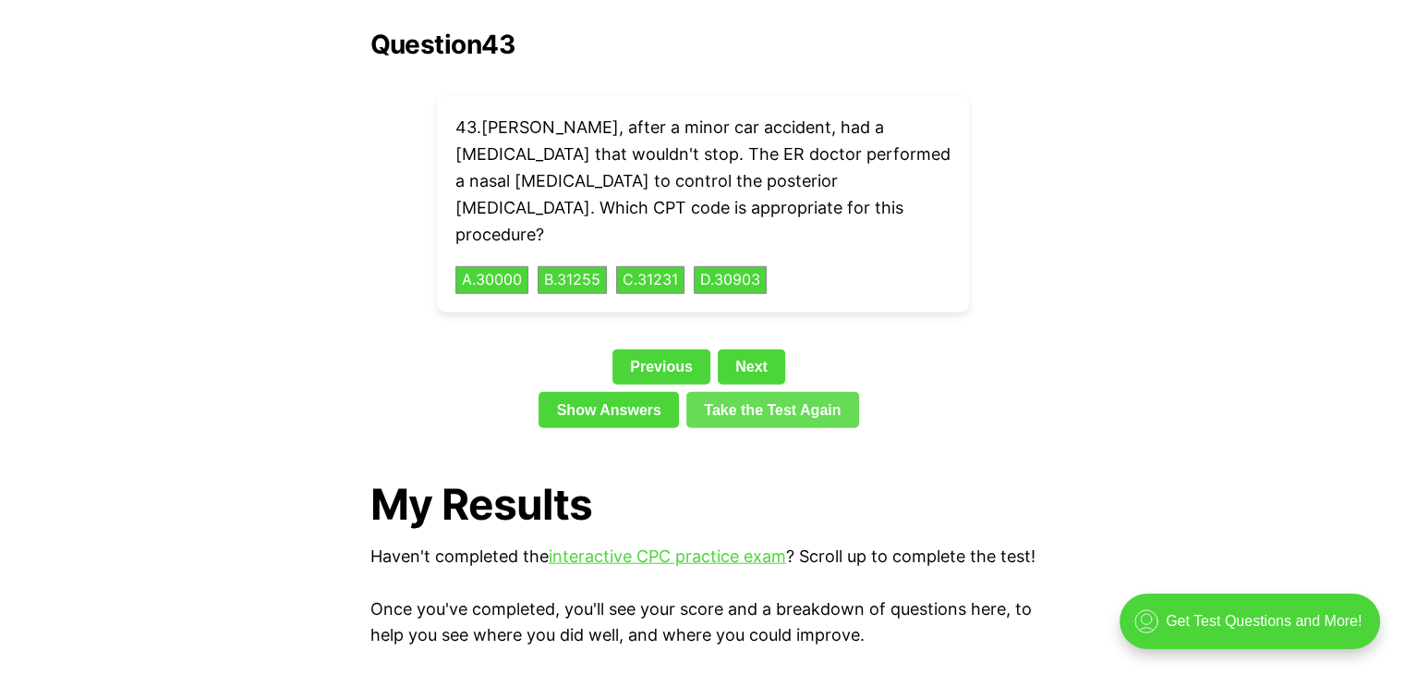
click at [753, 392] on link "Take the Test Again" at bounding box center [773, 409] width 173 height 35
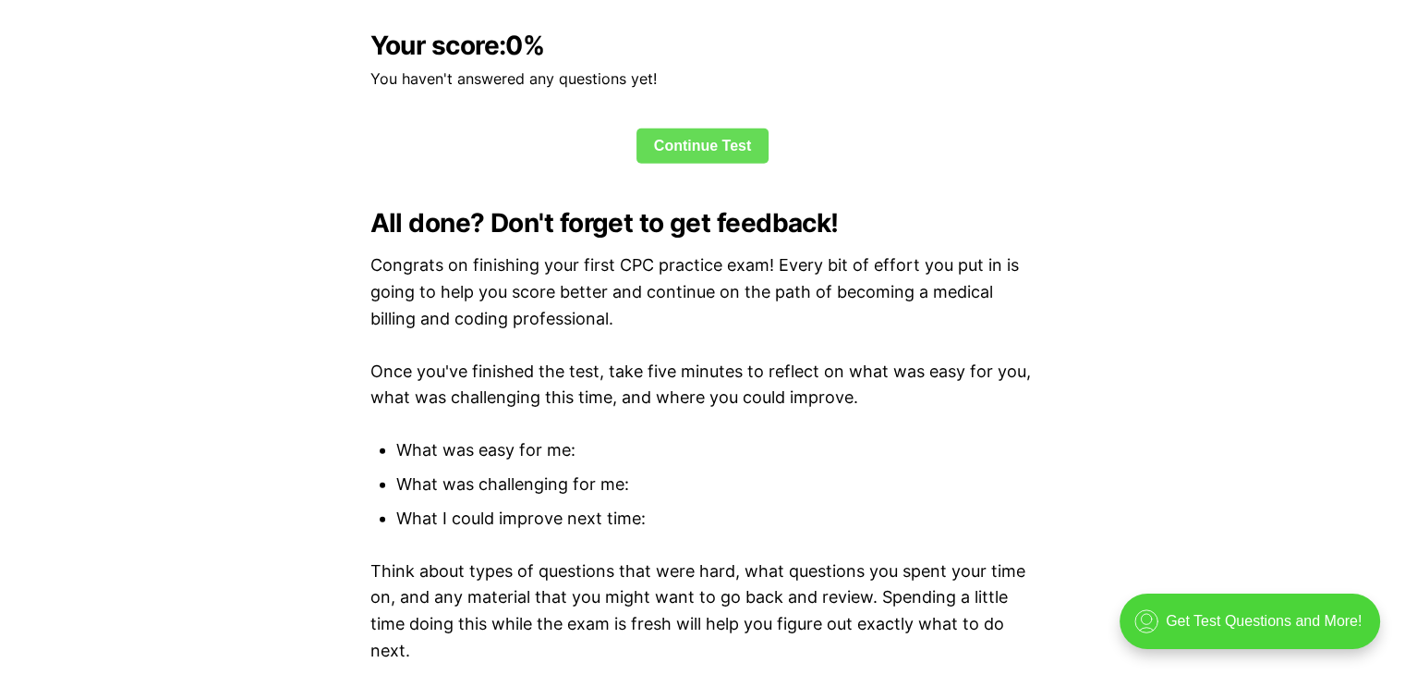
click at [728, 128] on link "Continue Test" at bounding box center [703, 145] width 133 height 35
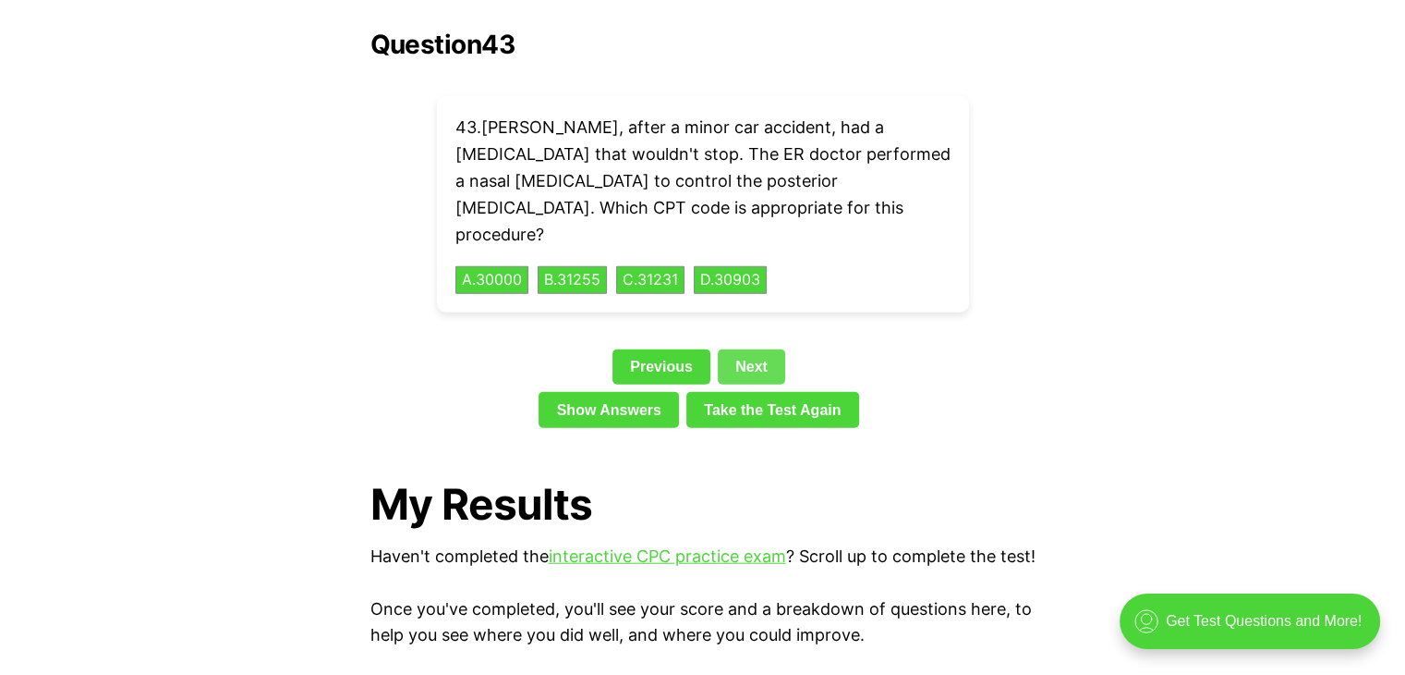
click at [750, 349] on link "Next" at bounding box center [751, 366] width 67 height 35
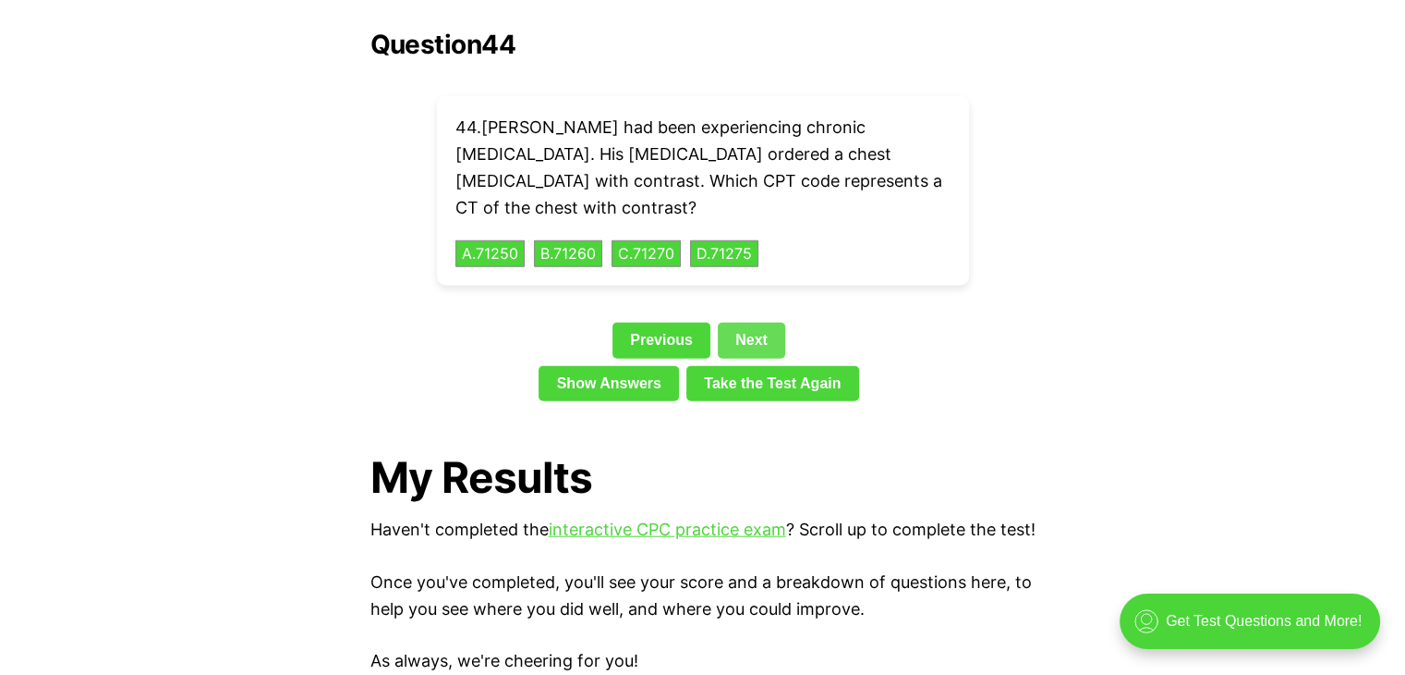
click at [745, 322] on link "Next" at bounding box center [751, 339] width 67 height 35
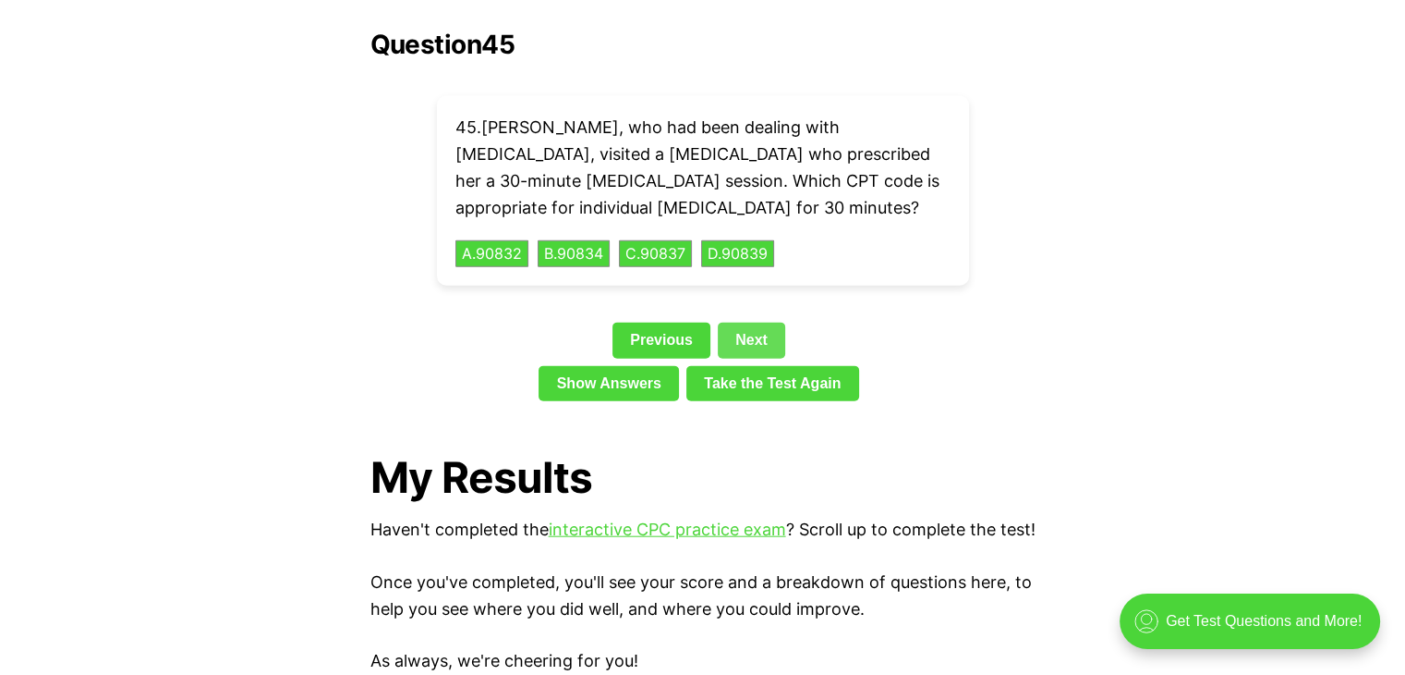
click at [753, 322] on link "Next" at bounding box center [751, 339] width 67 height 35
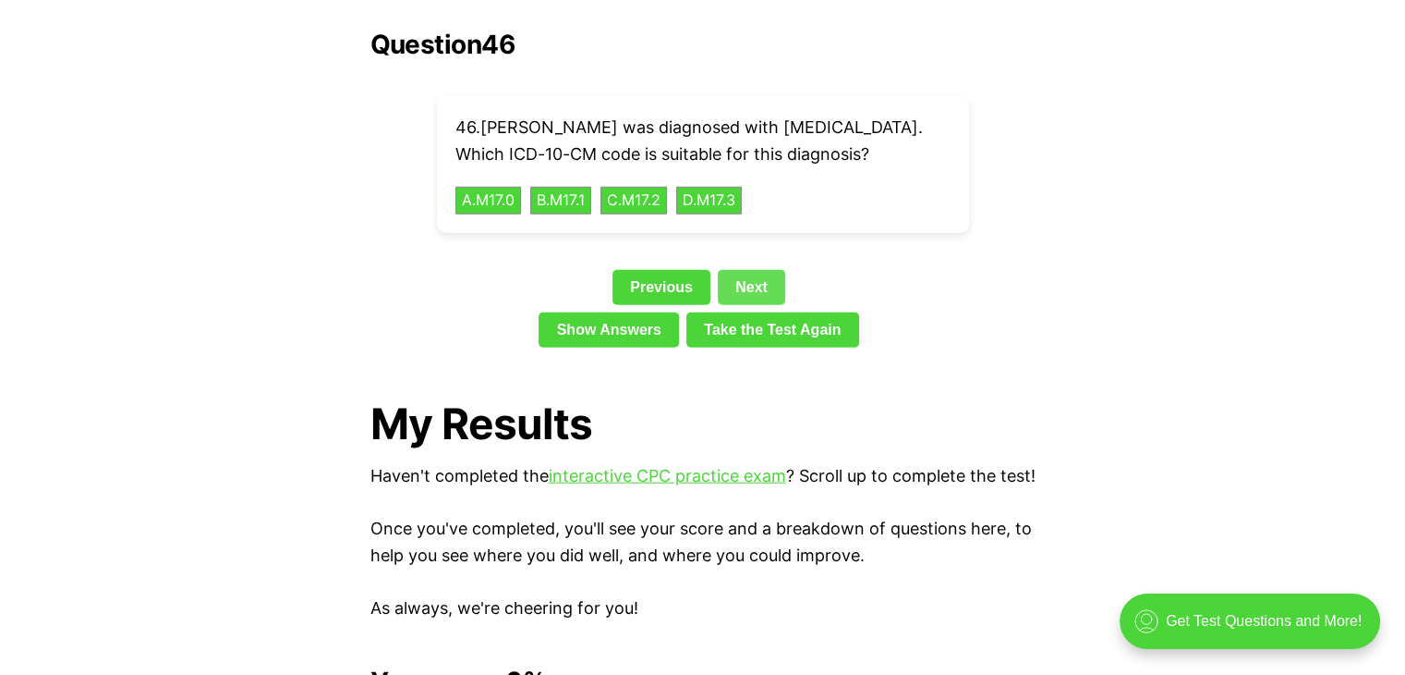
click at [746, 270] on link "Next" at bounding box center [751, 287] width 67 height 35
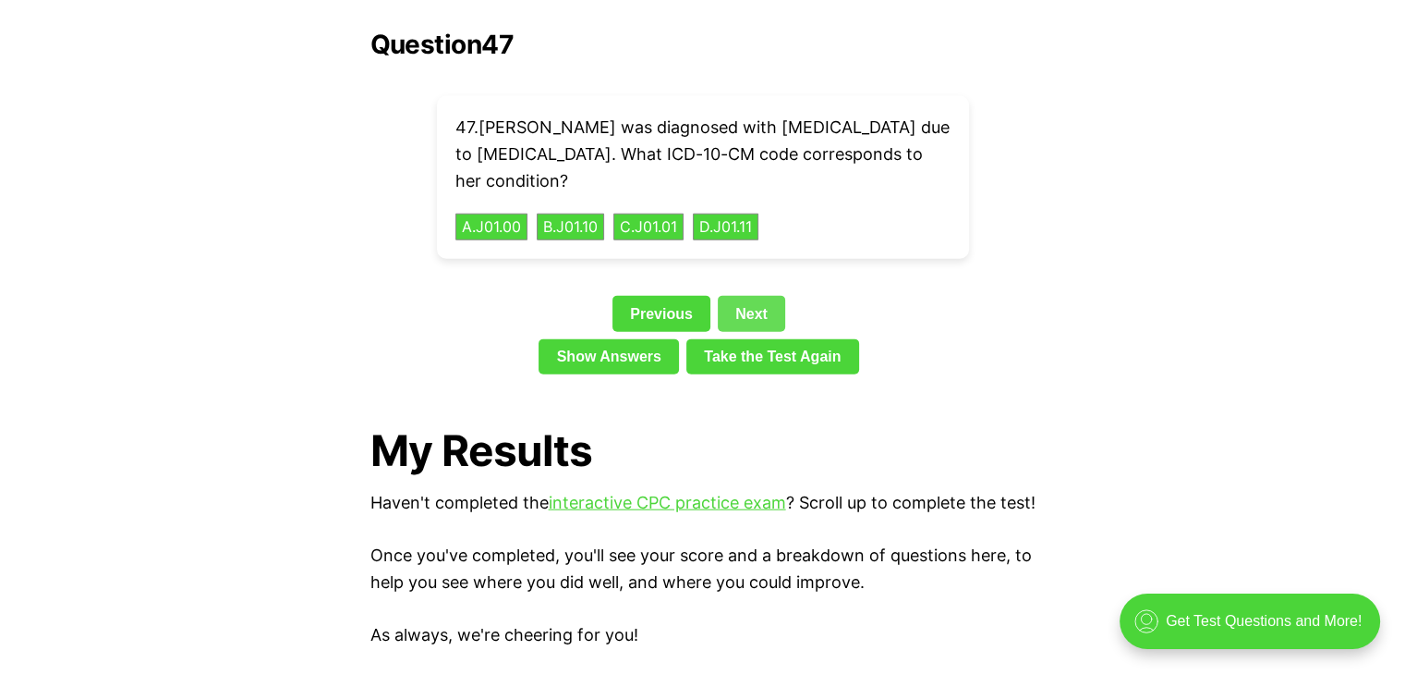
click at [745, 296] on link "Next" at bounding box center [751, 313] width 67 height 35
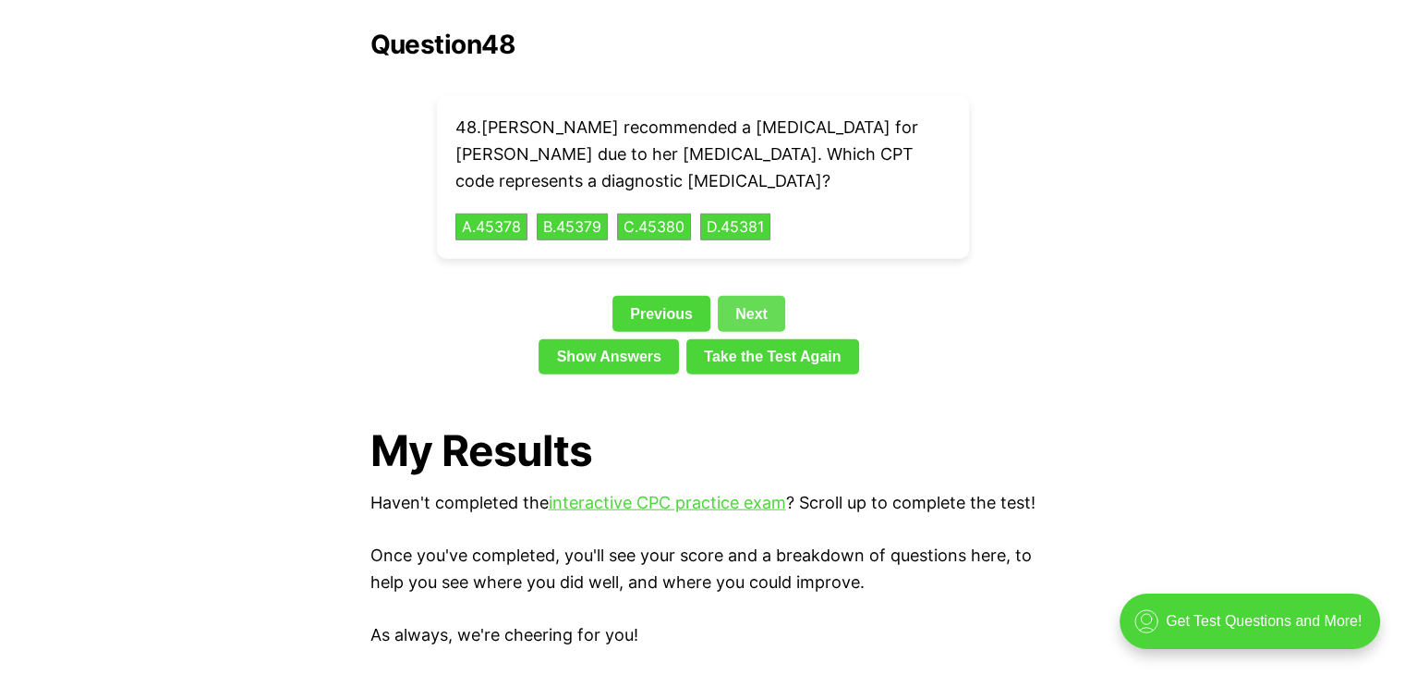
click at [745, 296] on link "Next" at bounding box center [751, 313] width 67 height 35
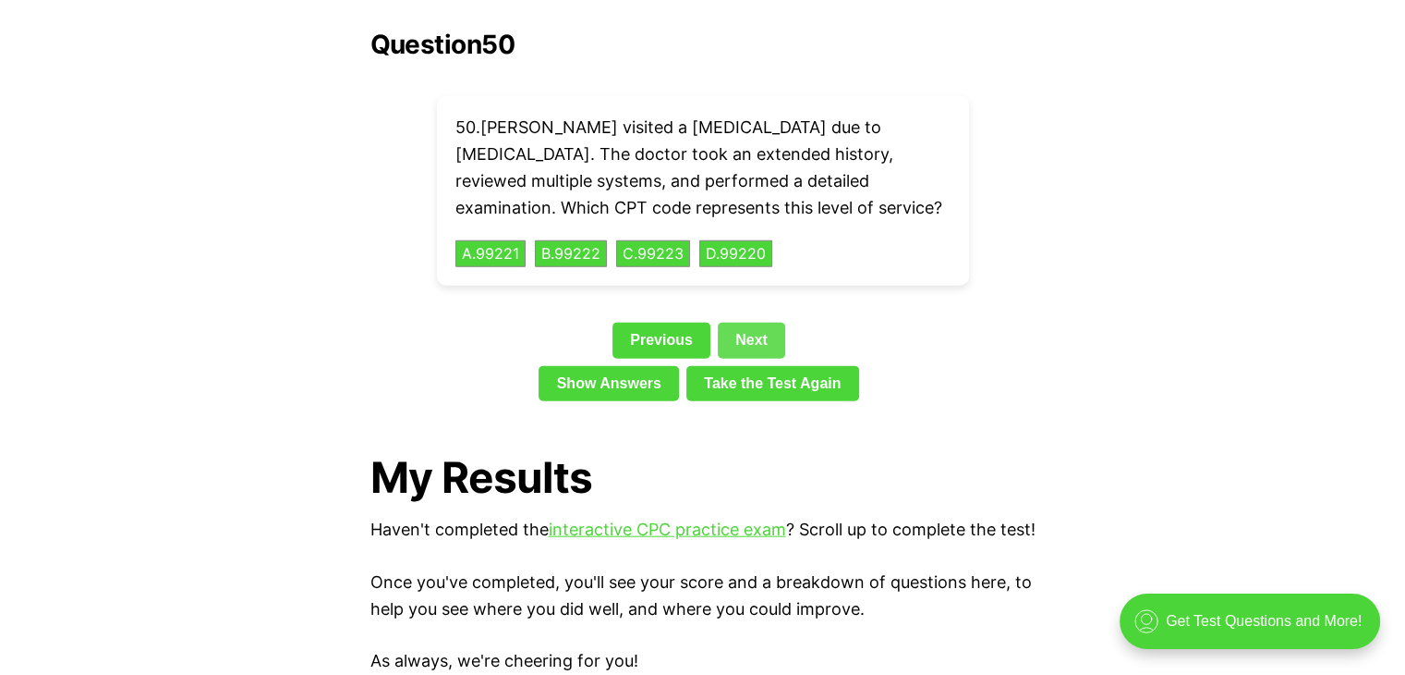
click at [747, 322] on link "Next" at bounding box center [751, 339] width 67 height 35
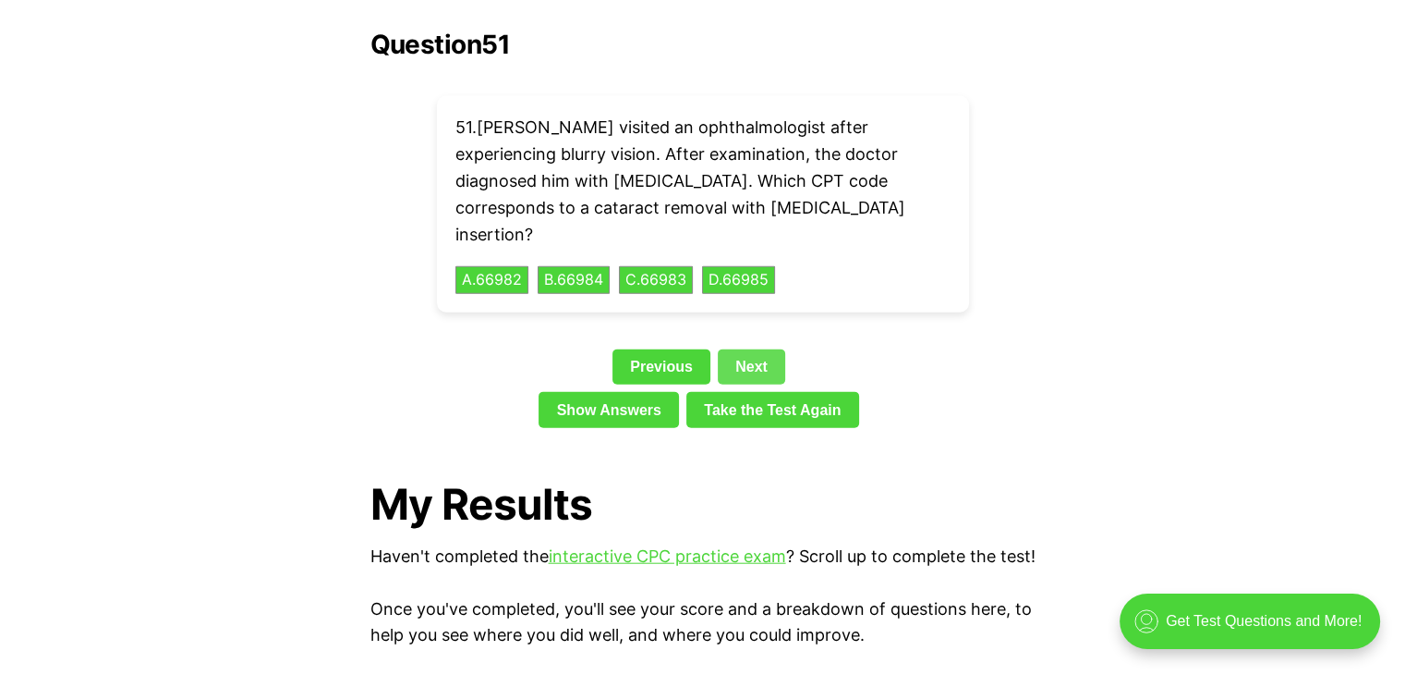
click at [747, 349] on link "Next" at bounding box center [751, 366] width 67 height 35
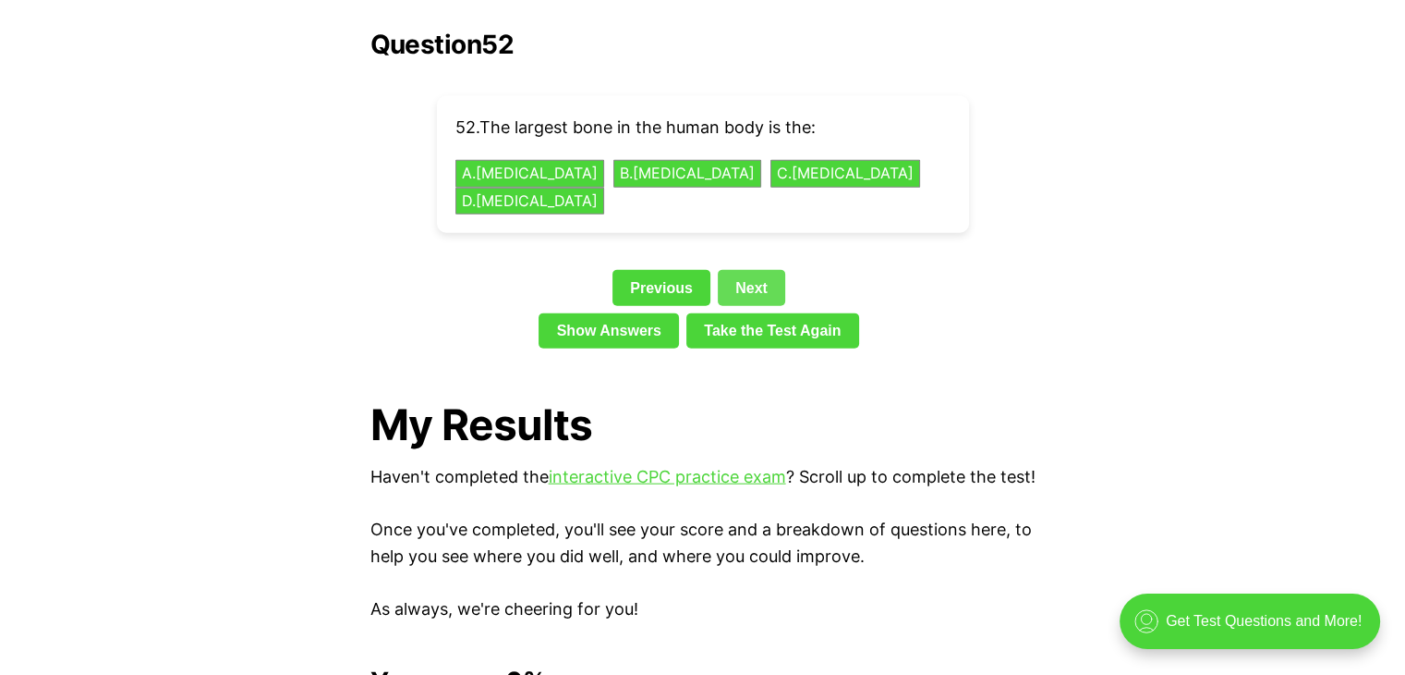
click at [752, 270] on link "Next" at bounding box center [751, 287] width 67 height 35
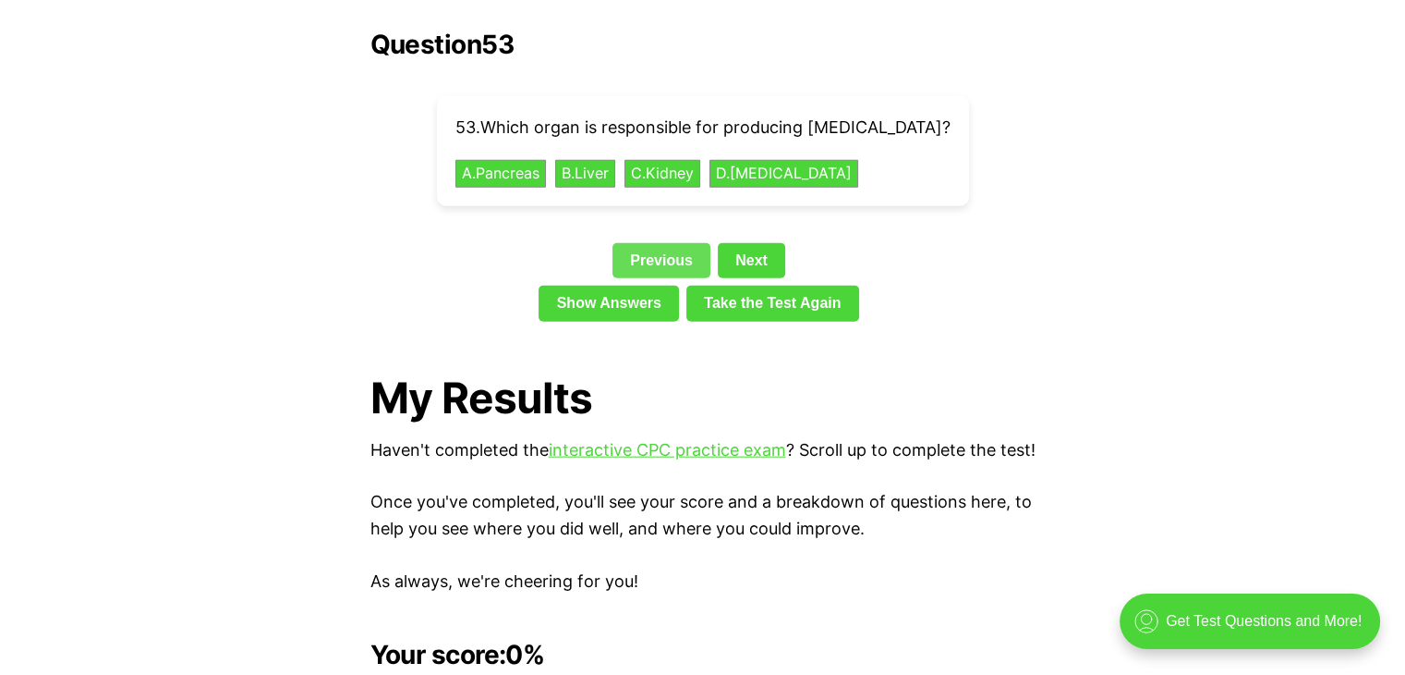
click at [680, 243] on link "Previous" at bounding box center [662, 260] width 98 height 35
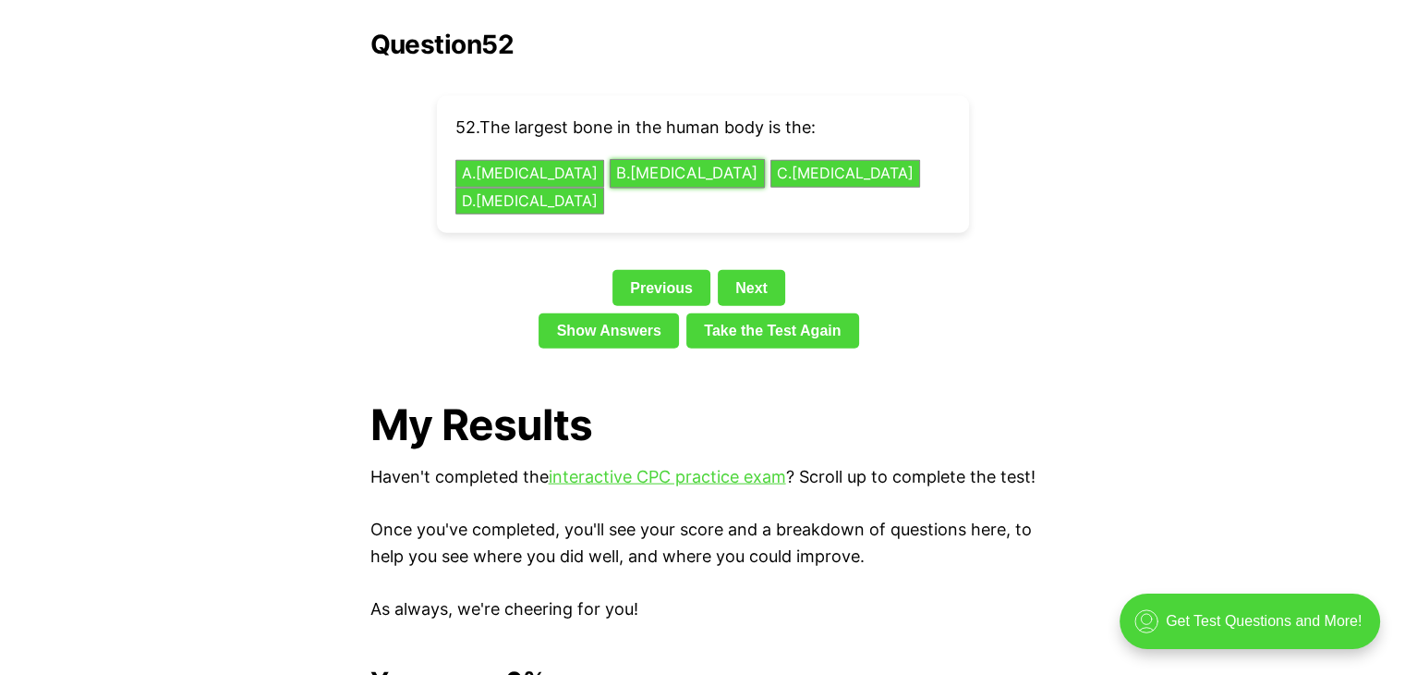
click at [610, 160] on button "B . [MEDICAL_DATA]" at bounding box center [687, 174] width 155 height 29
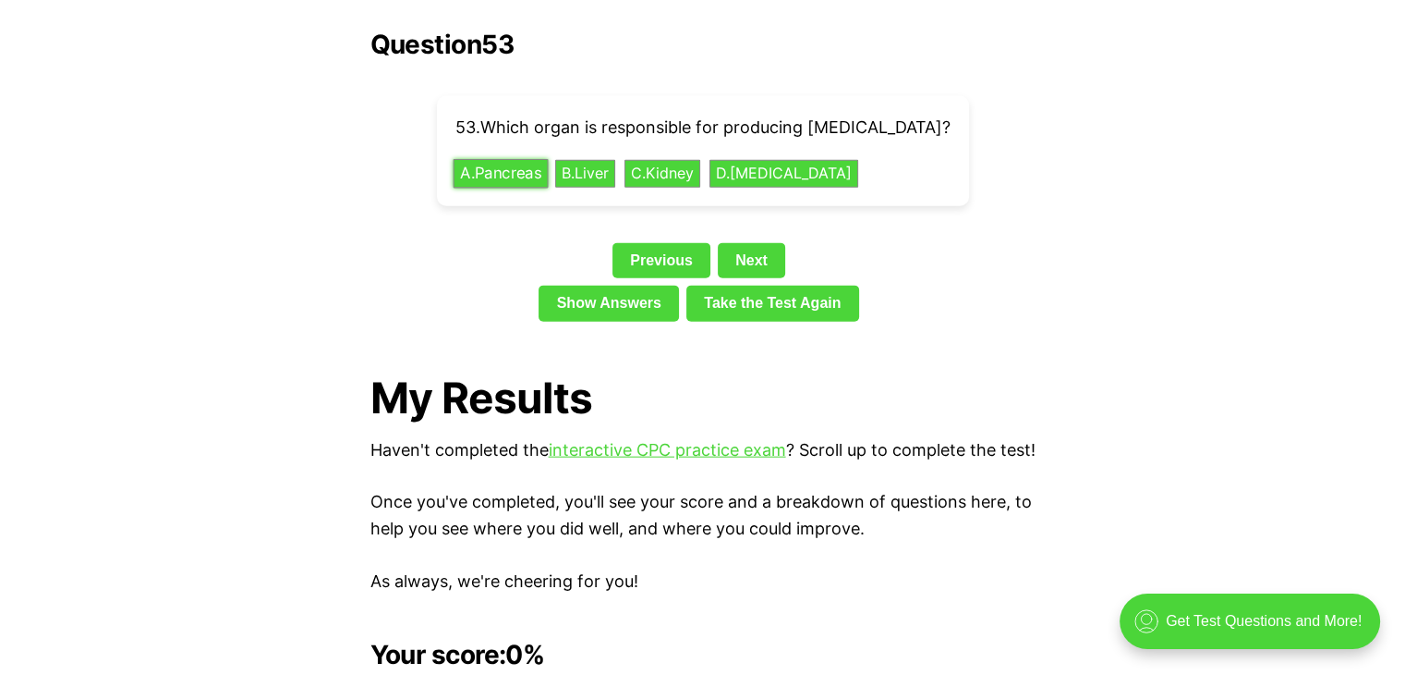
click at [525, 160] on button "A . Pancreas" at bounding box center [500, 174] width 95 height 29
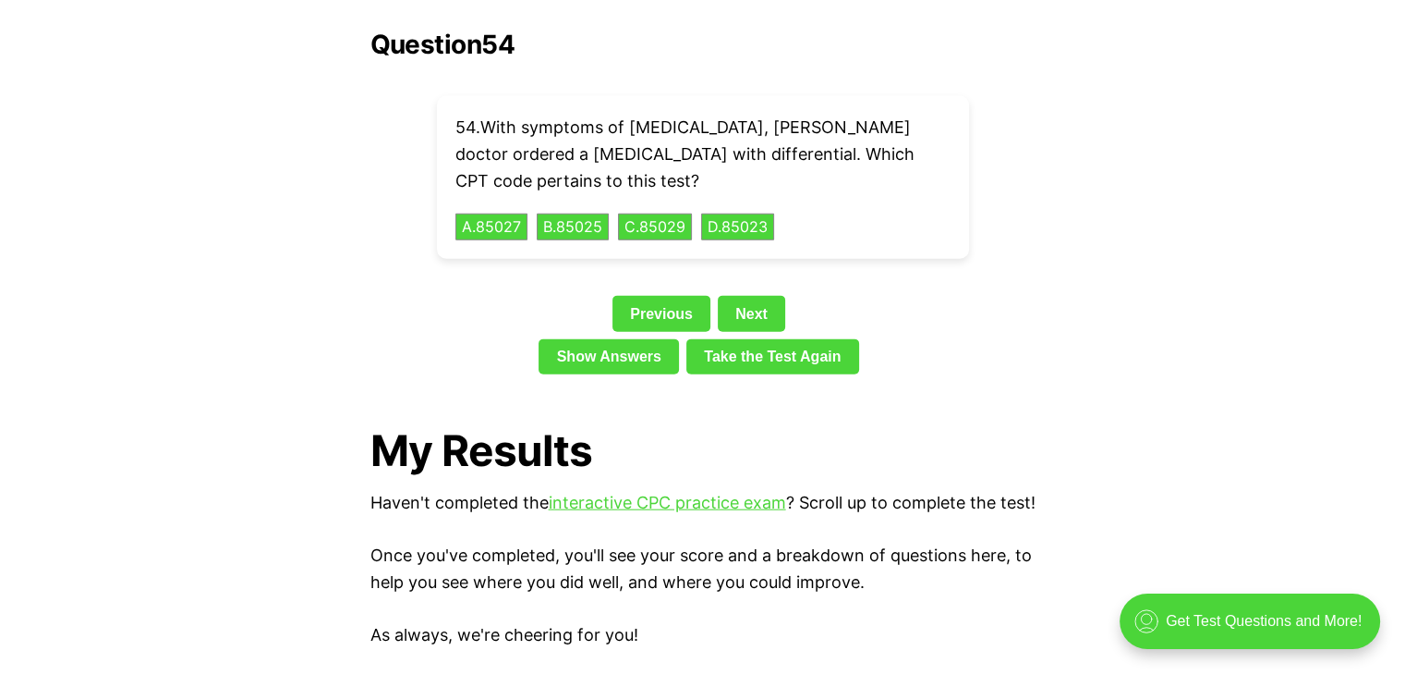
click at [764, 225] on div "54 . With symptoms of [MEDICAL_DATA], [PERSON_NAME] doctor ordered a [MEDICAL_D…" at bounding box center [703, 177] width 532 height 163
click at [747, 296] on link "Next" at bounding box center [751, 313] width 67 height 35
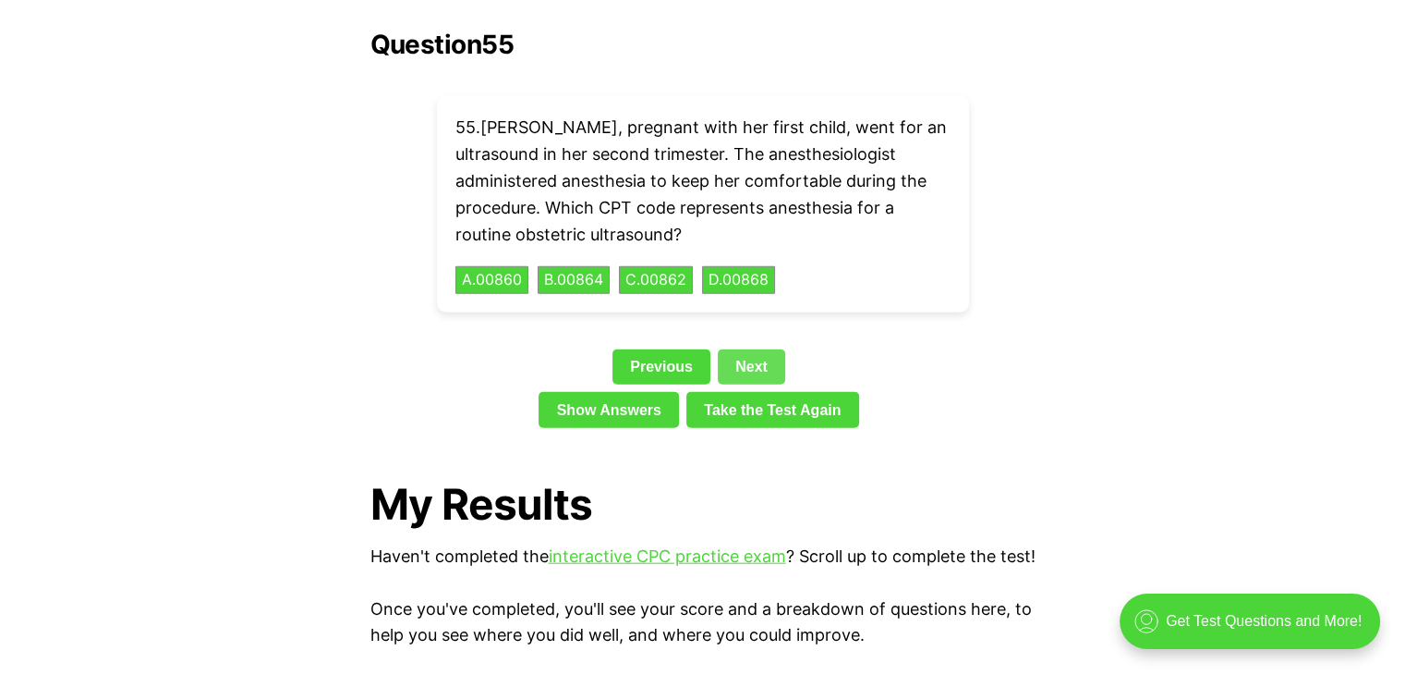
click at [742, 349] on link "Next" at bounding box center [751, 366] width 67 height 35
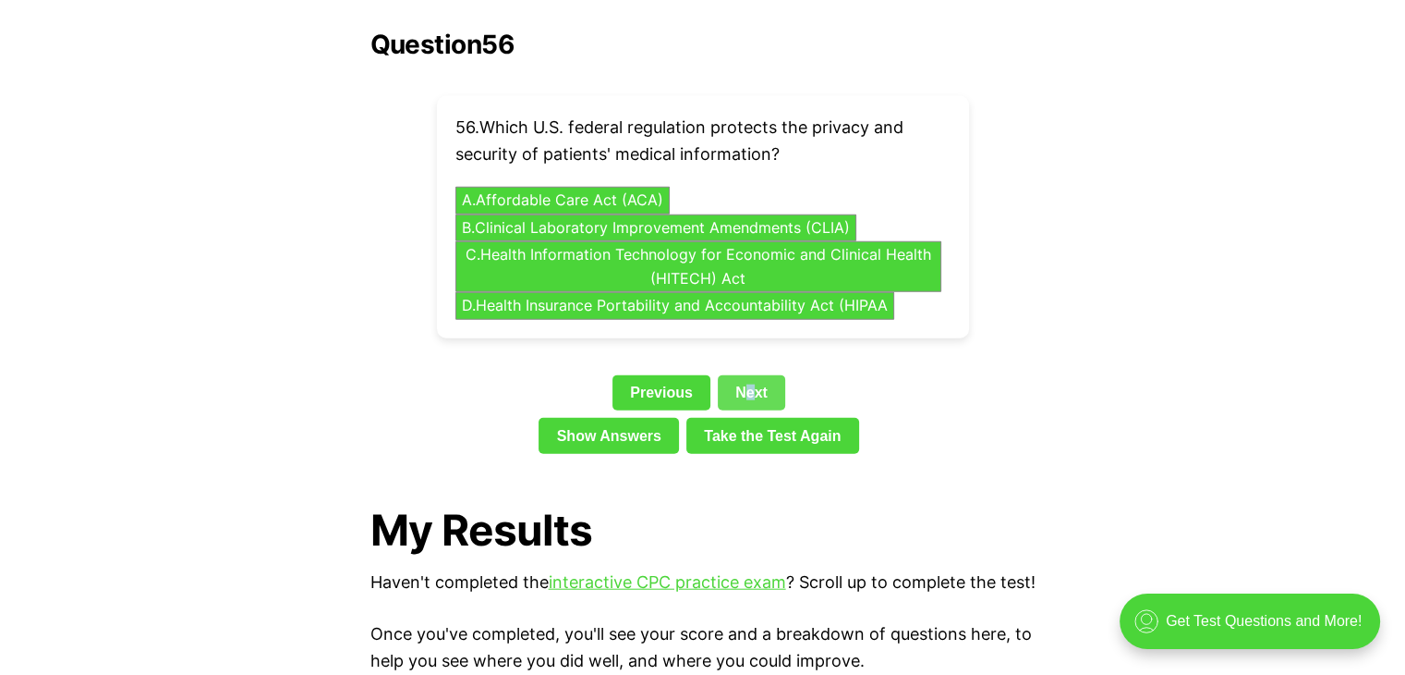
drag, startPoint x: 742, startPoint y: 339, endPoint x: 751, endPoint y: 359, distance: 21.5
click at [751, 359] on div "Question 56 56 . Which U.S. federal regulation protects the privacy and securit…" at bounding box center [703, 246] width 665 height 432
click at [518, 292] on button "D . Health Insurance Portability and Accountability Act (HIPAA" at bounding box center [674, 306] width 461 height 29
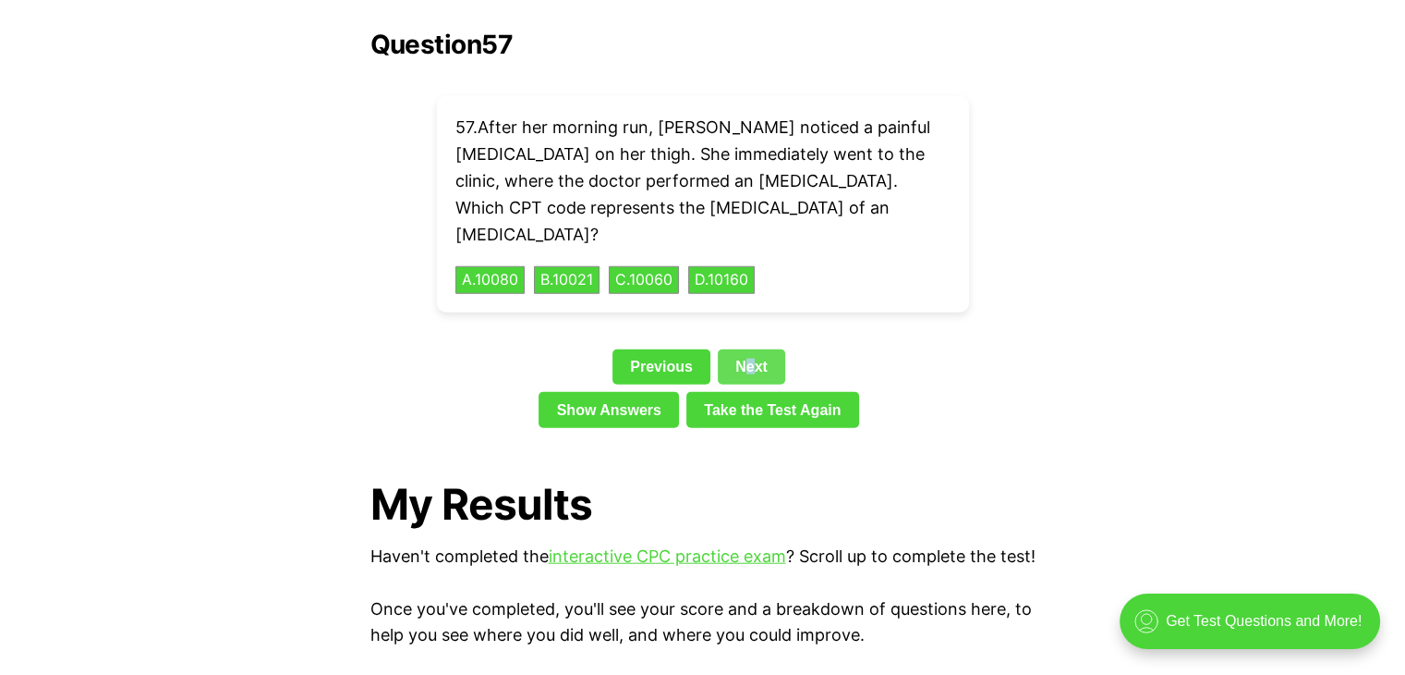
click at [745, 349] on link "Next" at bounding box center [751, 366] width 67 height 35
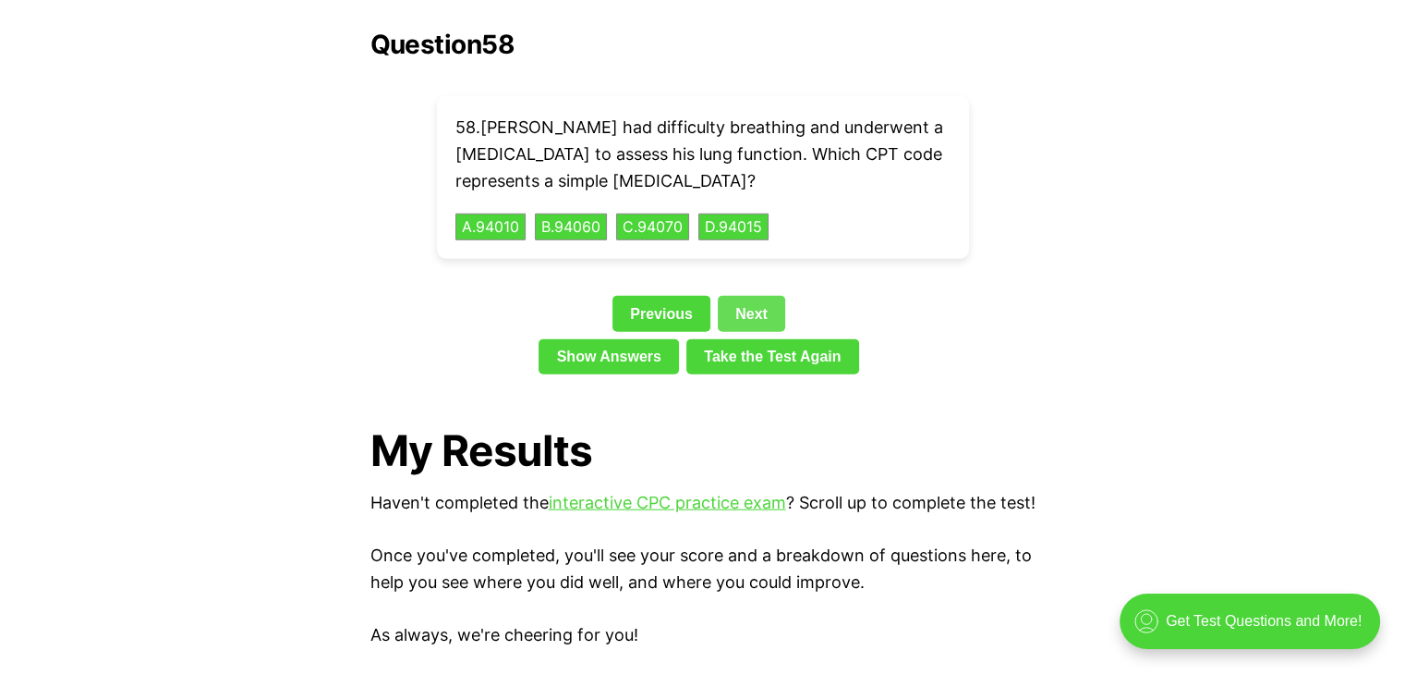
click at [743, 297] on link "Next" at bounding box center [751, 313] width 67 height 35
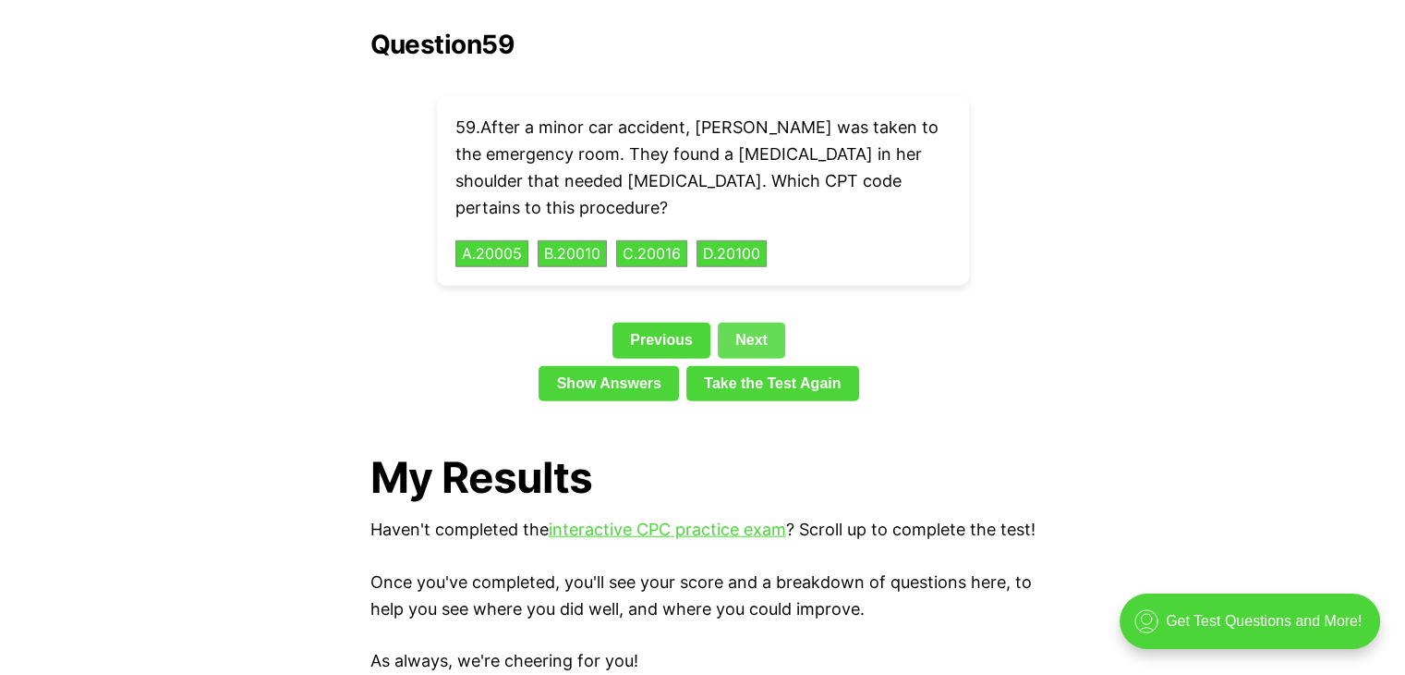
click at [743, 322] on link "Next" at bounding box center [751, 339] width 67 height 35
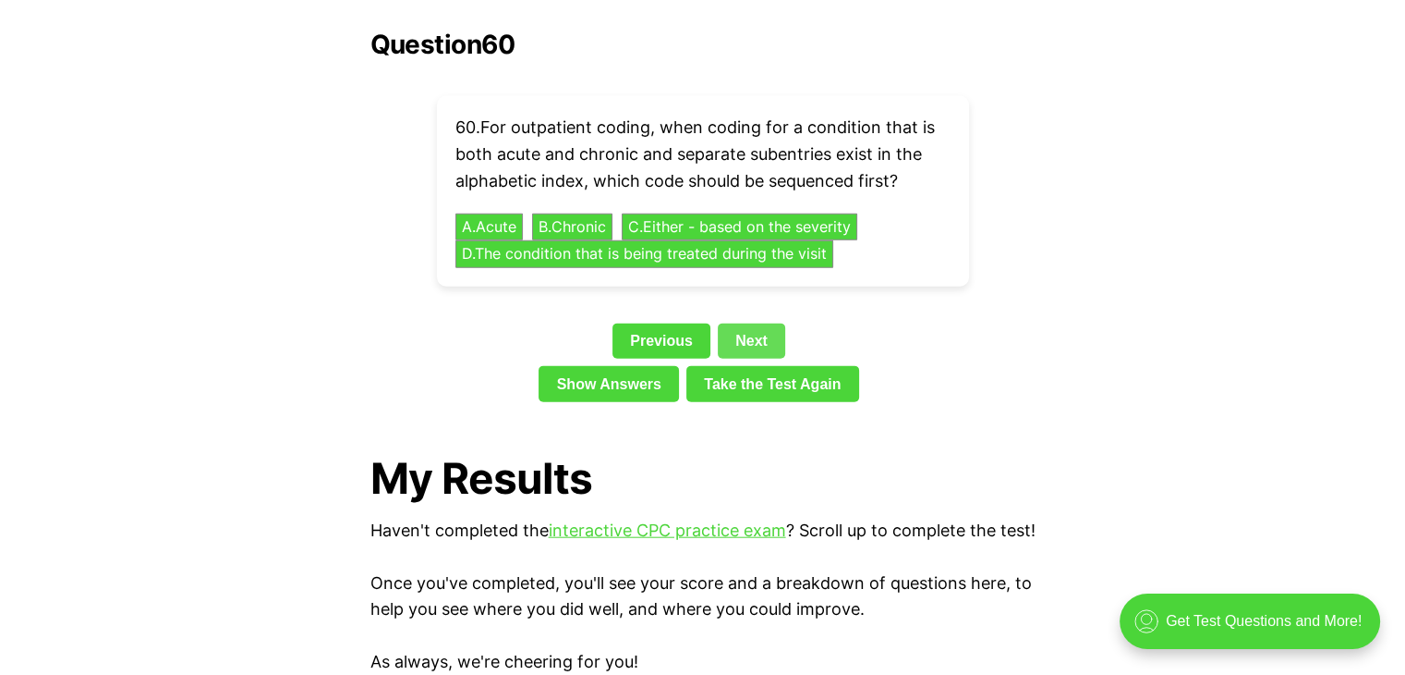
click at [743, 323] on link "Next" at bounding box center [751, 340] width 67 height 35
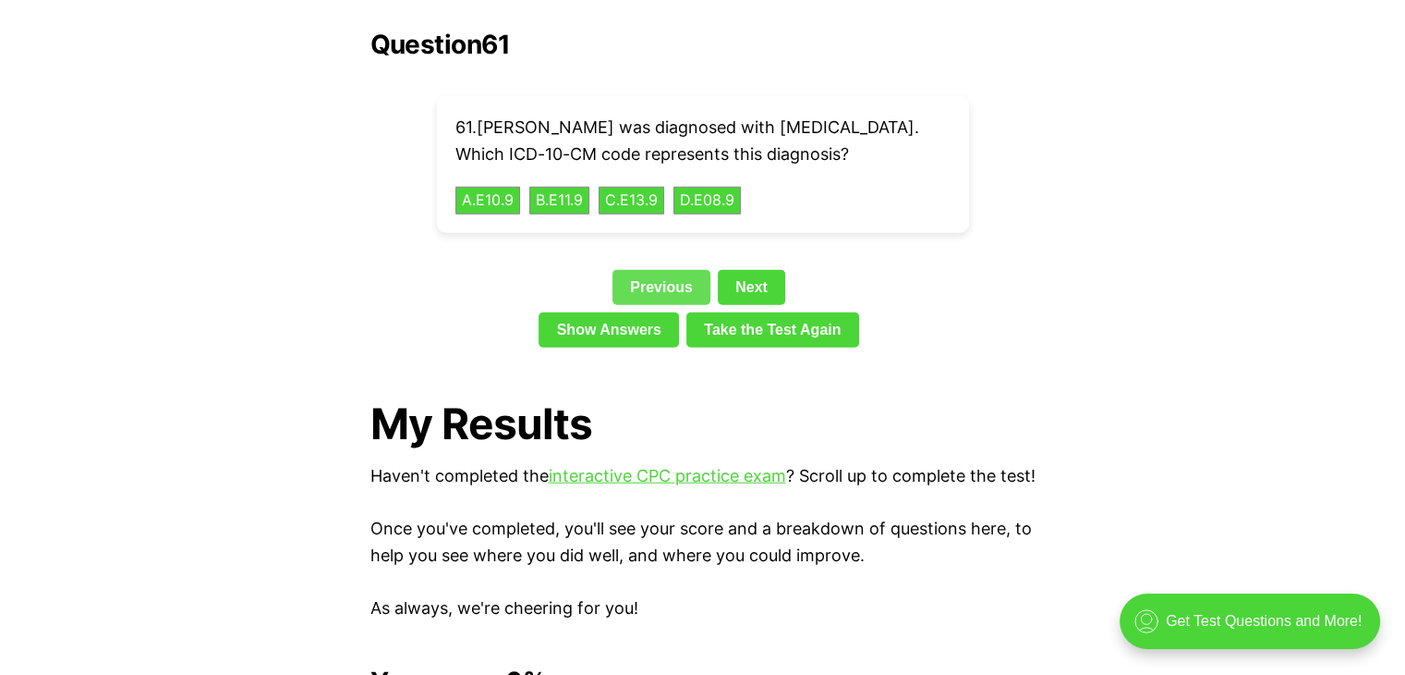
click at [694, 293] on link "Previous" at bounding box center [662, 287] width 98 height 35
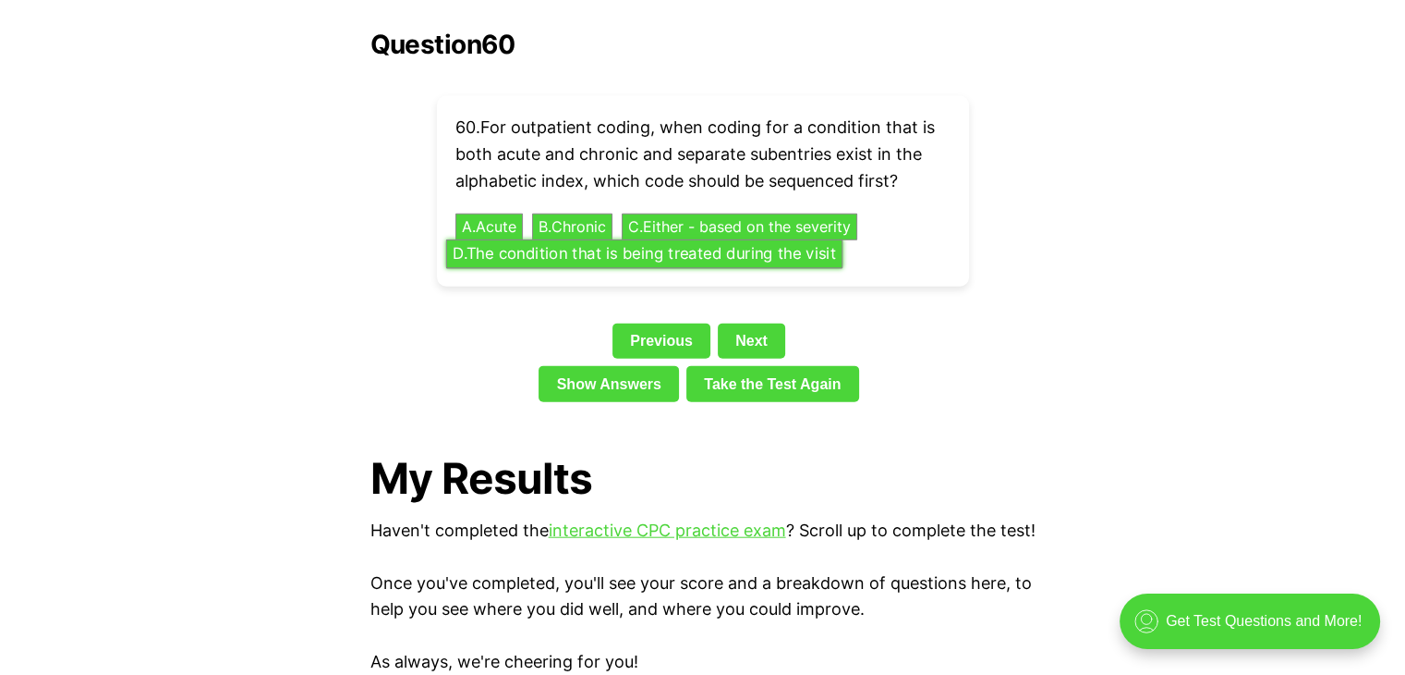
click at [547, 240] on button "D . The condition that is being treated during the visit" at bounding box center [643, 254] width 396 height 29
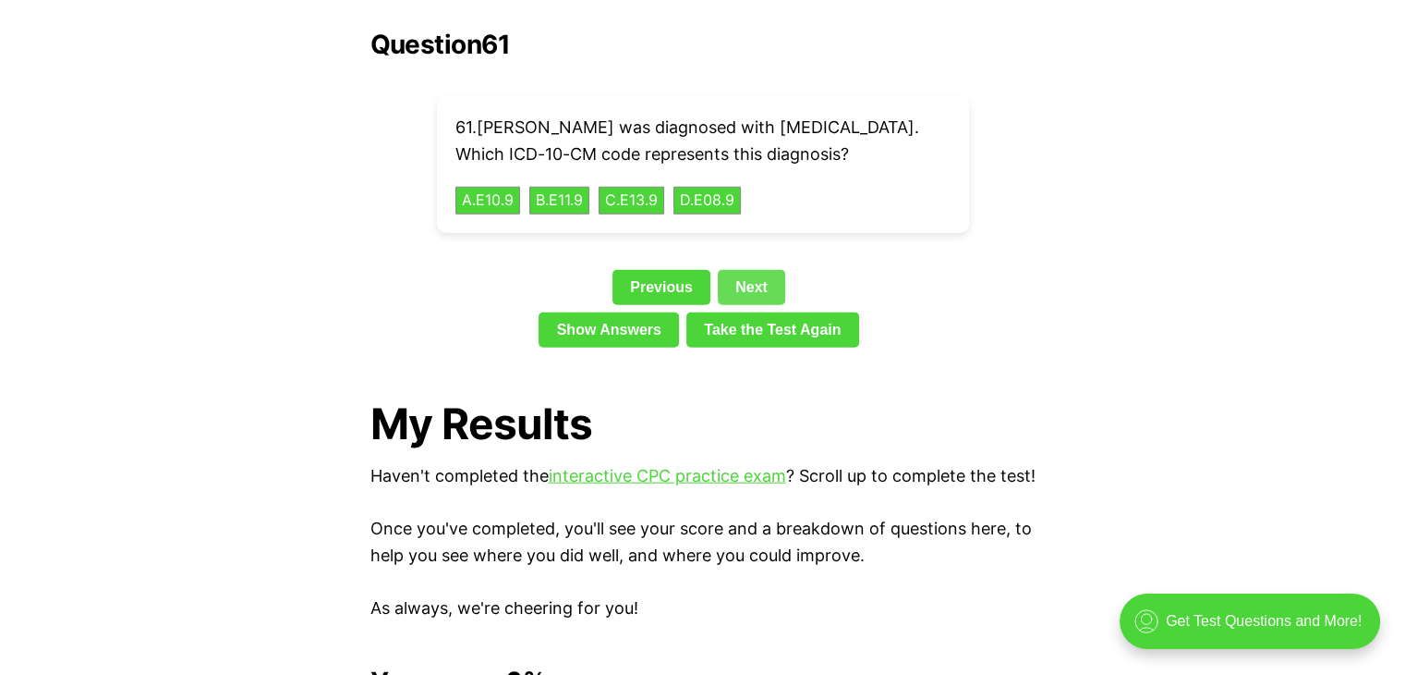
click at [744, 293] on link "Next" at bounding box center [751, 287] width 67 height 35
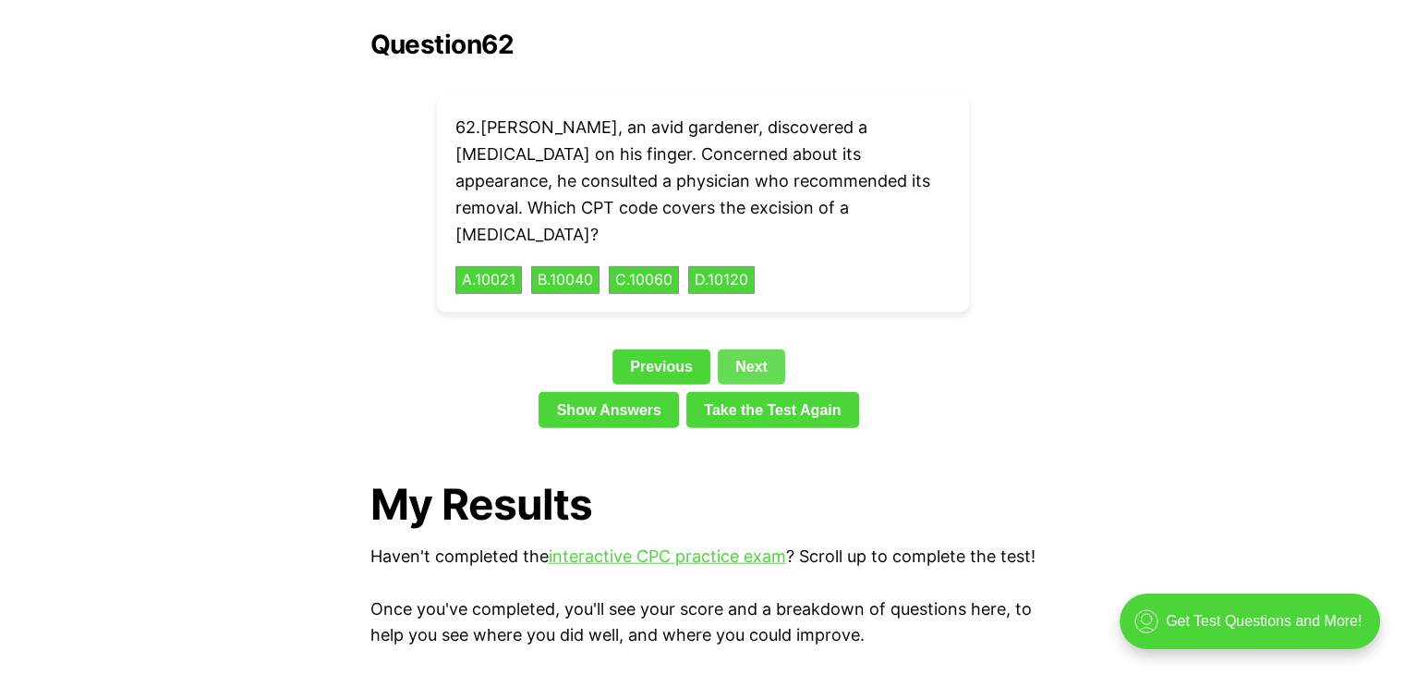
click at [744, 349] on link "Next" at bounding box center [751, 366] width 67 height 35
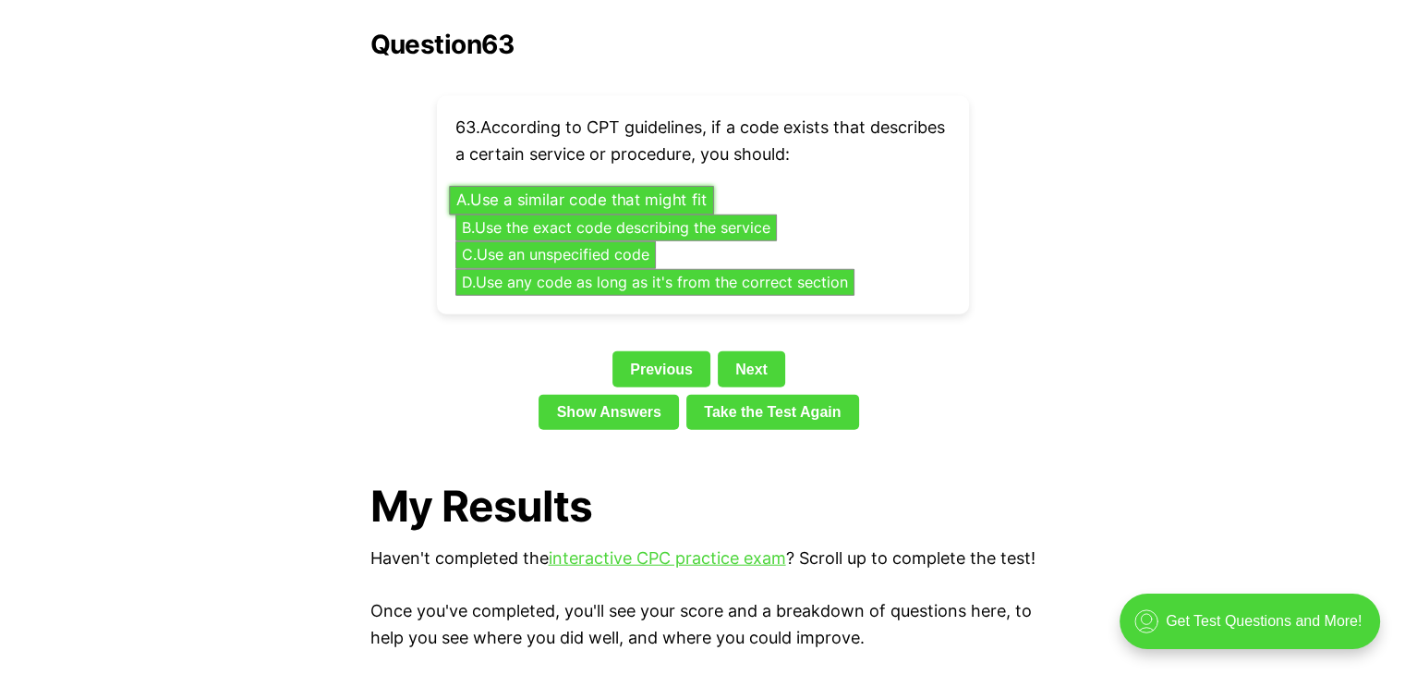
click at [527, 186] on button "A . Use a similar code that might fit" at bounding box center [581, 200] width 265 height 29
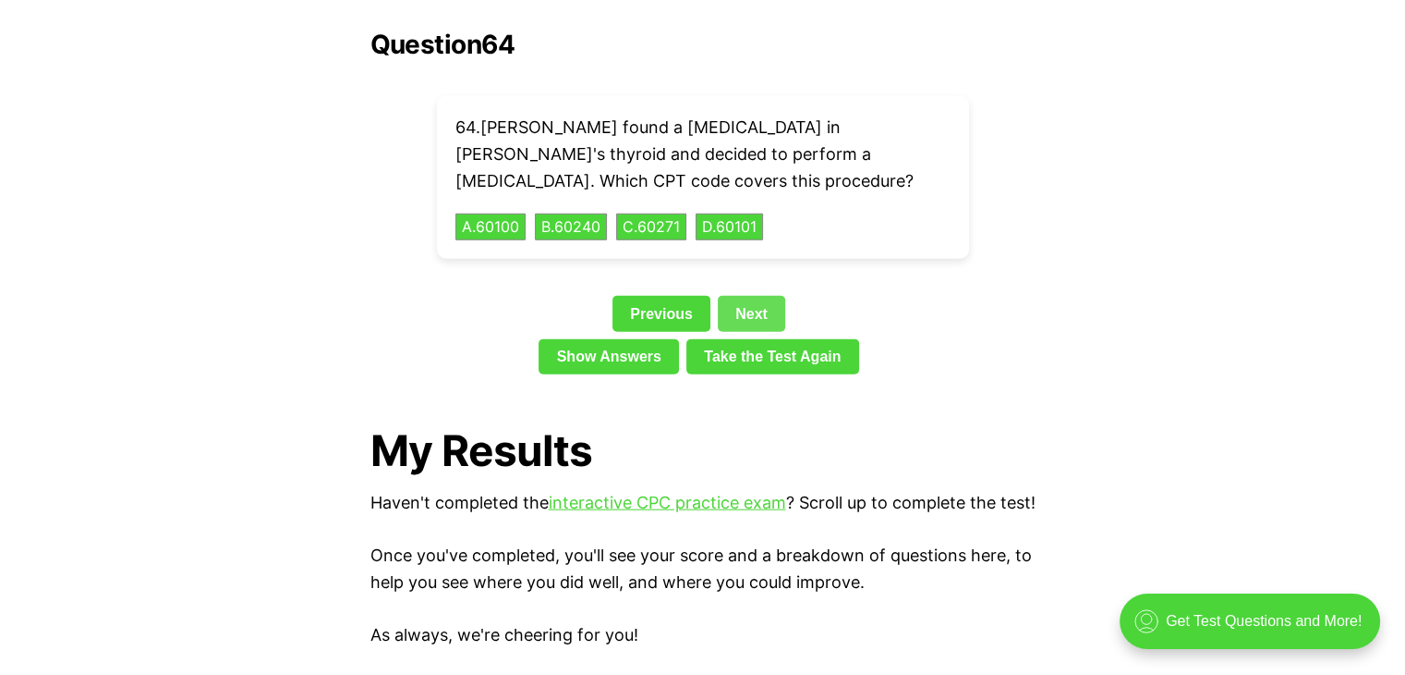
click at [743, 296] on link "Next" at bounding box center [751, 313] width 67 height 35
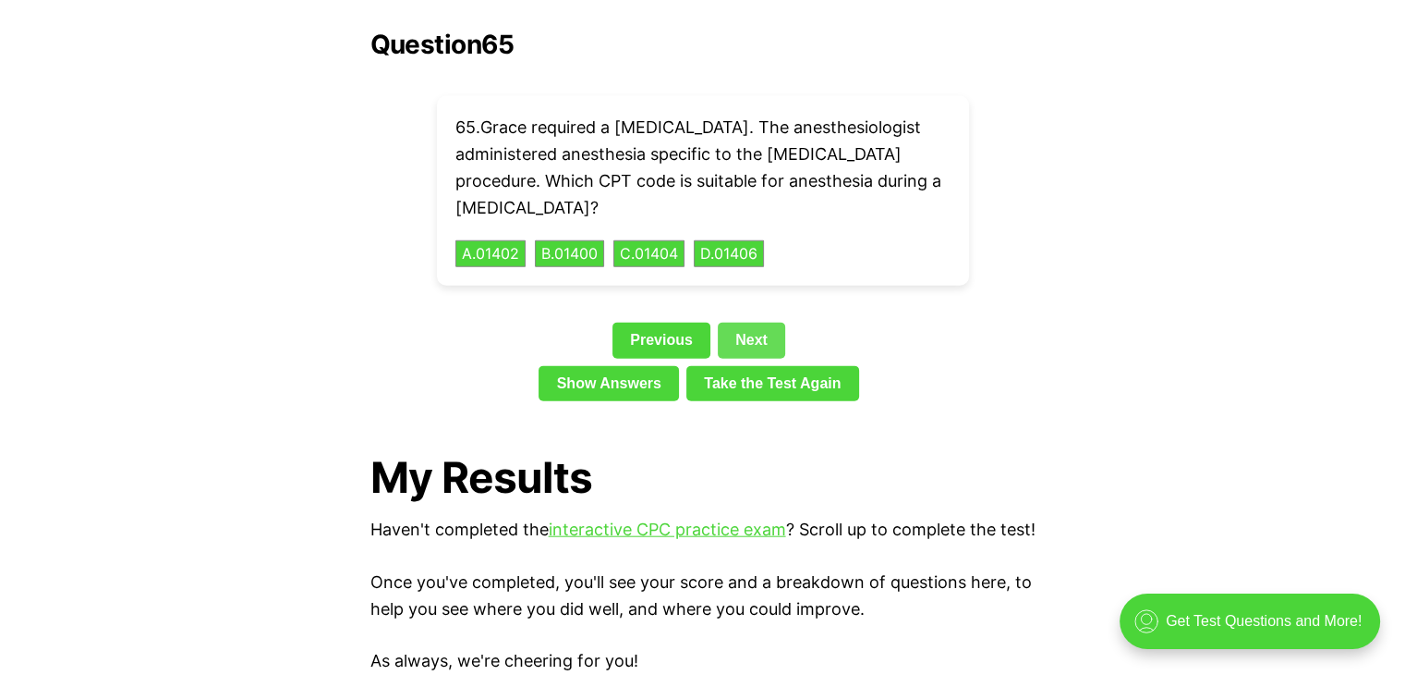
click at [751, 322] on link "Next" at bounding box center [751, 339] width 67 height 35
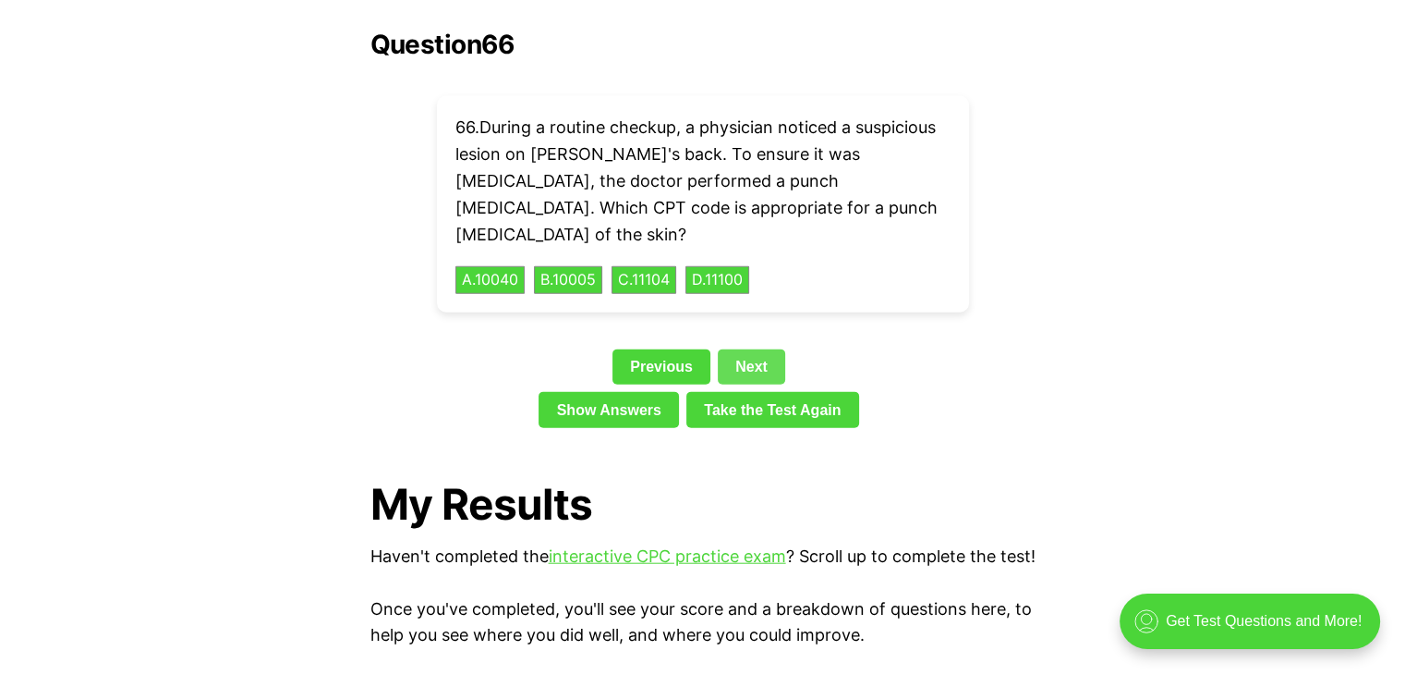
click at [751, 349] on link "Next" at bounding box center [751, 366] width 67 height 35
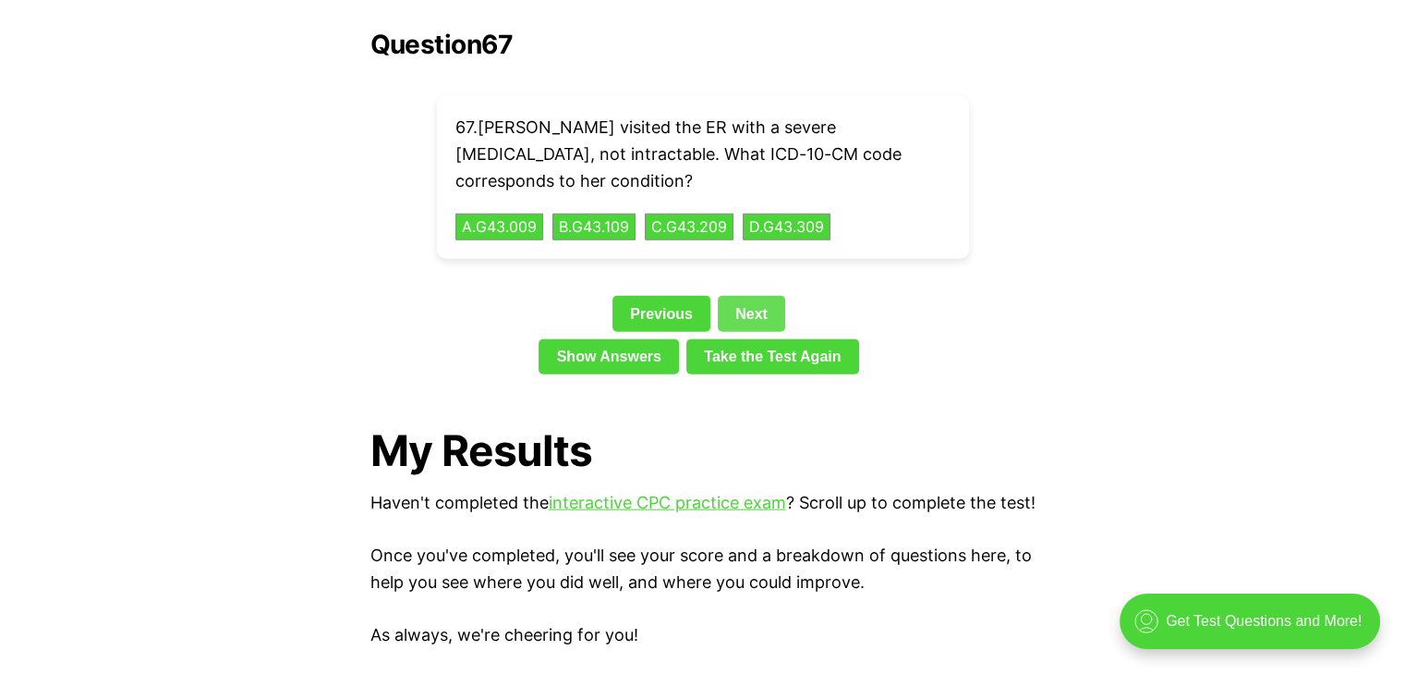
click at [745, 296] on link "Next" at bounding box center [751, 313] width 67 height 35
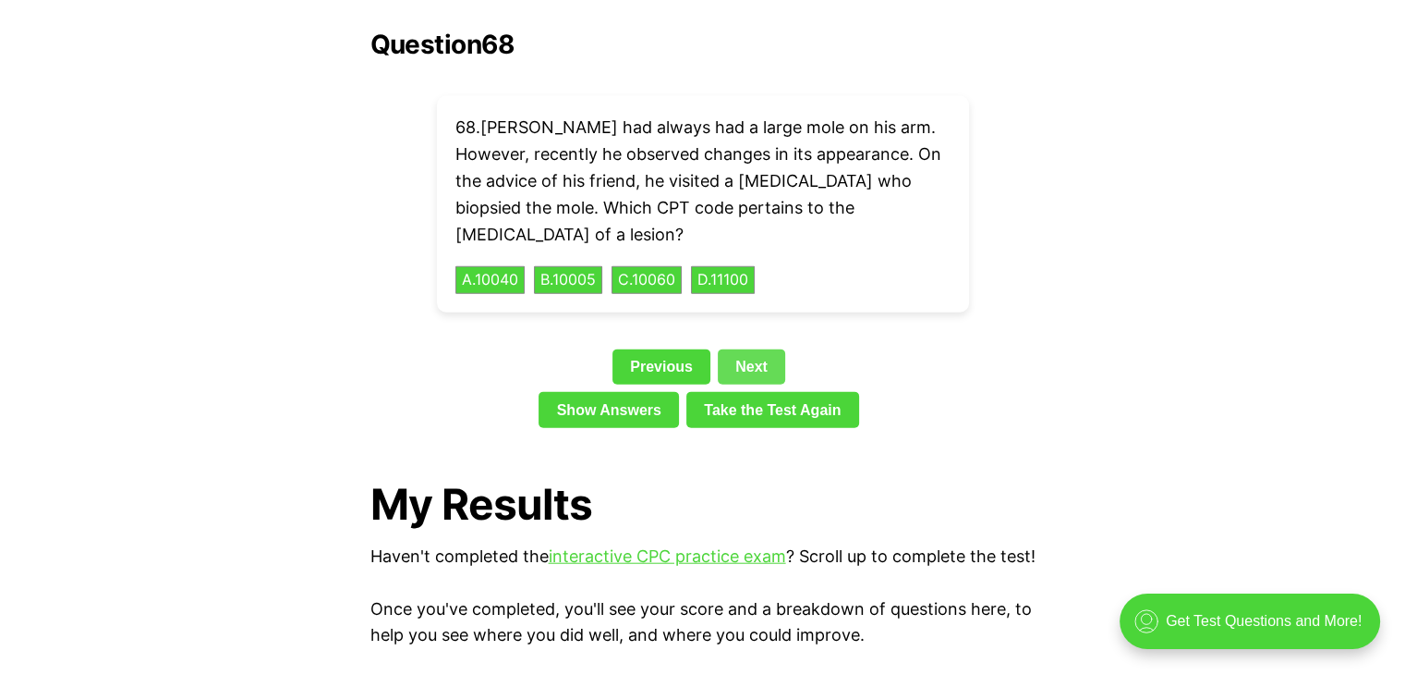
click at [748, 349] on link "Next" at bounding box center [751, 366] width 67 height 35
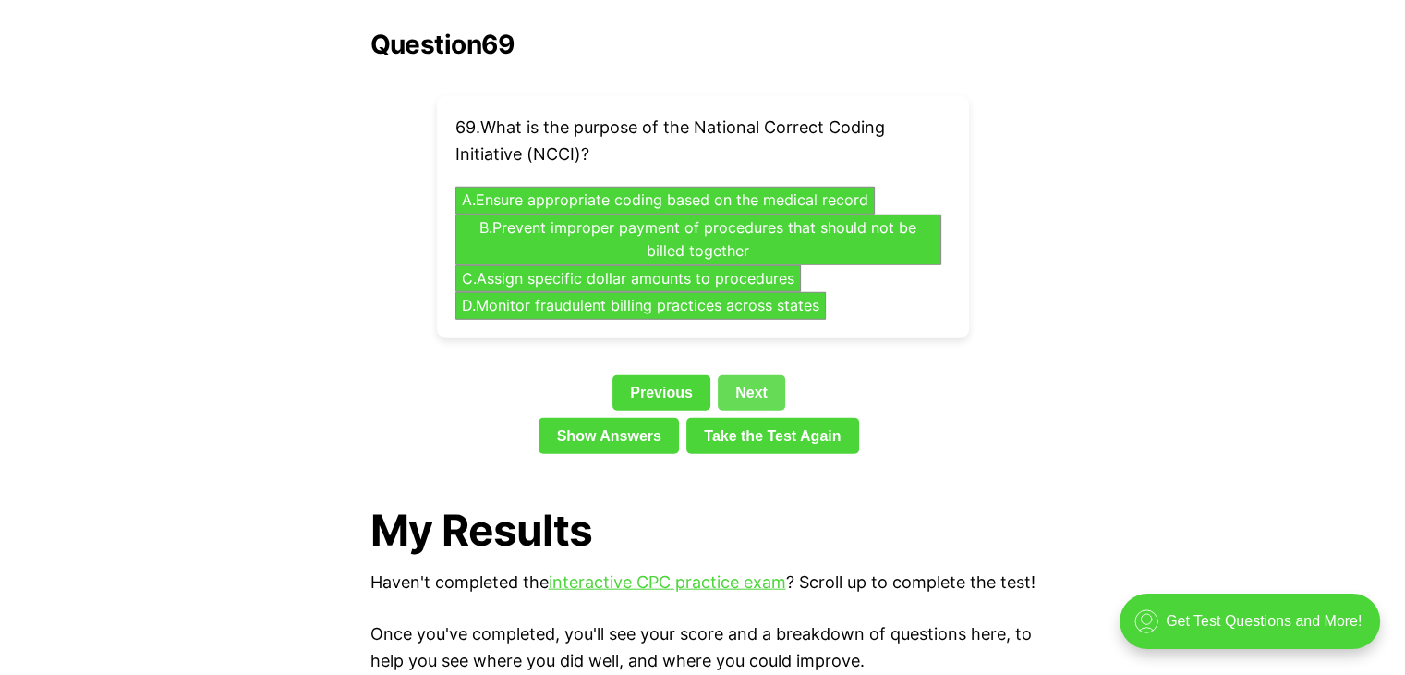
click at [737, 375] on link "Next" at bounding box center [751, 392] width 67 height 35
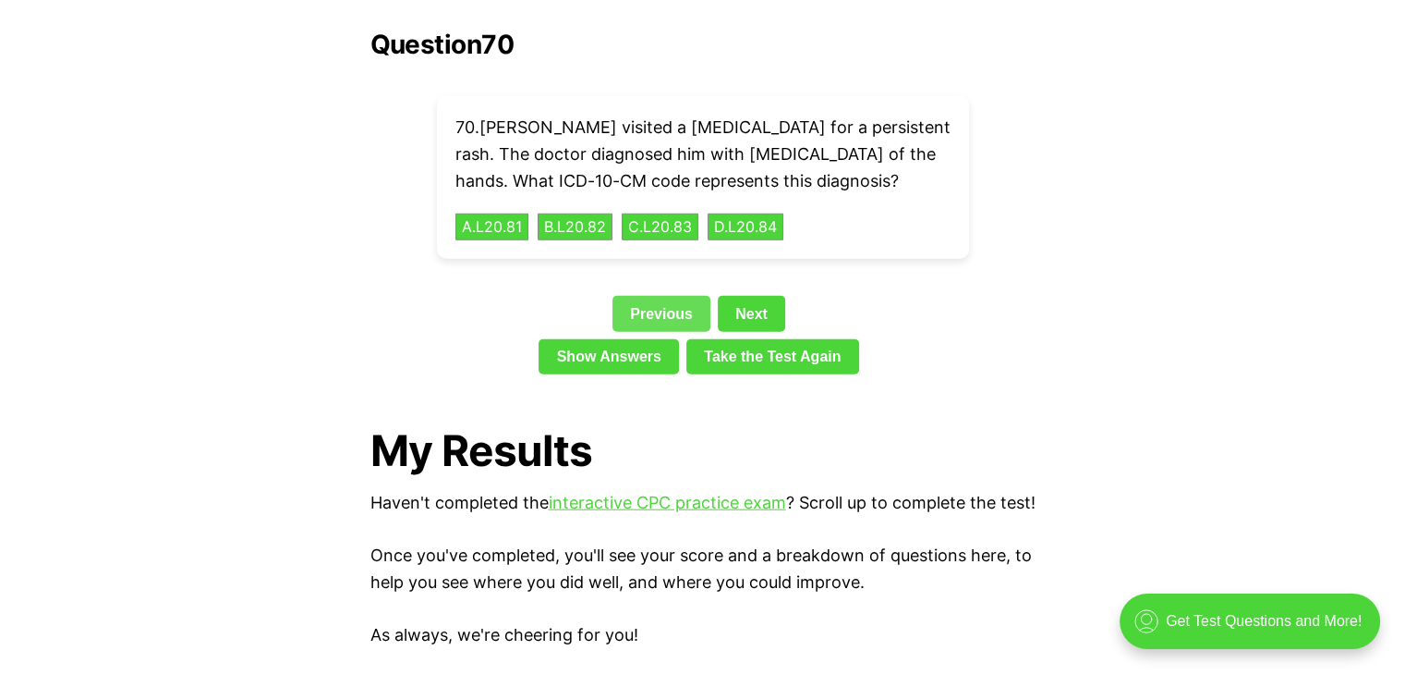
click at [674, 296] on link "Previous" at bounding box center [662, 313] width 98 height 35
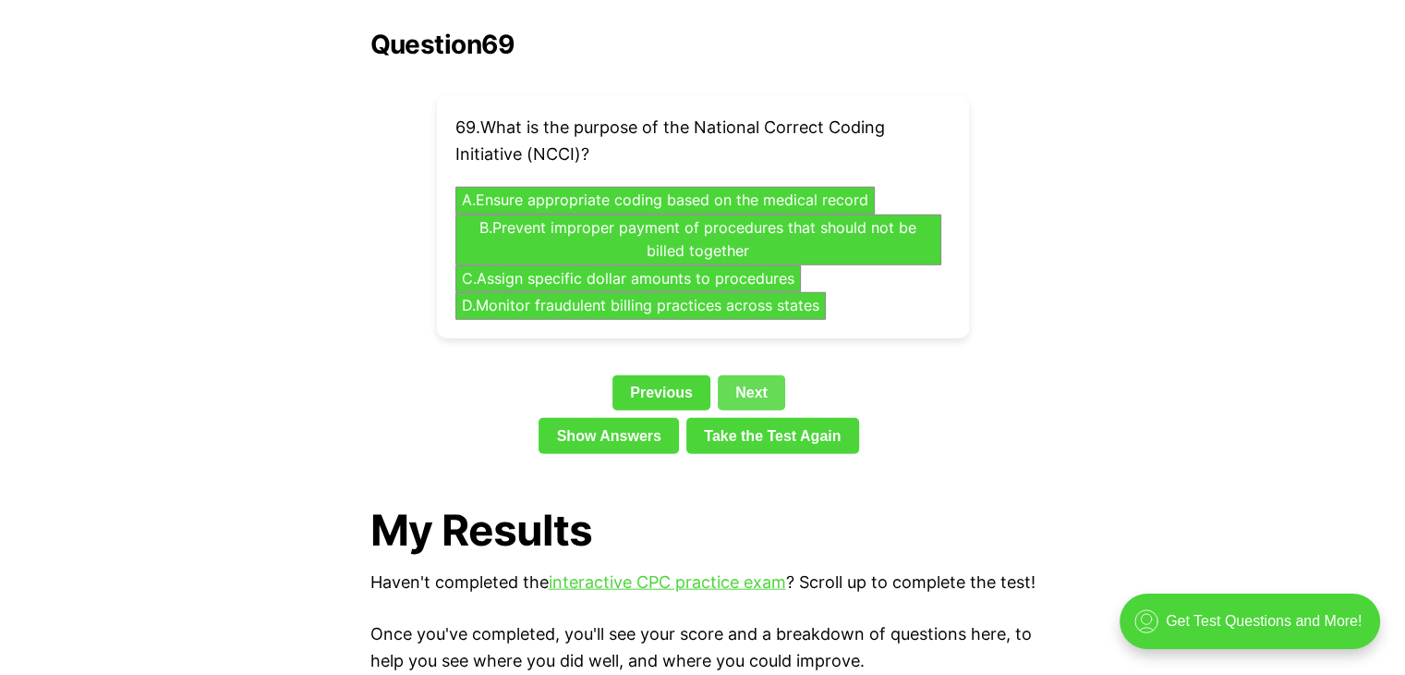
click at [734, 375] on link "Next" at bounding box center [751, 392] width 67 height 35
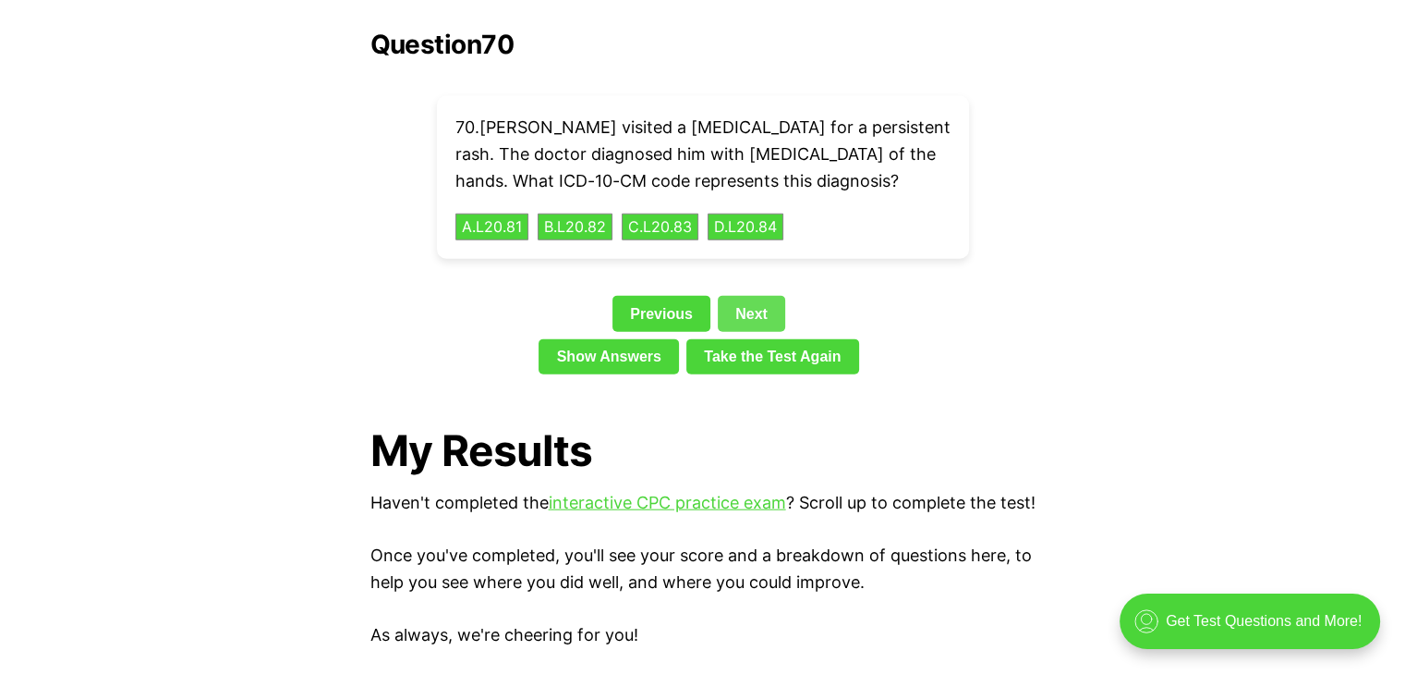
click at [732, 296] on link "Next" at bounding box center [751, 313] width 67 height 35
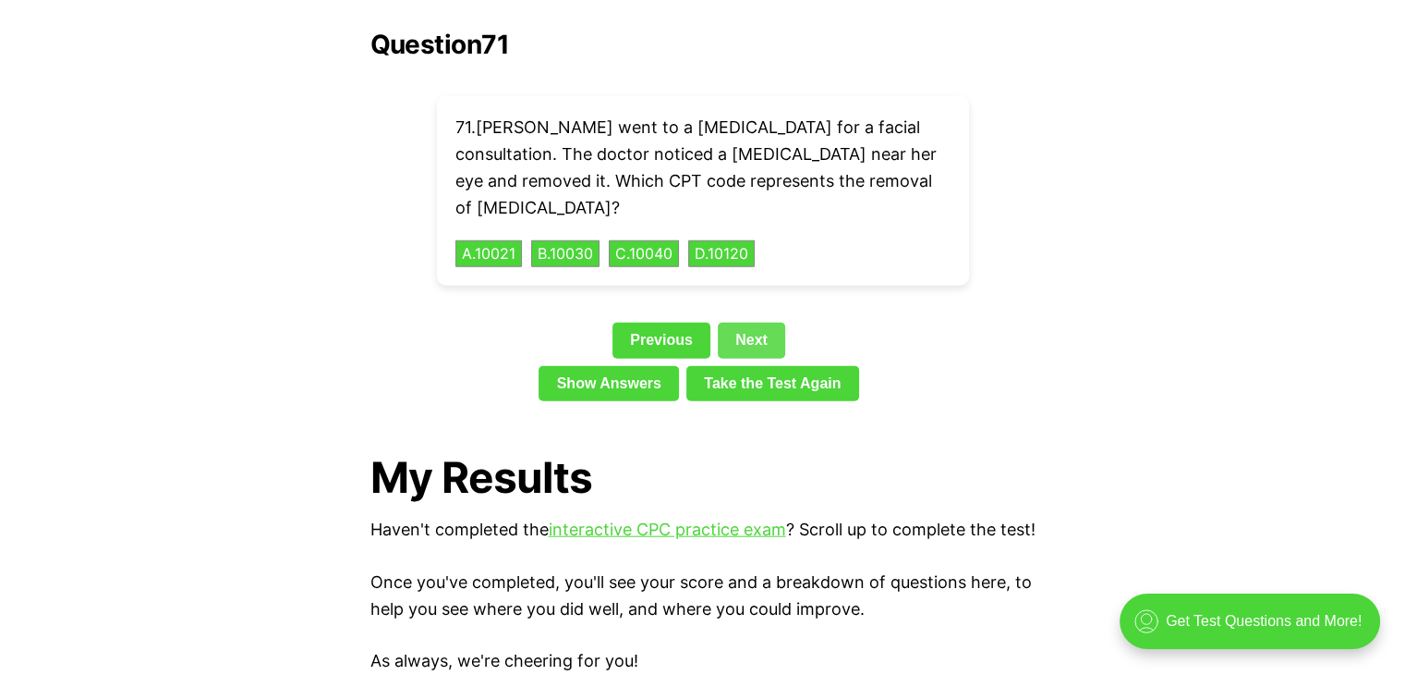
click at [741, 322] on link "Next" at bounding box center [751, 339] width 67 height 35
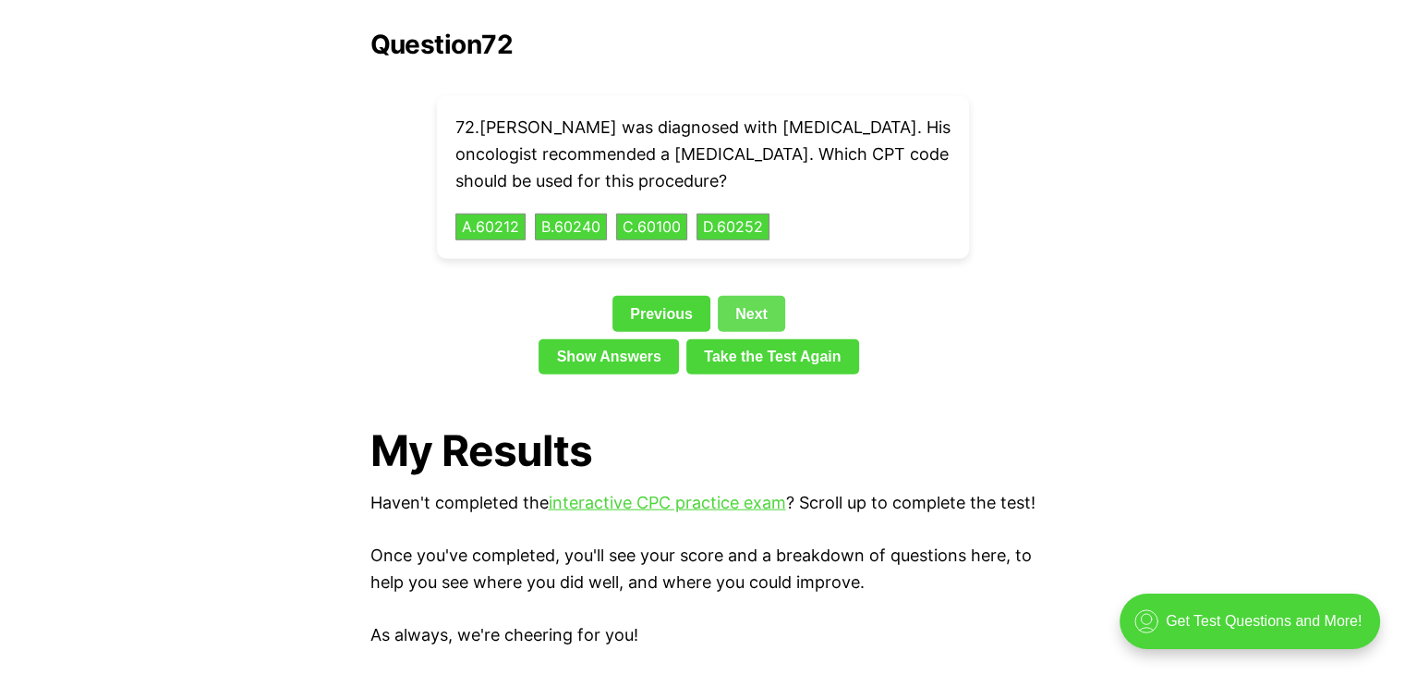
click at [741, 296] on link "Next" at bounding box center [751, 313] width 67 height 35
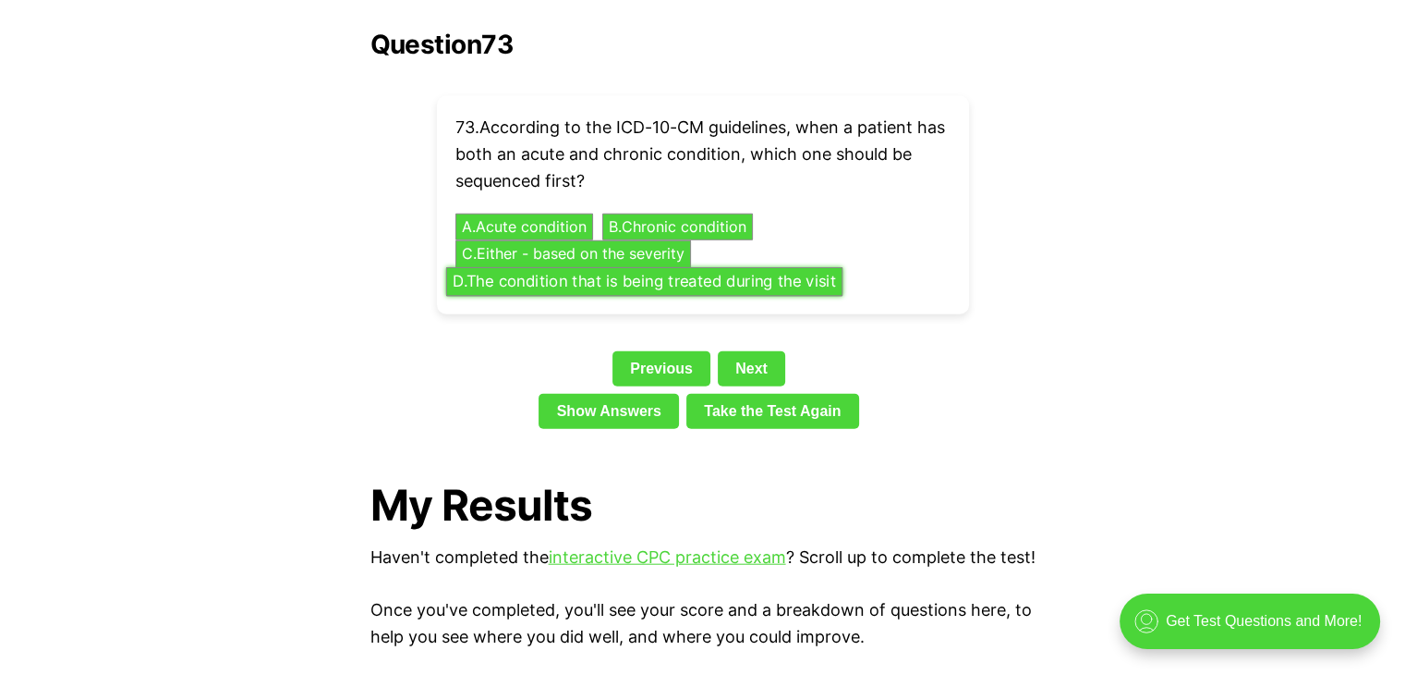
click at [569, 267] on button "D . The condition that is being treated during the visit" at bounding box center [643, 281] width 396 height 29
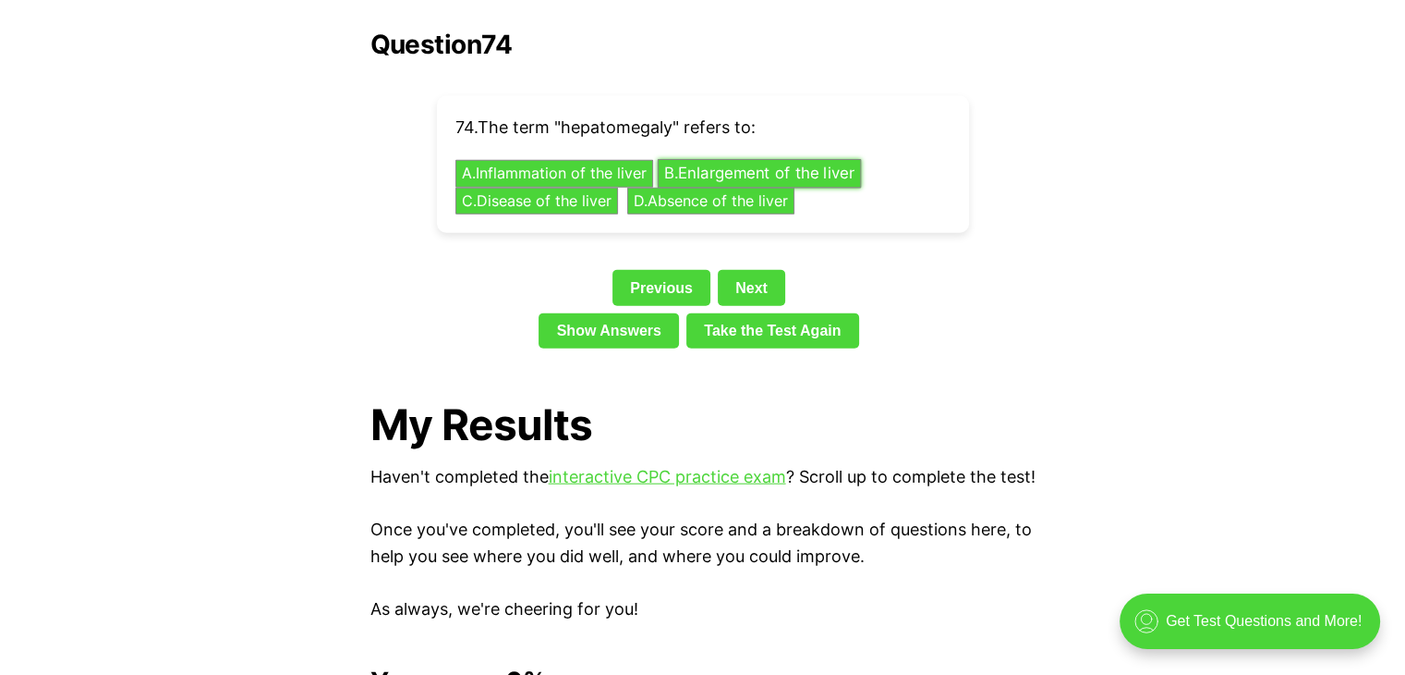
click at [759, 160] on button "B . Enlargement of the liver" at bounding box center [759, 174] width 204 height 29
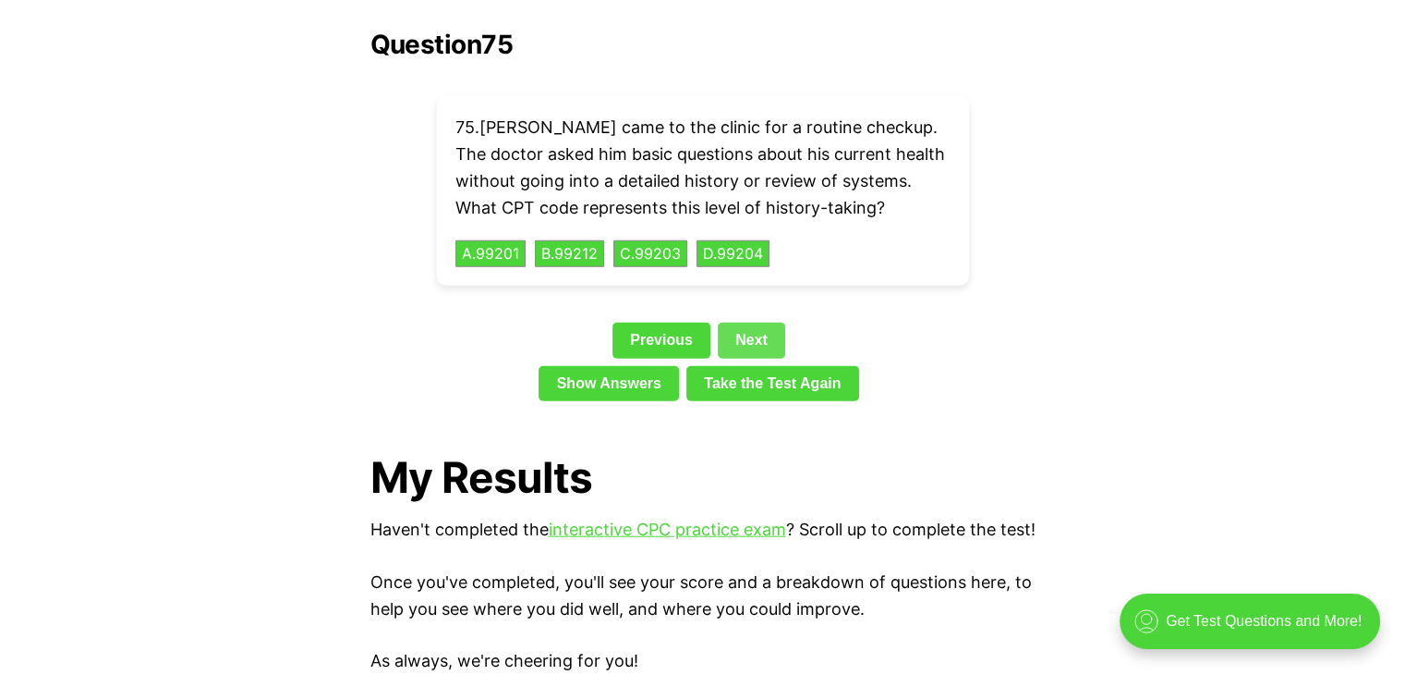
click at [745, 322] on link "Next" at bounding box center [751, 339] width 67 height 35
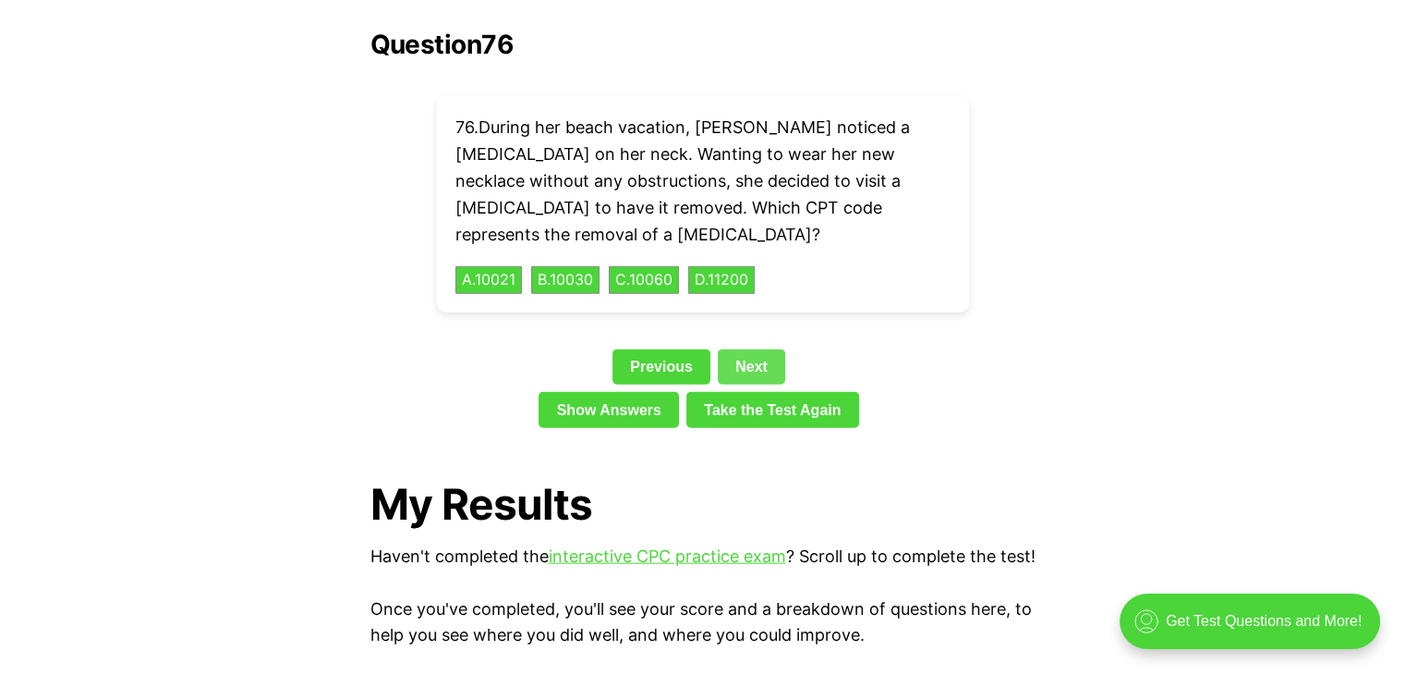
click at [742, 349] on link "Next" at bounding box center [751, 366] width 67 height 35
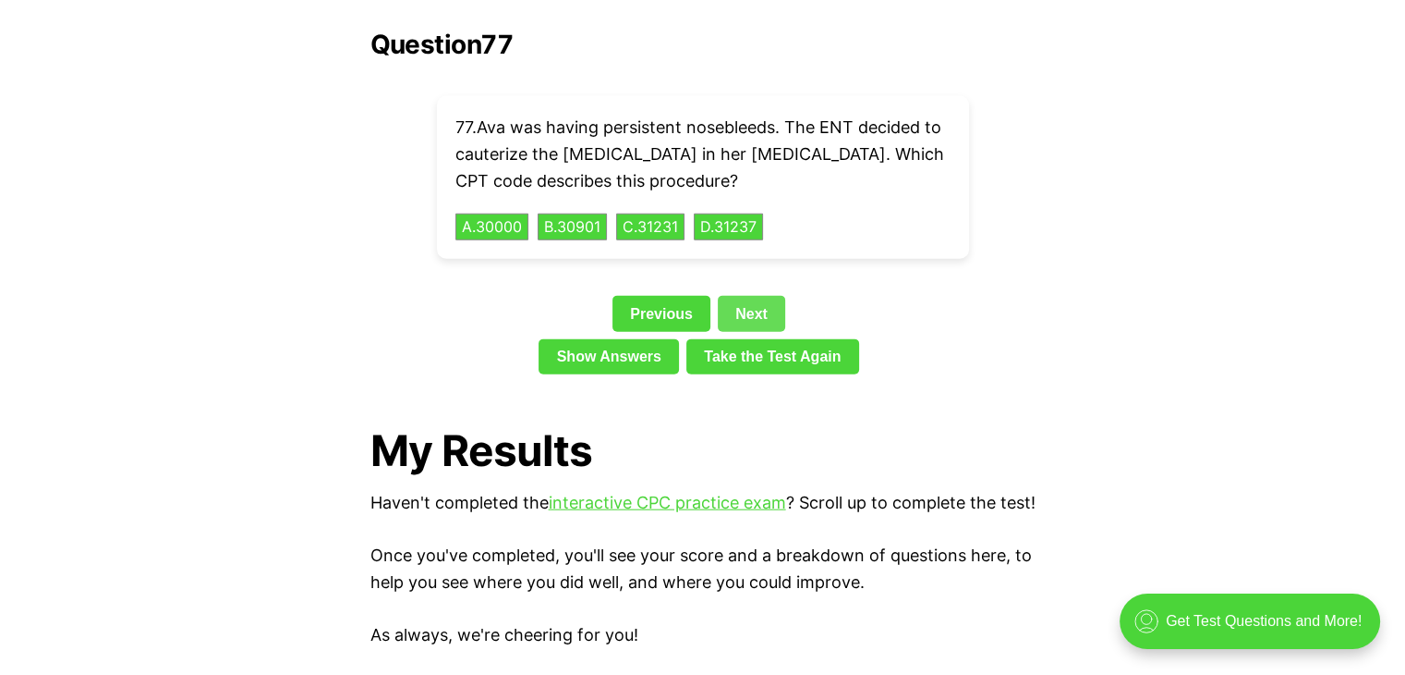
click at [754, 296] on link "Next" at bounding box center [751, 313] width 67 height 35
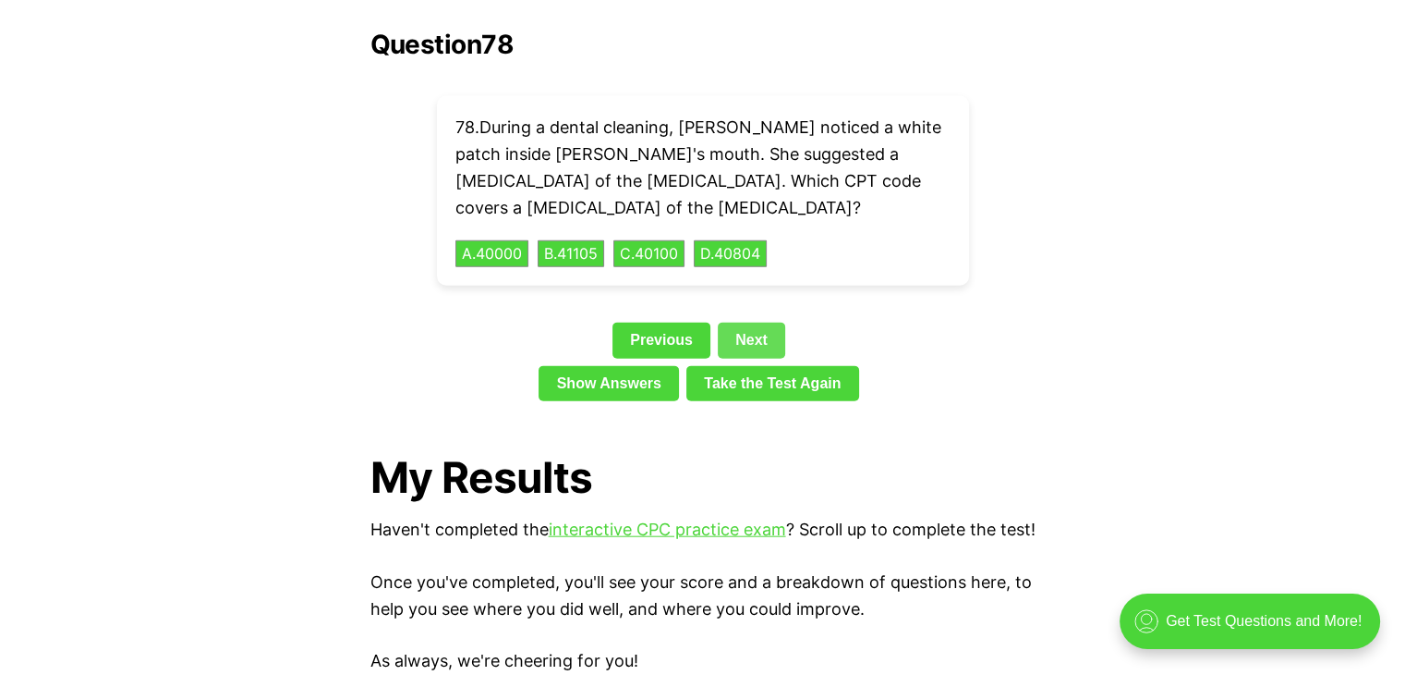
click at [754, 322] on link "Next" at bounding box center [751, 339] width 67 height 35
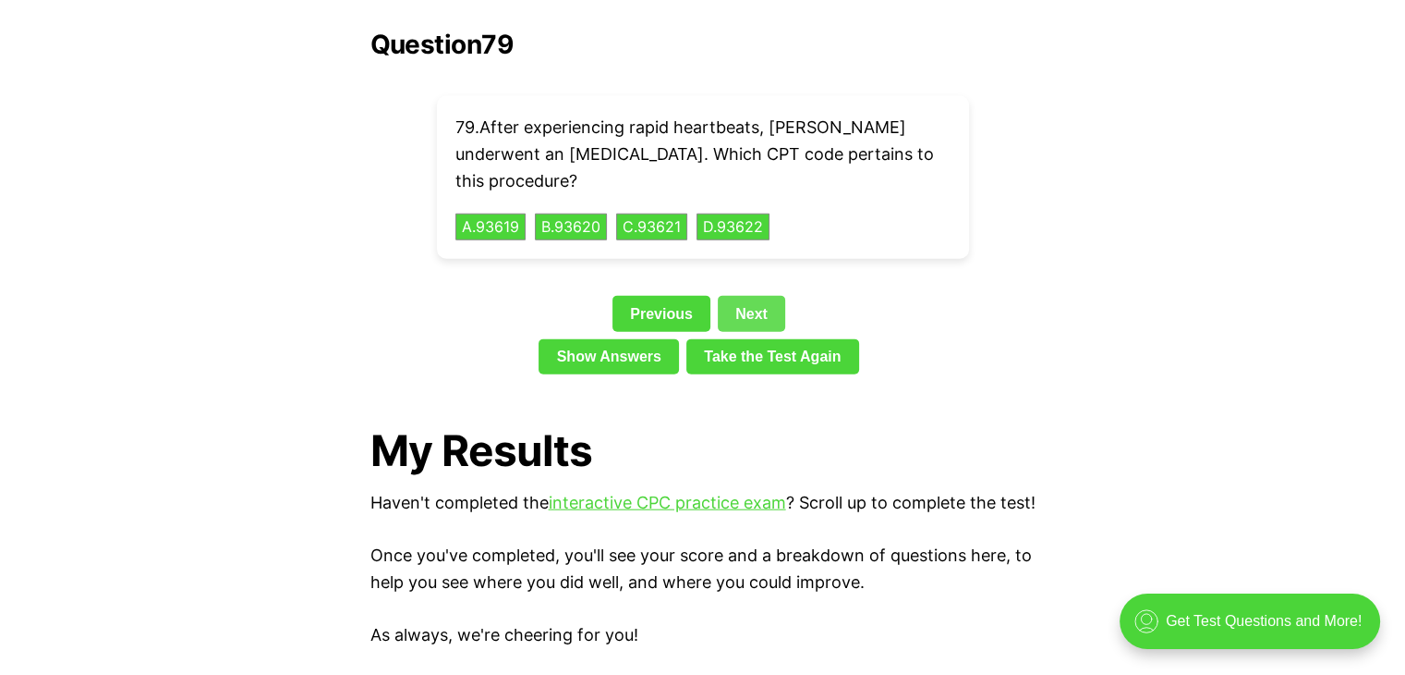
click at [754, 296] on link "Next" at bounding box center [751, 313] width 67 height 35
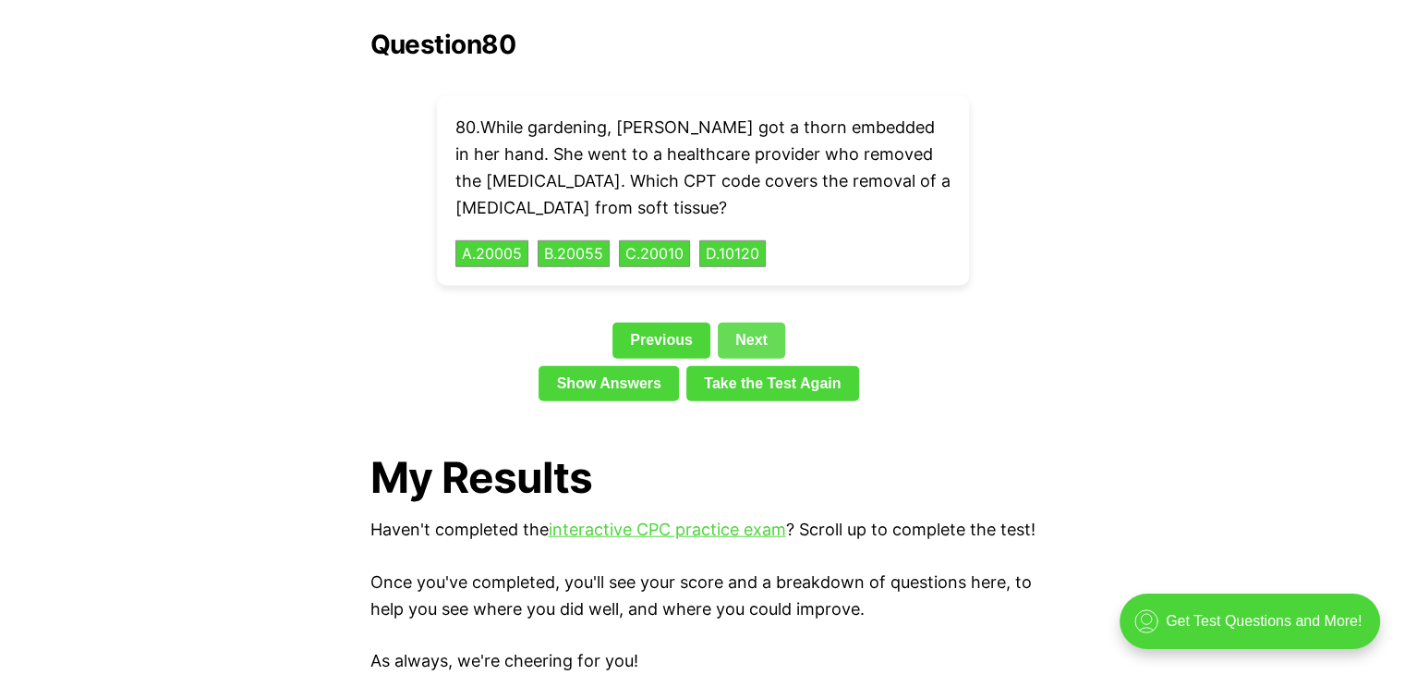
click at [756, 326] on link "Next" at bounding box center [751, 339] width 67 height 35
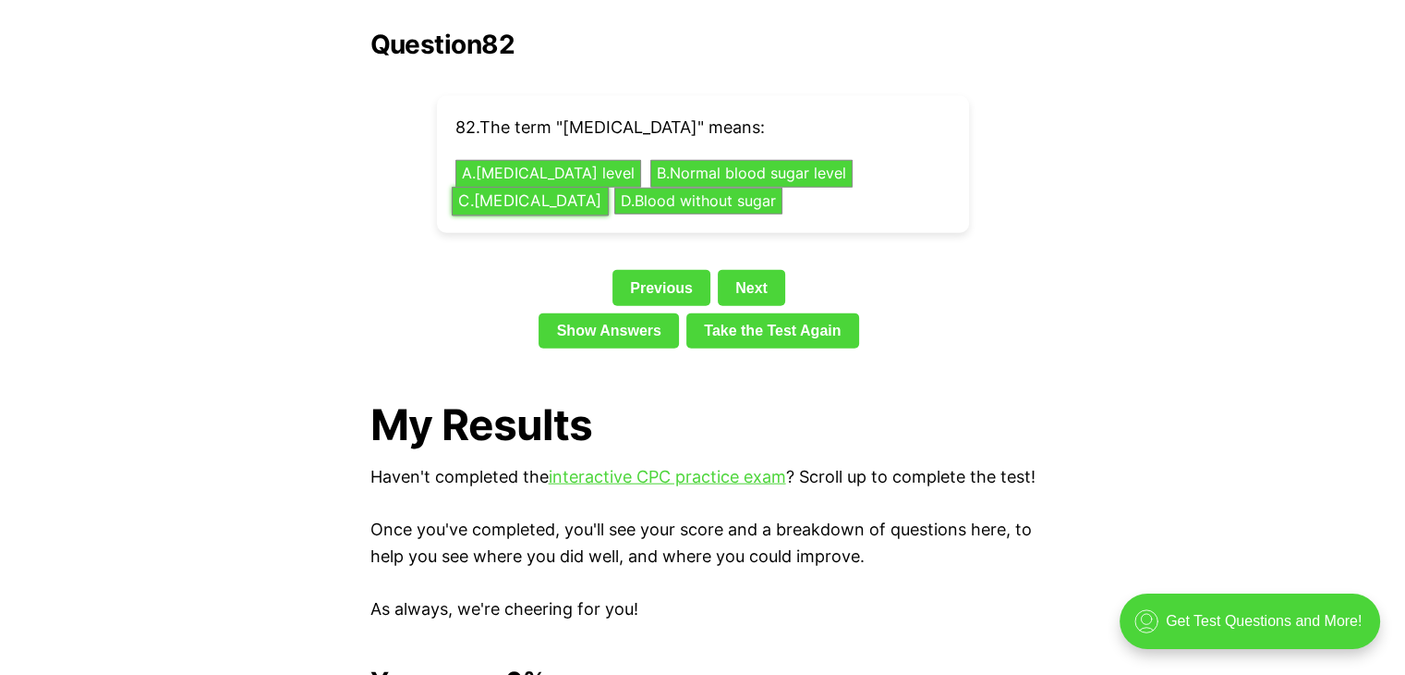
click at [477, 187] on button "C . [MEDICAL_DATA]" at bounding box center [529, 201] width 157 height 29
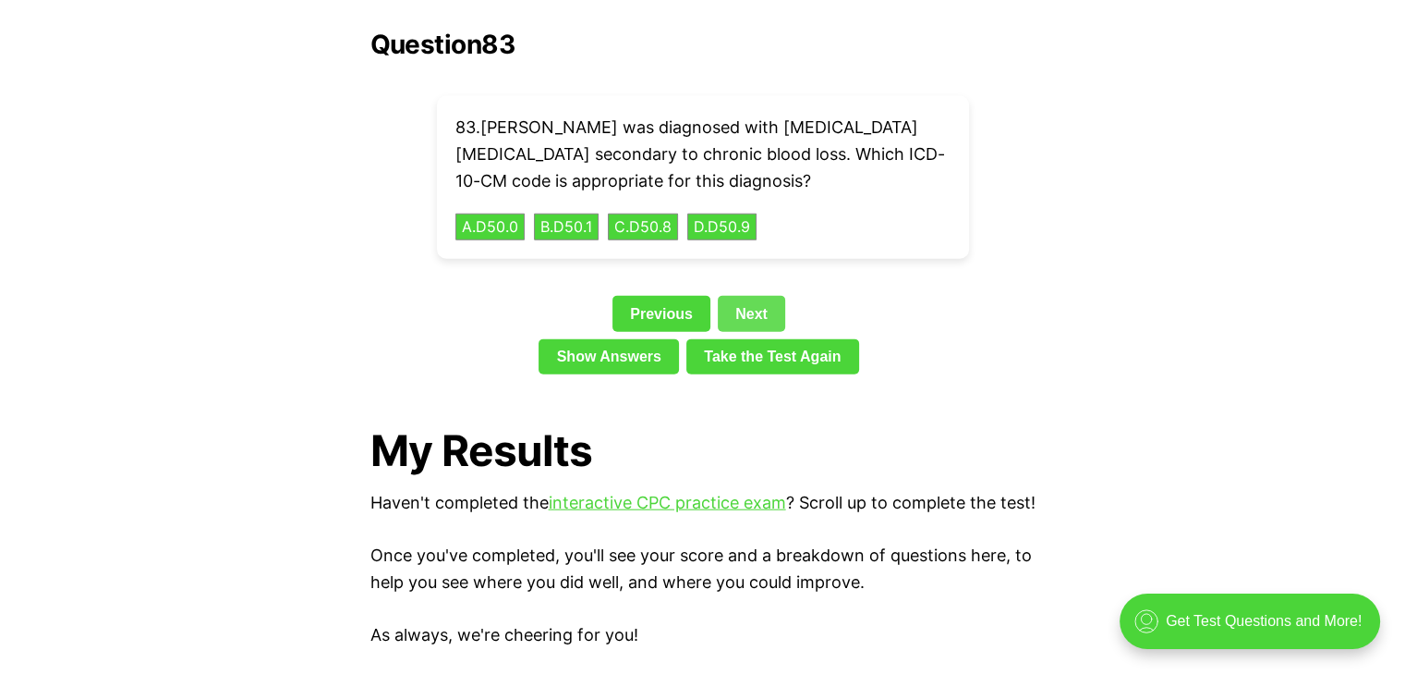
click at [772, 296] on link "Next" at bounding box center [751, 313] width 67 height 35
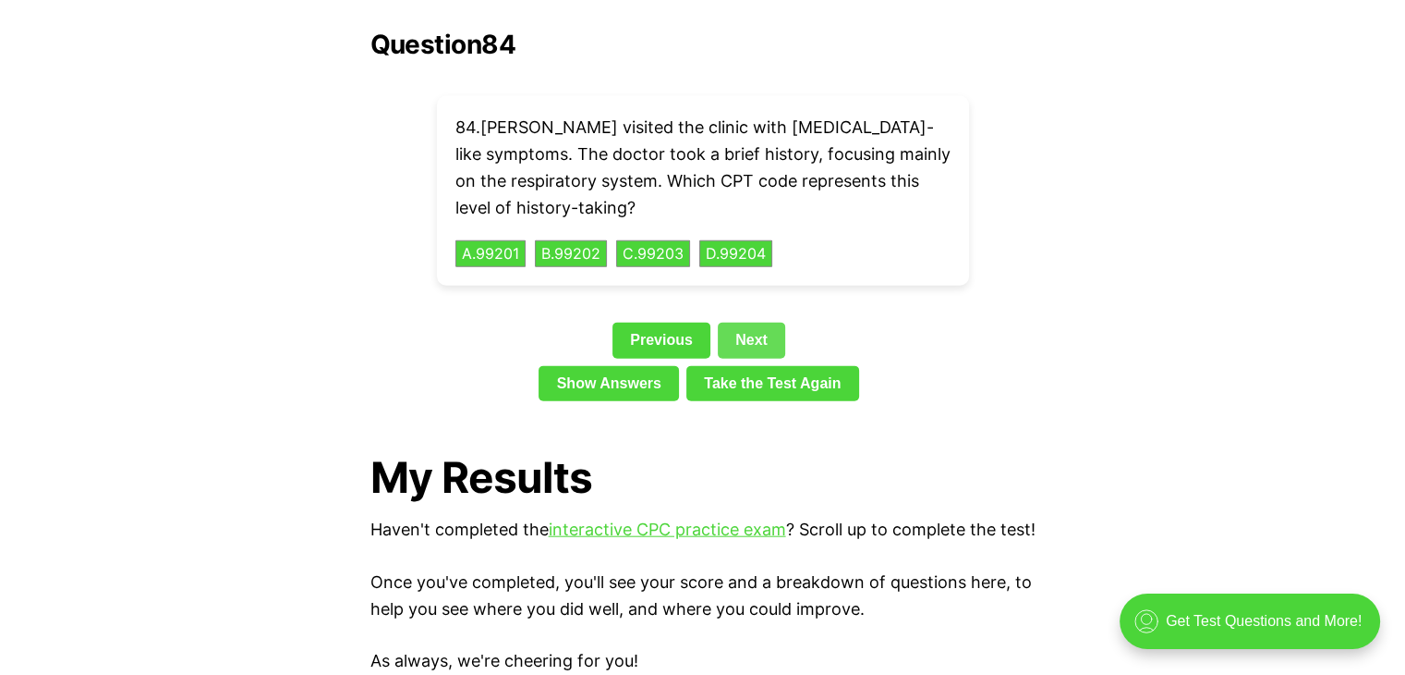
click at [739, 322] on link "Next" at bounding box center [751, 339] width 67 height 35
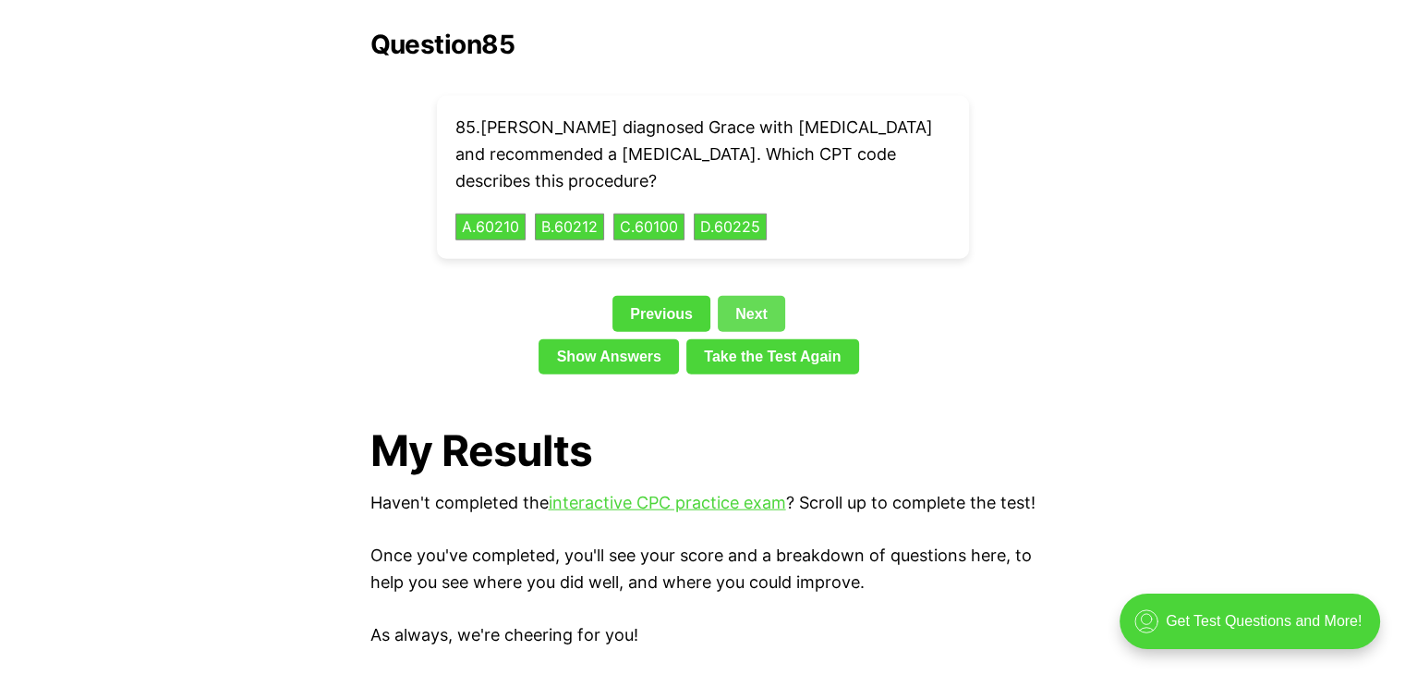
click at [739, 300] on link "Next" at bounding box center [751, 313] width 67 height 35
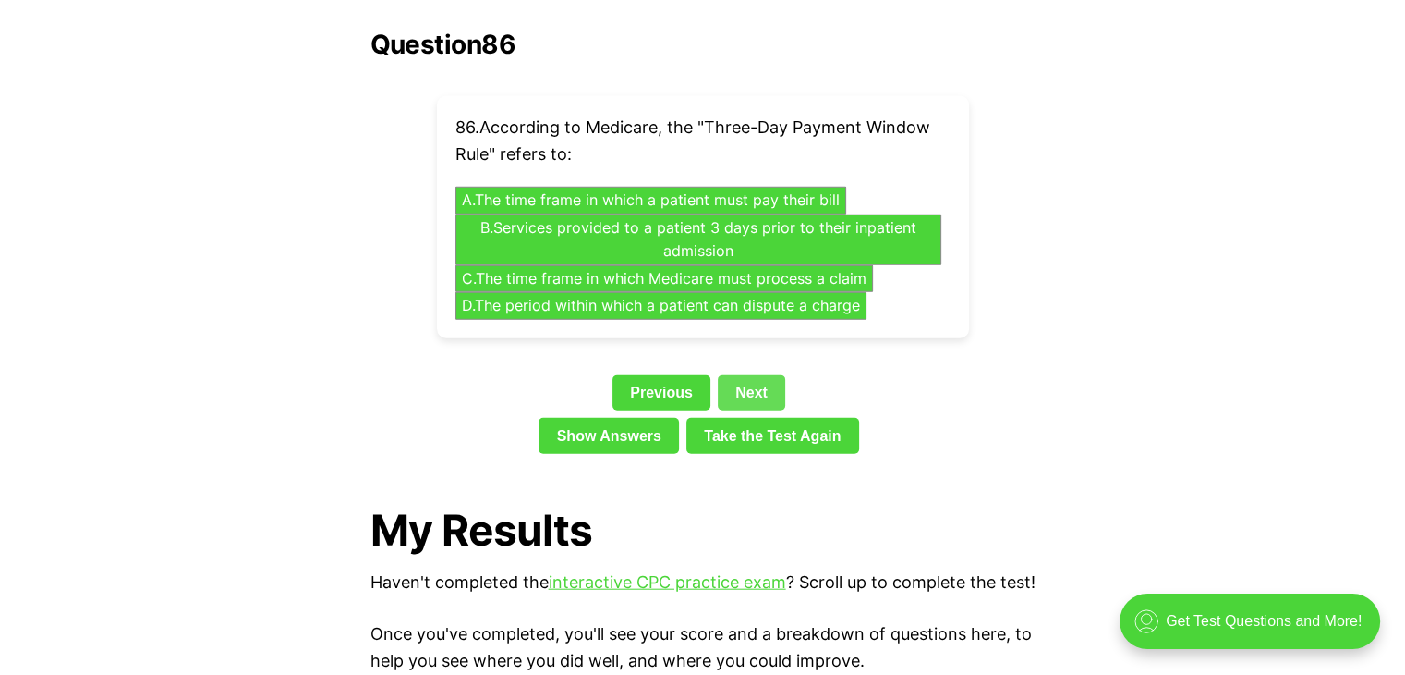
click at [745, 375] on link "Next" at bounding box center [751, 392] width 67 height 35
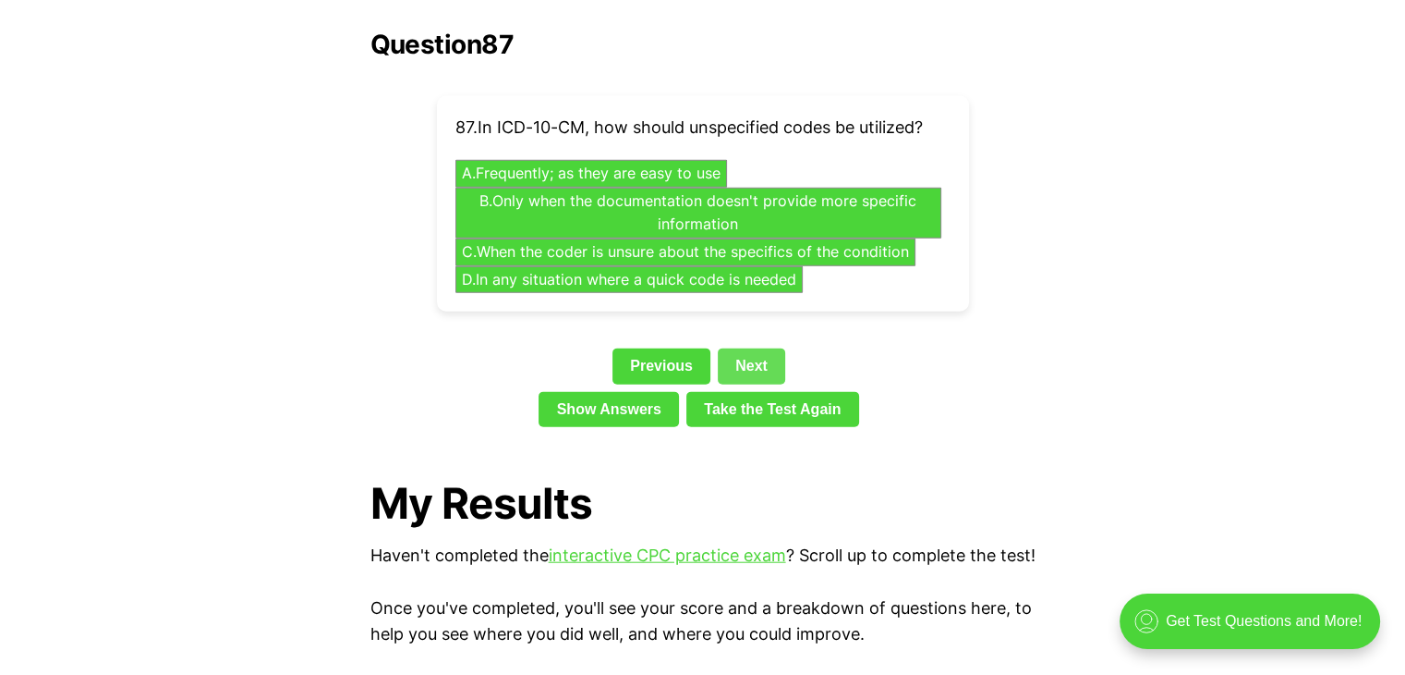
click at [749, 348] on link "Next" at bounding box center [751, 365] width 67 height 35
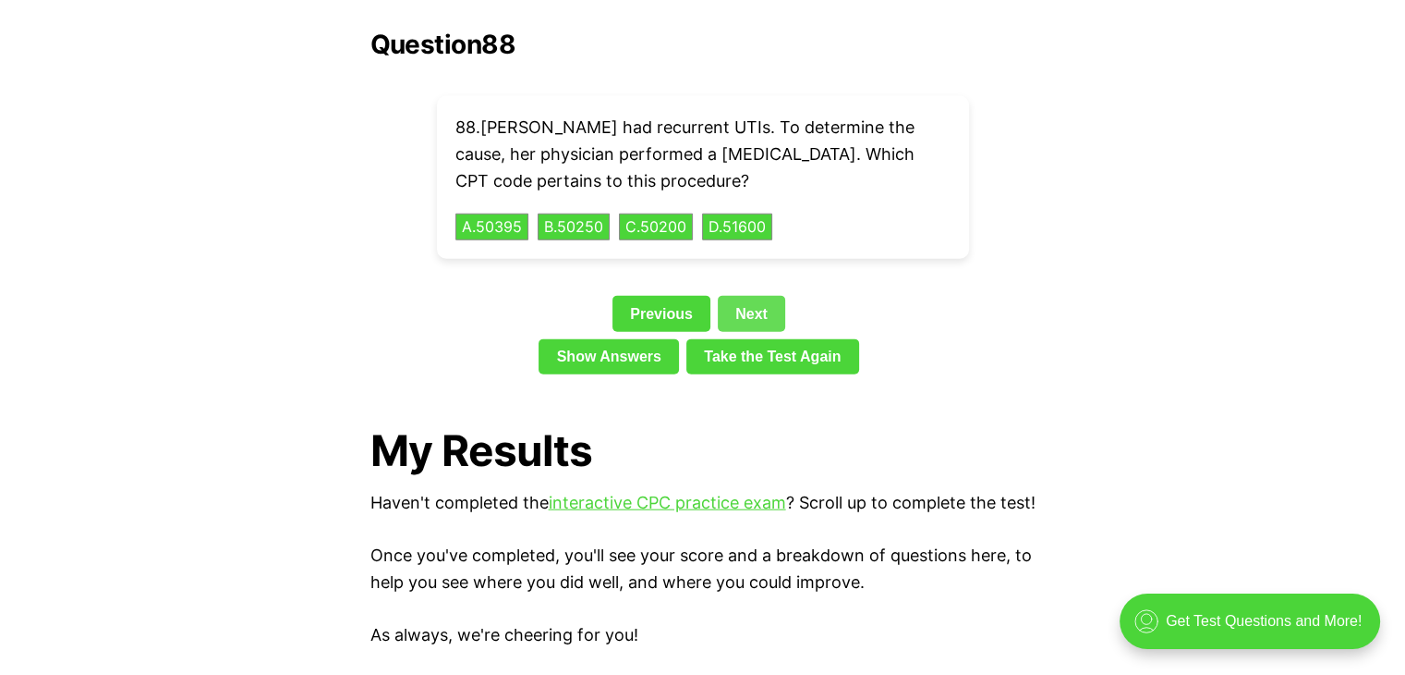
click at [748, 296] on link "Next" at bounding box center [751, 313] width 67 height 35
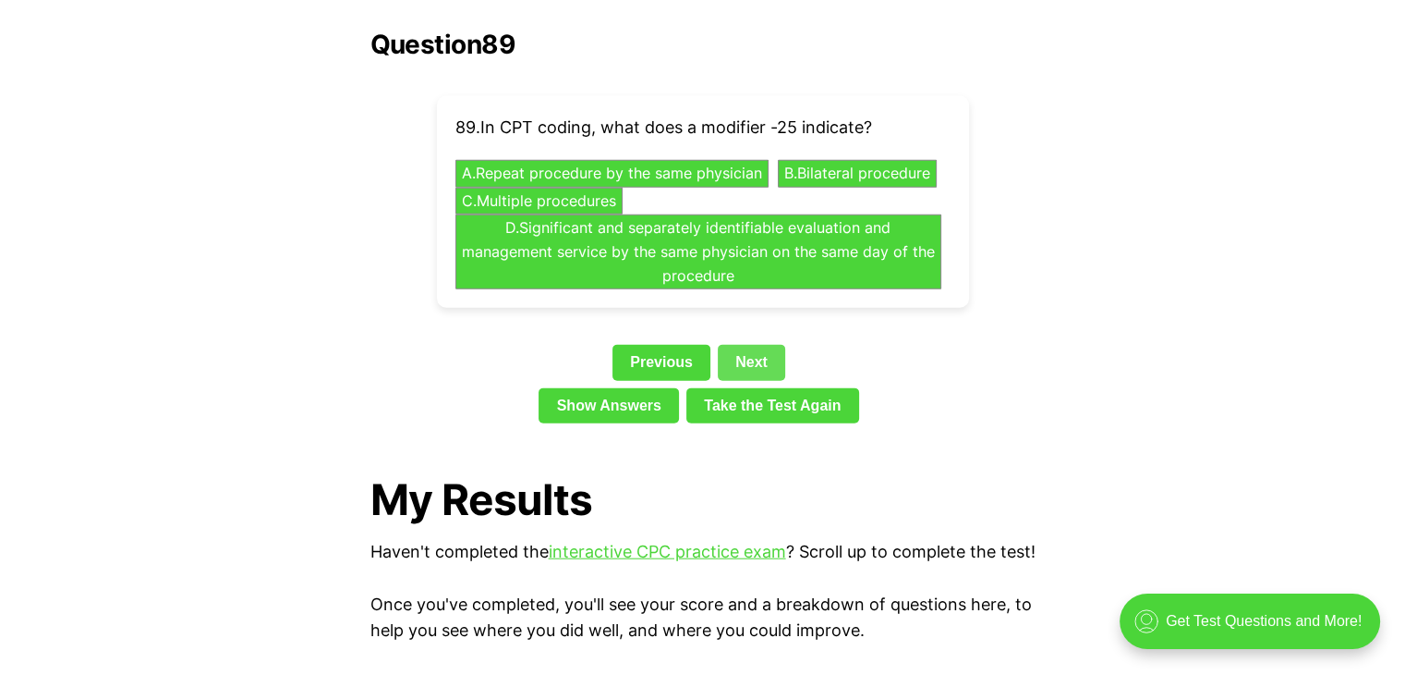
click at [735, 345] on link "Next" at bounding box center [751, 362] width 67 height 35
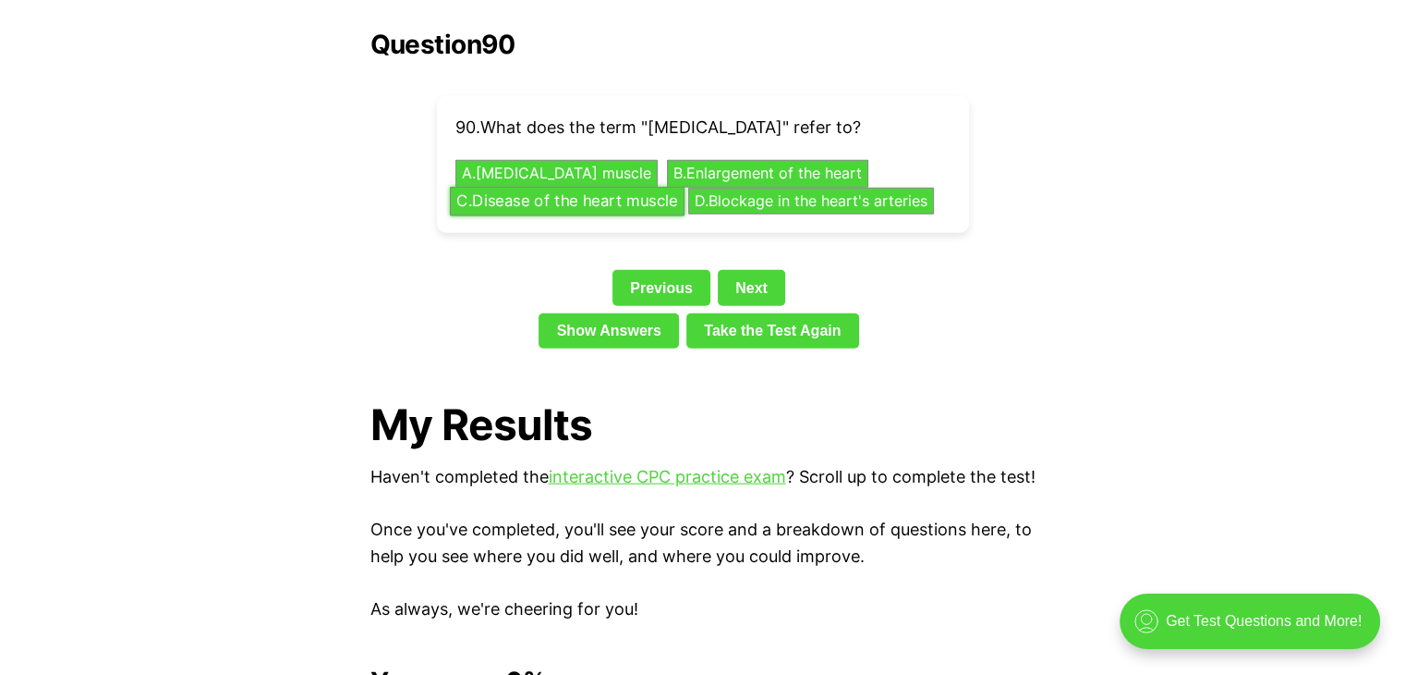
click at [632, 187] on button "C . Disease of the heart muscle" at bounding box center [566, 201] width 235 height 29
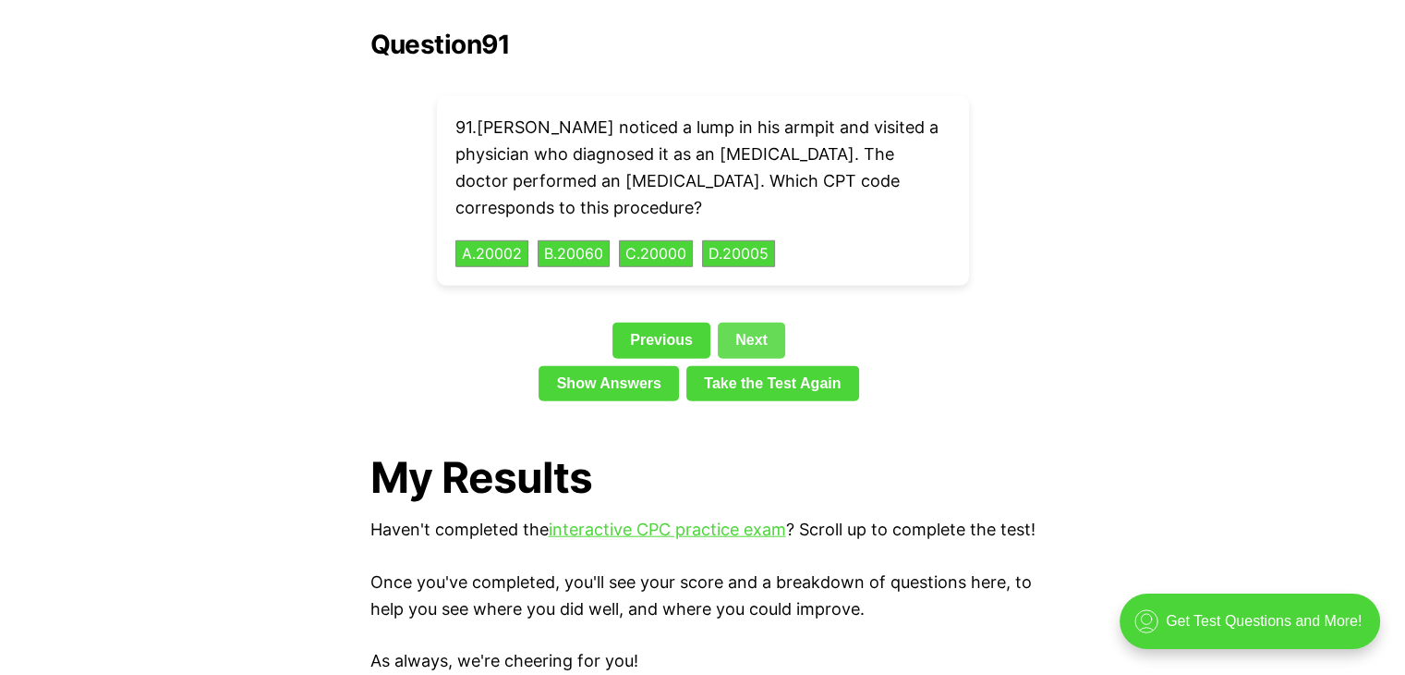
click at [743, 322] on link "Next" at bounding box center [751, 339] width 67 height 35
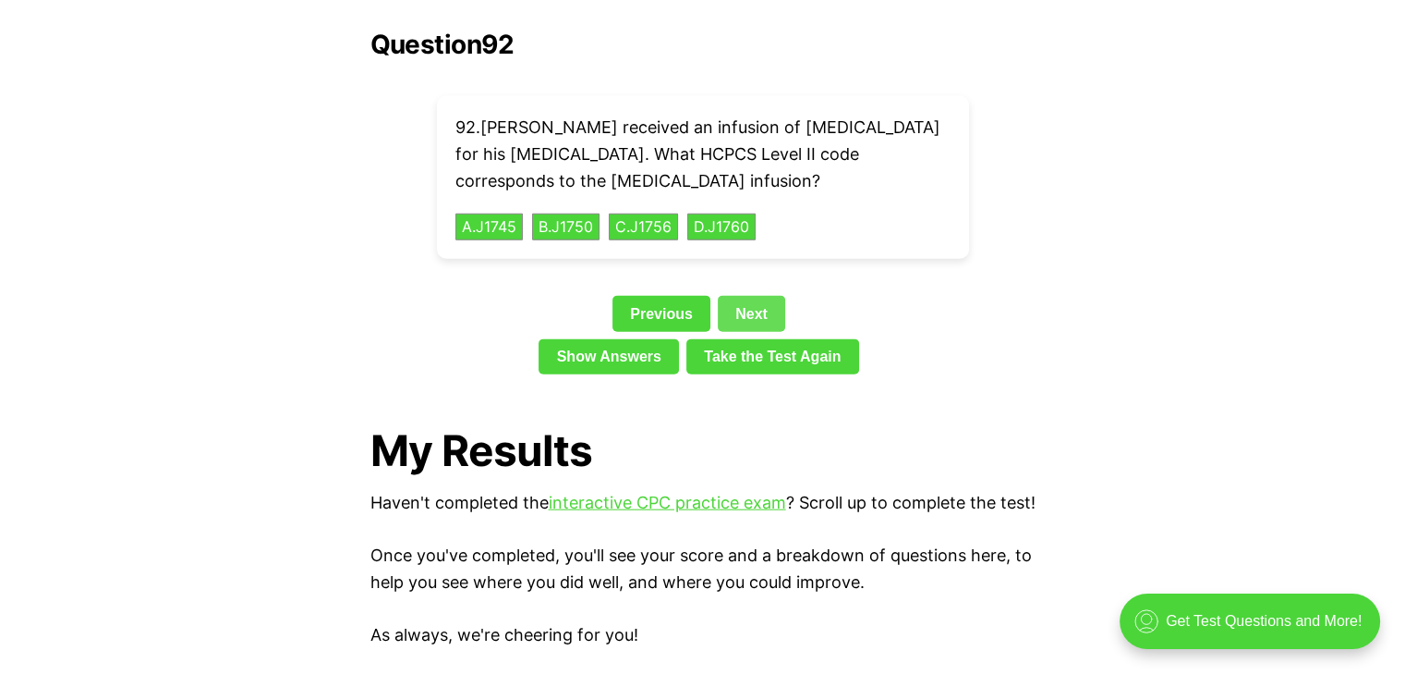
click at [739, 296] on link "Next" at bounding box center [751, 313] width 67 height 35
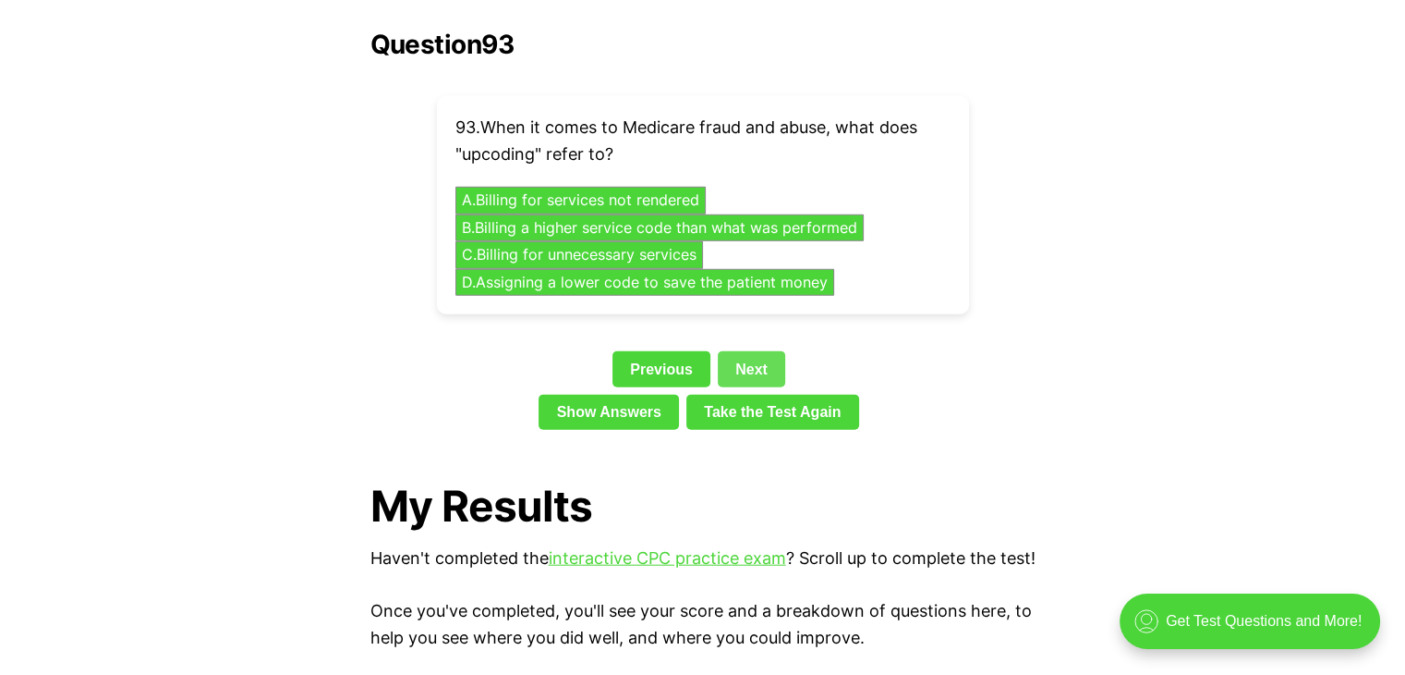
click at [747, 351] on link "Next" at bounding box center [751, 368] width 67 height 35
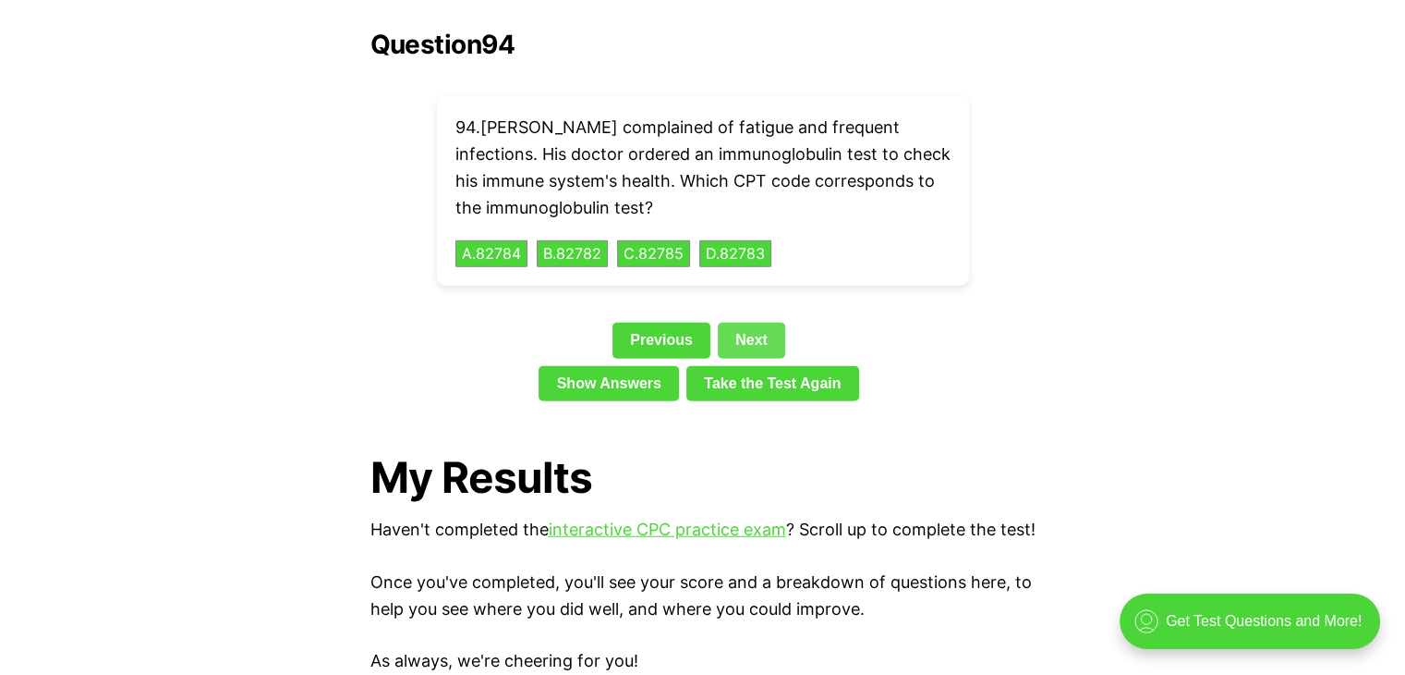
click at [750, 322] on link "Next" at bounding box center [751, 339] width 67 height 35
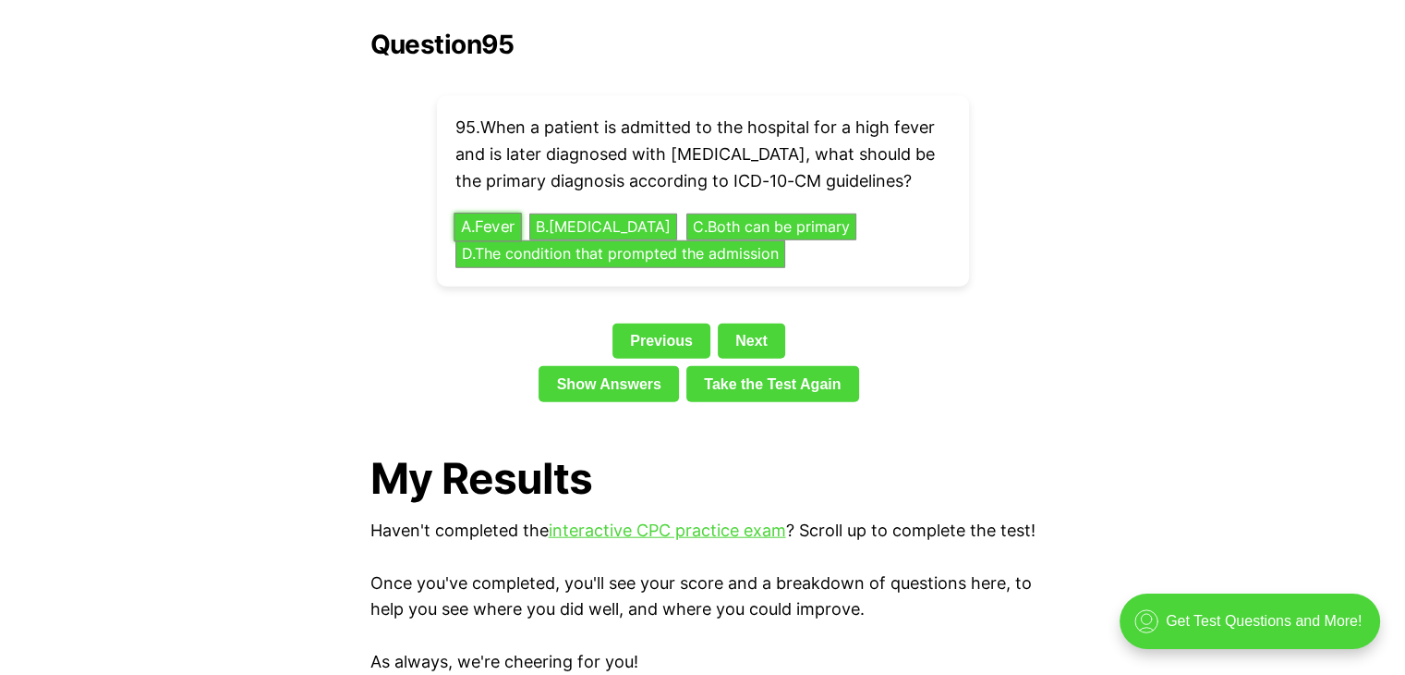
click at [505, 213] on button "A . Fever" at bounding box center [488, 227] width 68 height 29
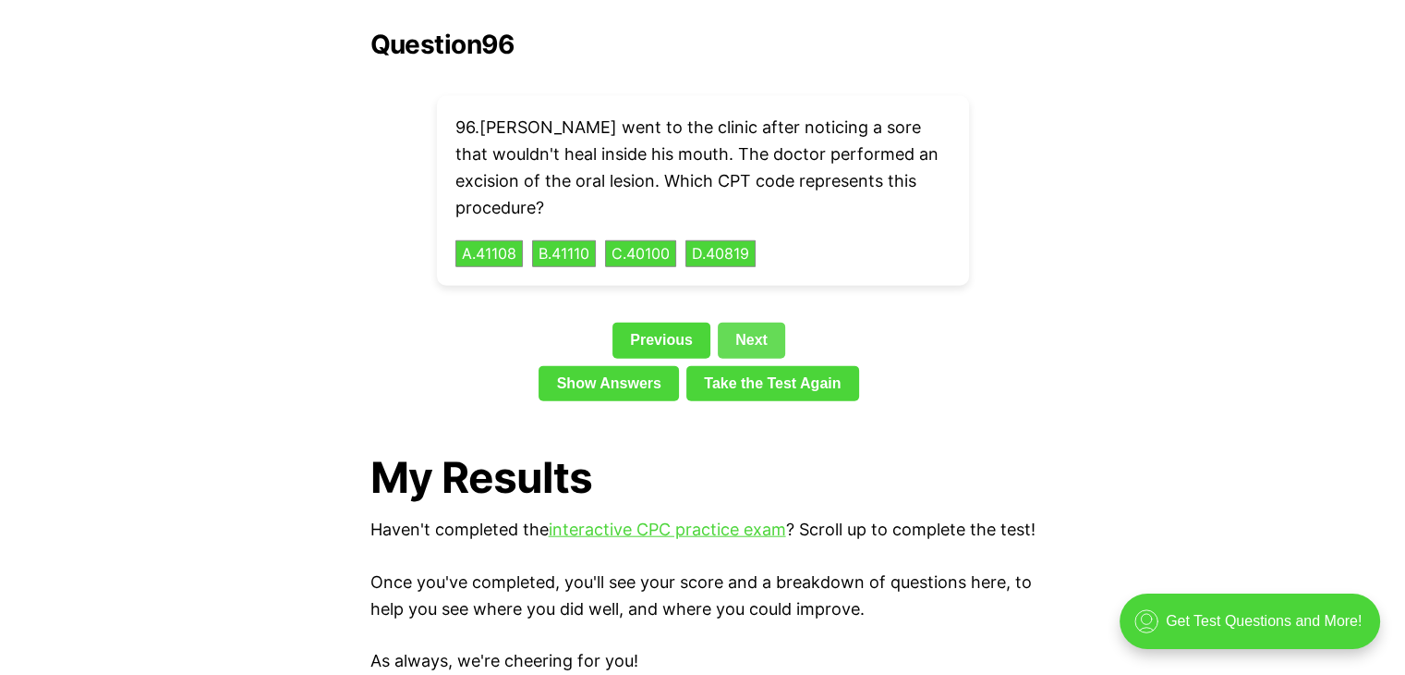
click at [738, 322] on link "Next" at bounding box center [751, 339] width 67 height 35
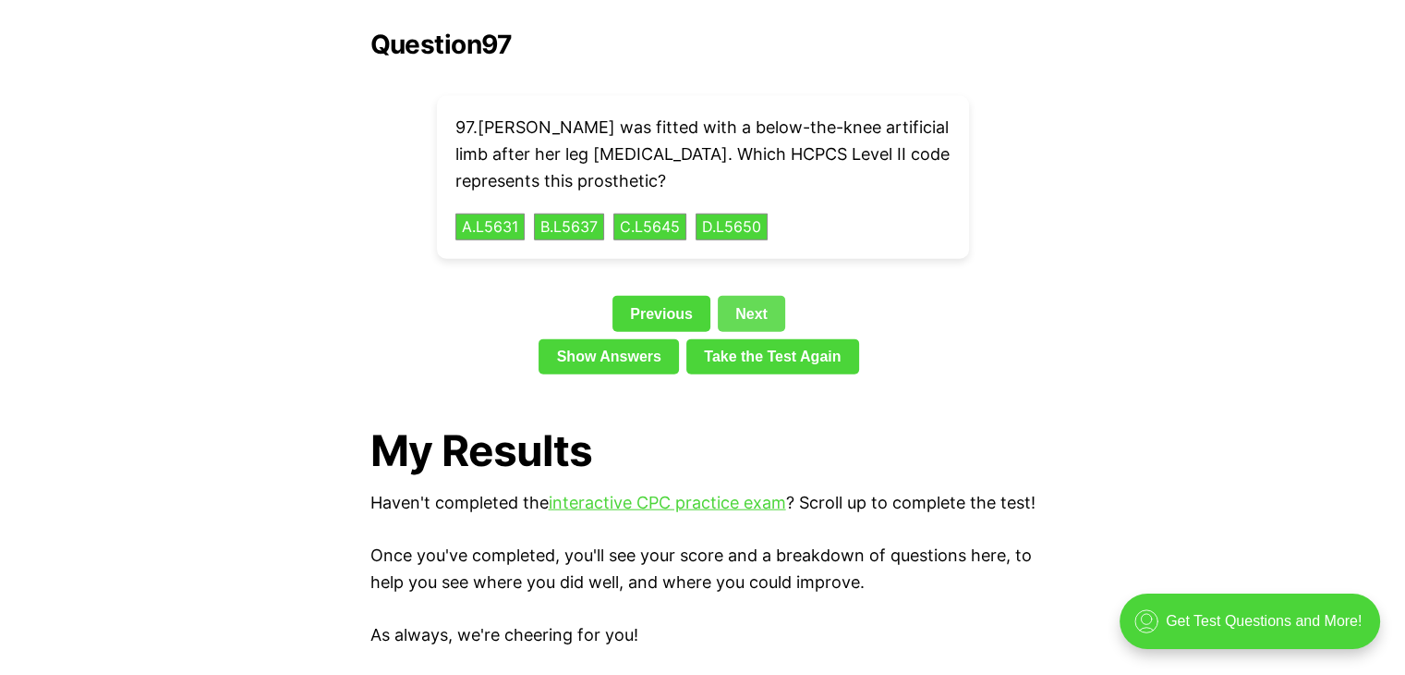
click at [740, 296] on link "Next" at bounding box center [751, 313] width 67 height 35
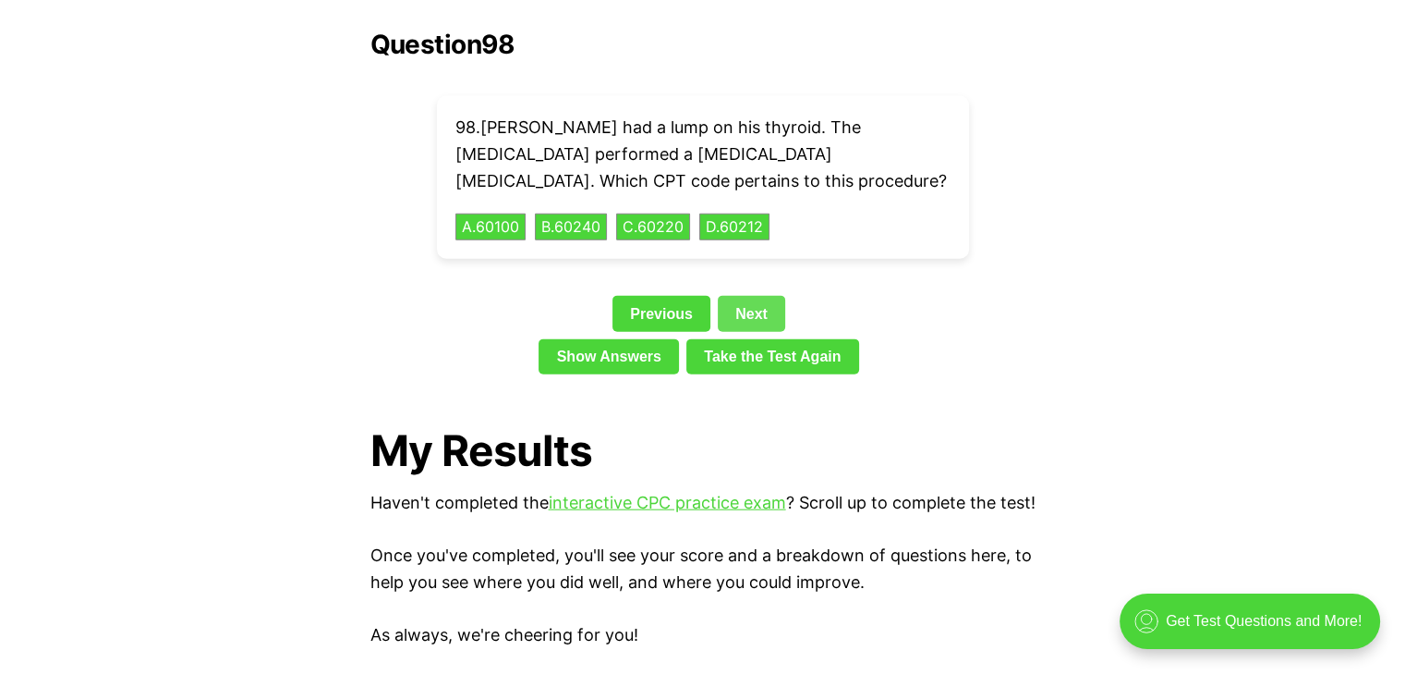
click at [740, 296] on link "Next" at bounding box center [751, 313] width 67 height 35
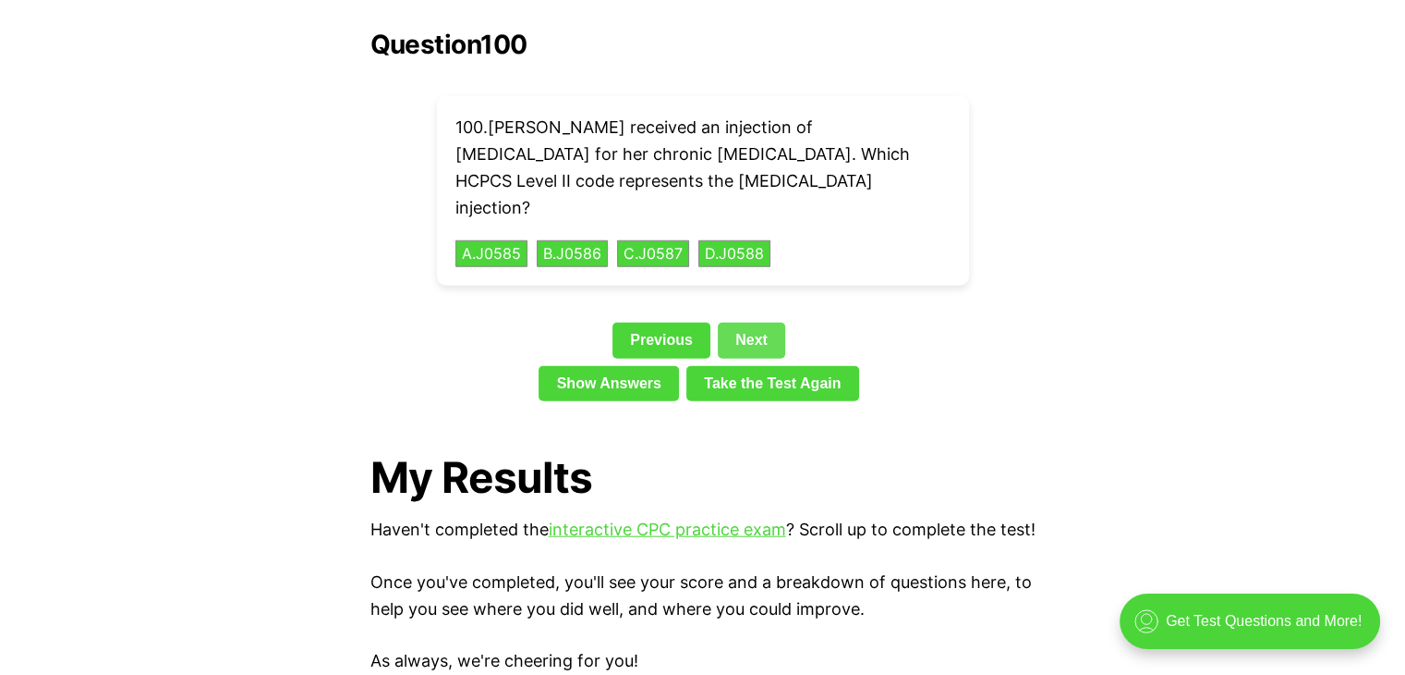
click at [740, 322] on link "Next" at bounding box center [751, 339] width 67 height 35
click at [617, 366] on link "Show Answers" at bounding box center [609, 383] width 140 height 35
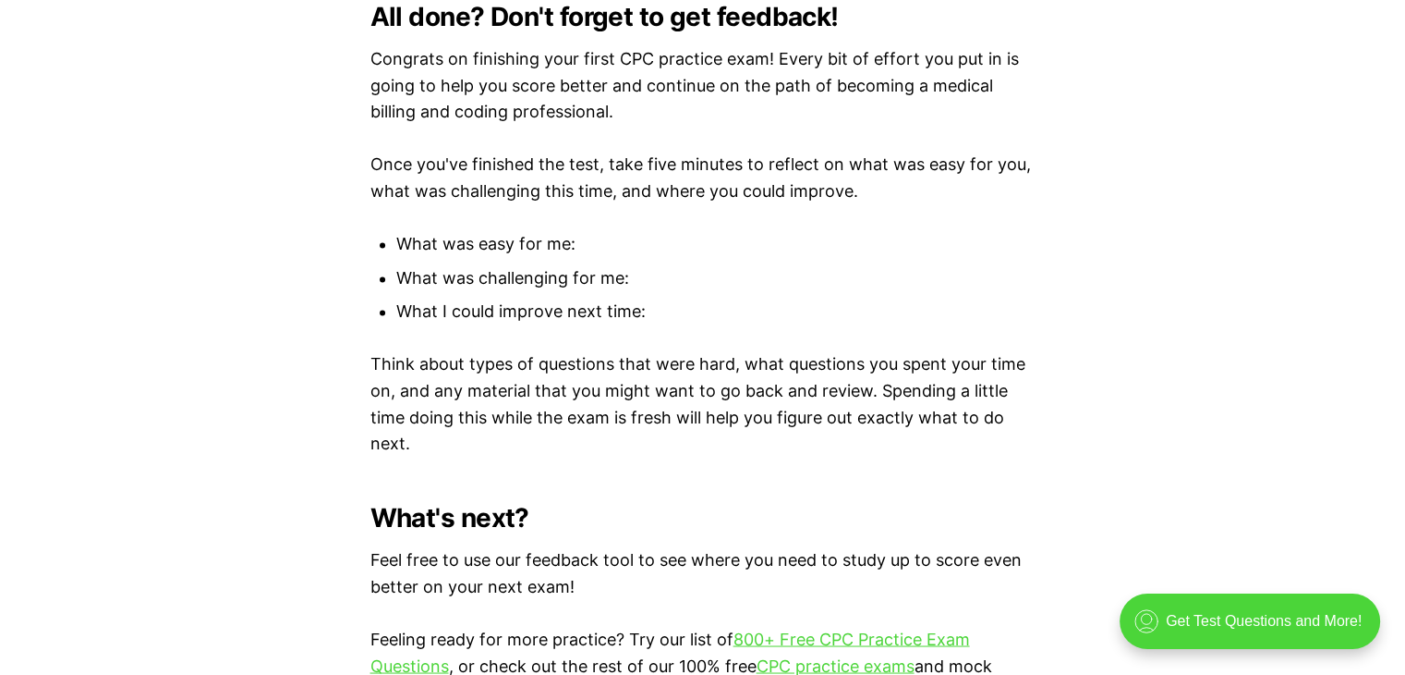
scroll to position [10058, 0]
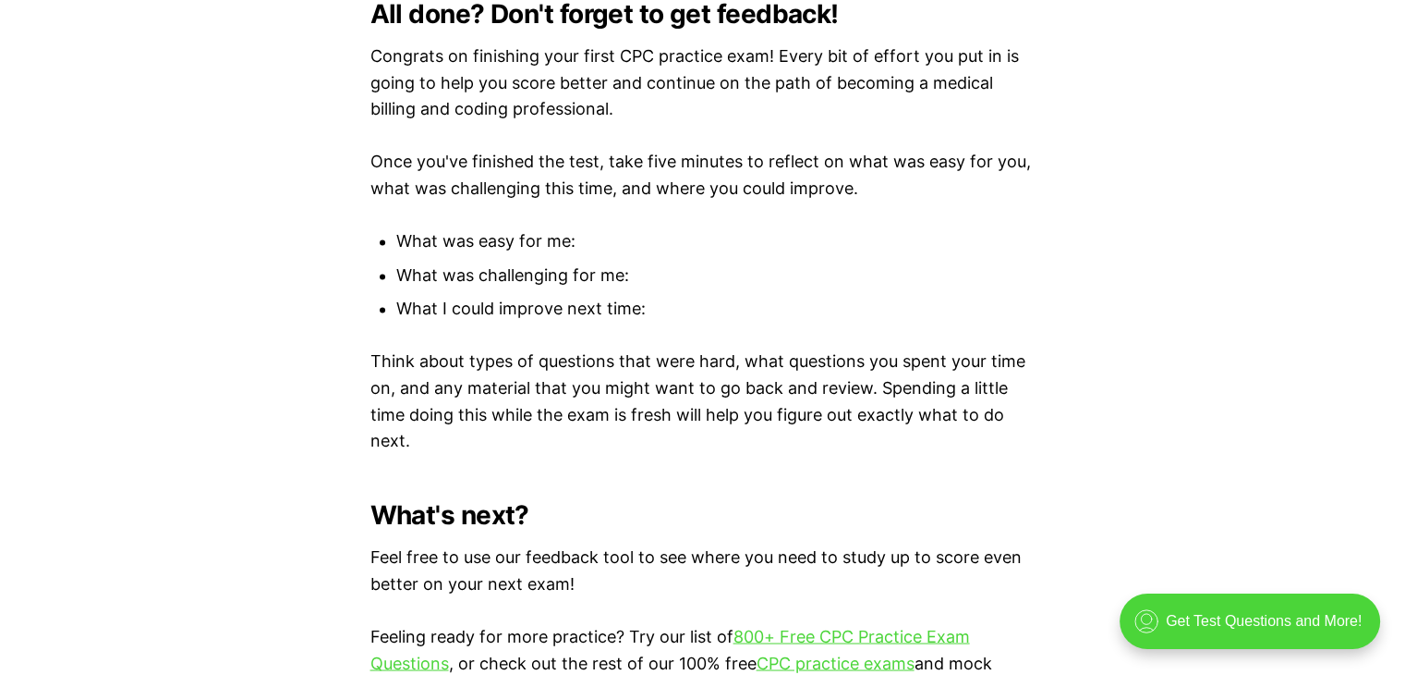
scroll to position [4235, 0]
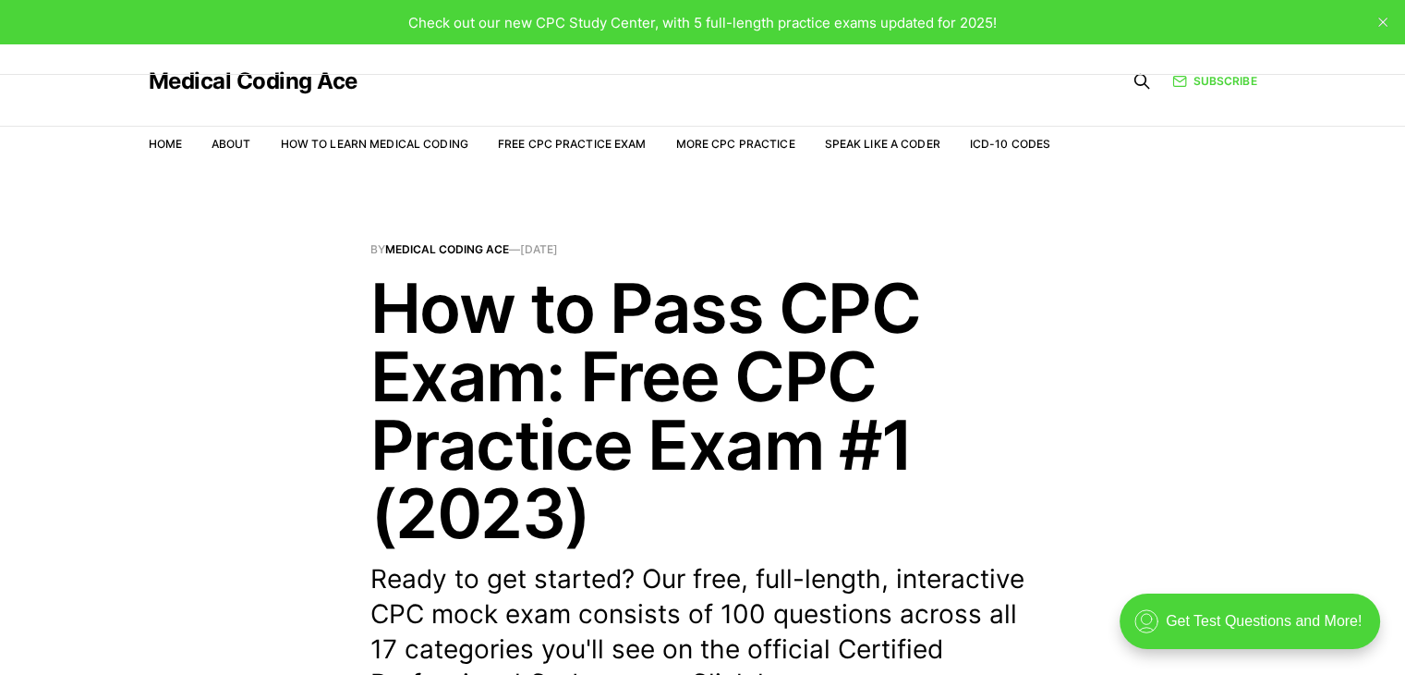
click at [425, 369] on h1 "How to Pass CPC Exam: Free CPC Practice Exam #1 (2023)" at bounding box center [703, 411] width 665 height 274
click at [1139, 617] on div ".cls-1{fill:none;stroke:currentColor;stroke-linecap:round;stroke-linejoin:round…" at bounding box center [1250, 620] width 261 height 55
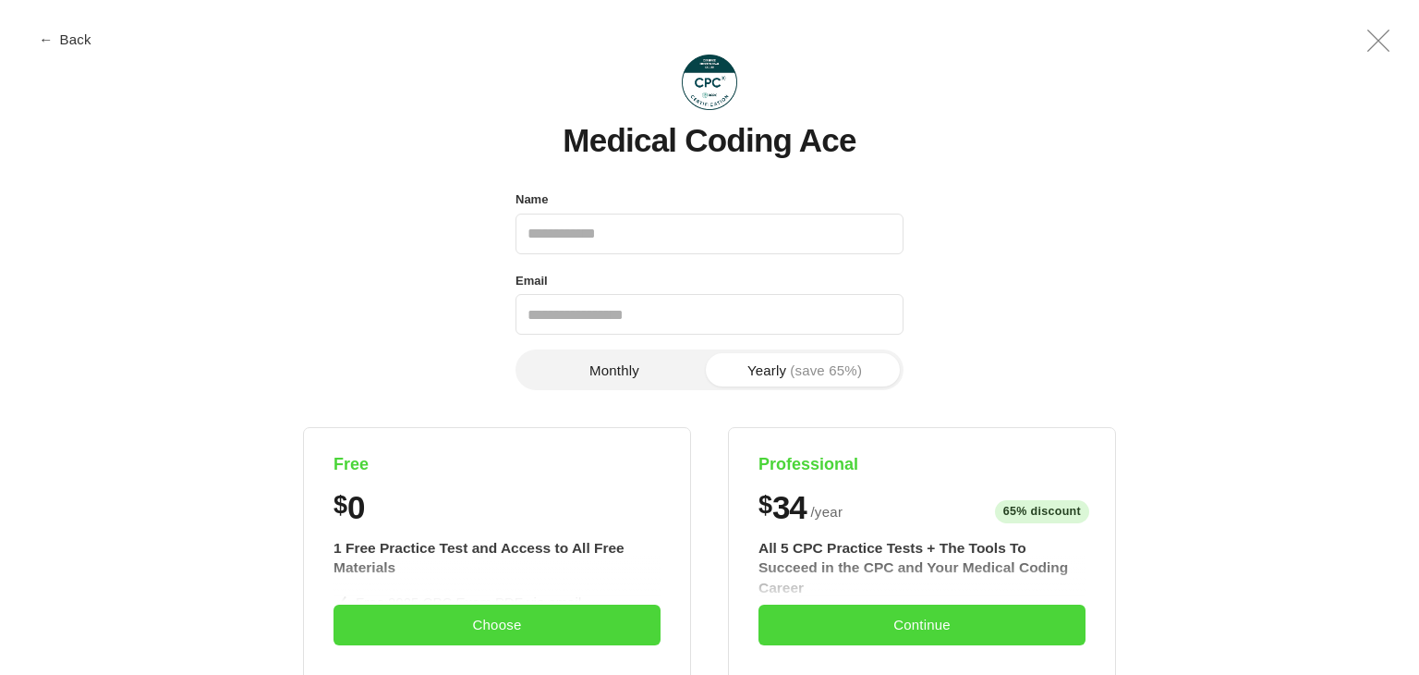
click at [62, 33] on button "← Back" at bounding box center [67, 39] width 74 height 14
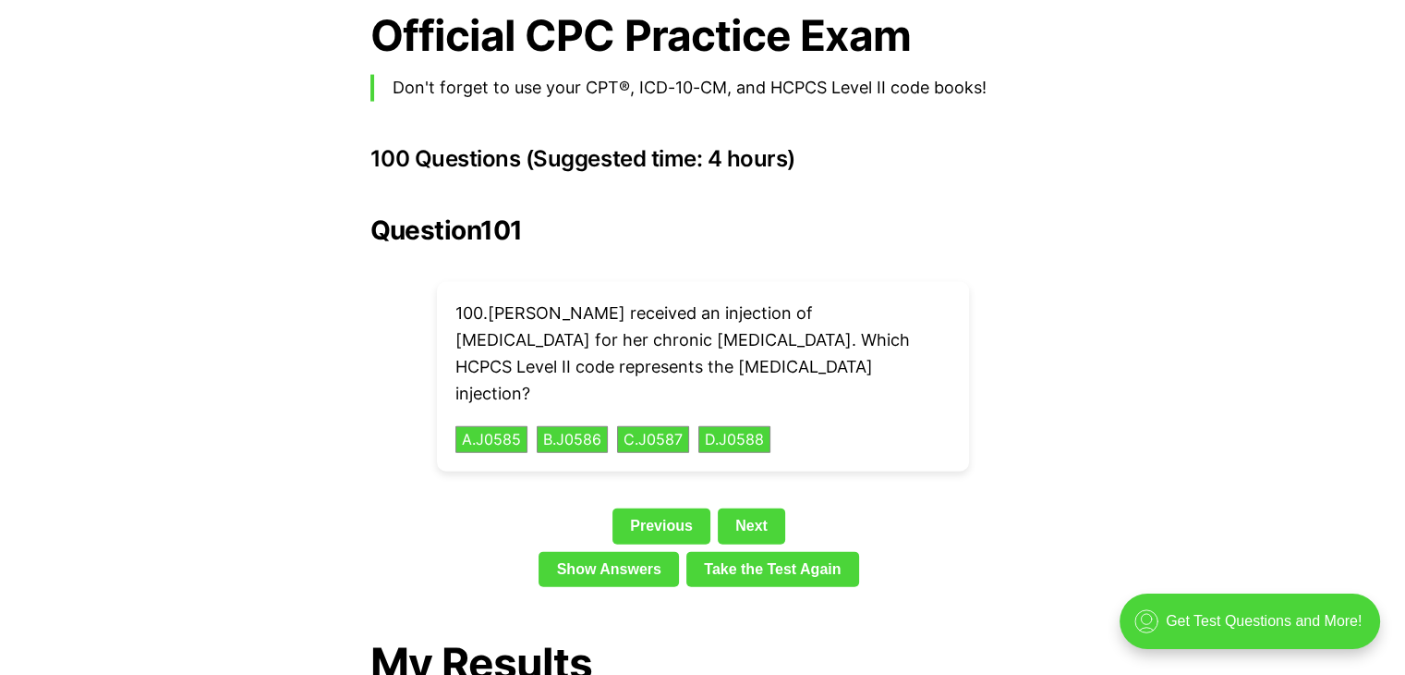
scroll to position [2266, 0]
